Goal: Task Accomplishment & Management: Use online tool/utility

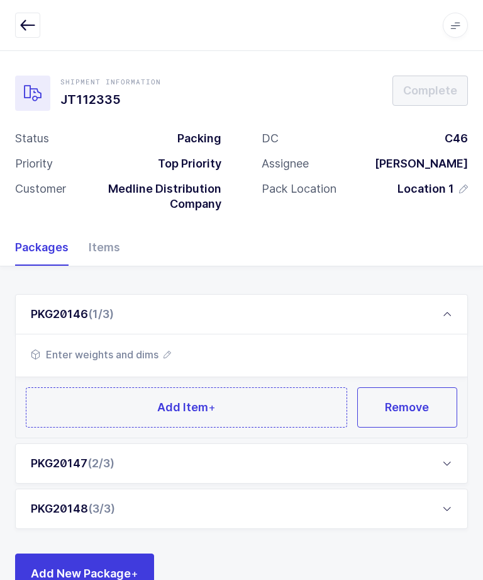
click at [149, 354] on span "Enter weights and dims" at bounding box center [101, 354] width 140 height 15
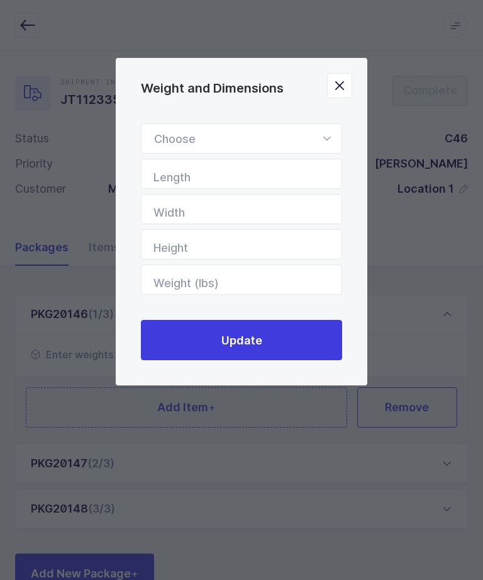
click at [317, 137] on div "Weight and Dimensions" at bounding box center [241, 138] width 201 height 30
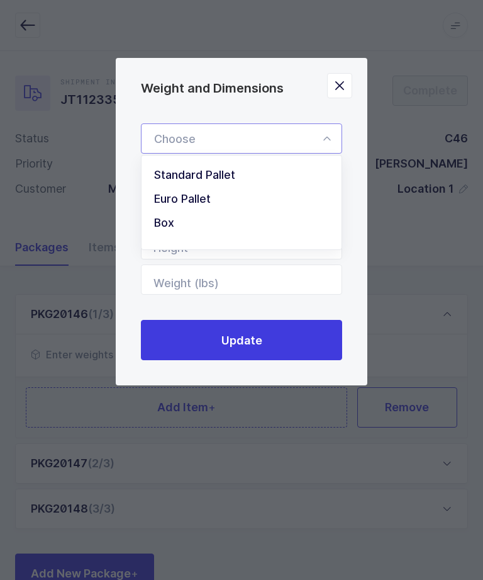
click at [330, 140] on icon "Weight and Dimensions" at bounding box center [327, 138] width 16 height 30
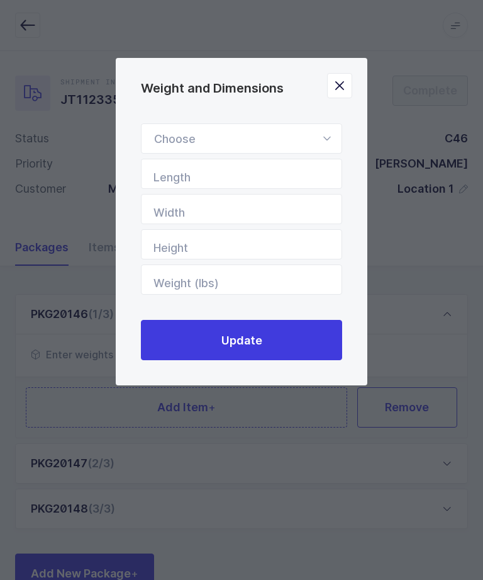
click at [325, 137] on icon "Weight and Dimensions" at bounding box center [327, 138] width 16 height 30
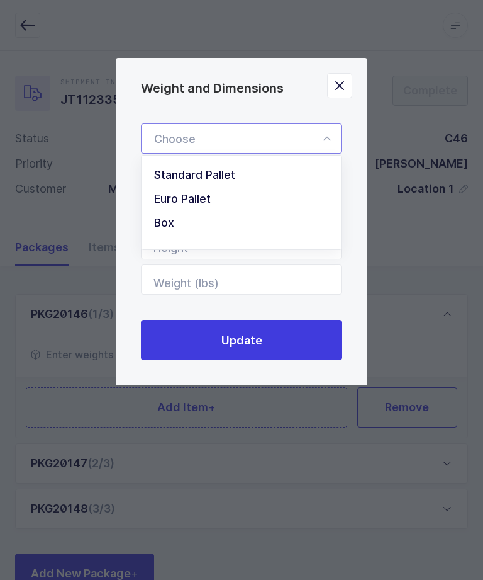
click at [244, 187] on li "Standard Pallet" at bounding box center [242, 175] width 190 height 24
type input "Standard Pallet"
type input "48"
type input "40"
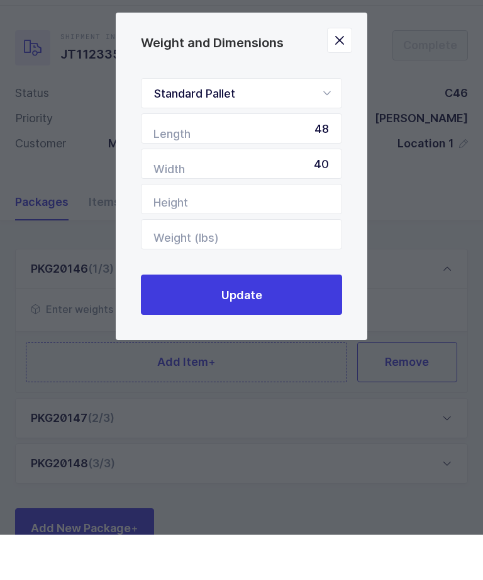
click at [293, 320] on button "Update" at bounding box center [241, 340] width 201 height 40
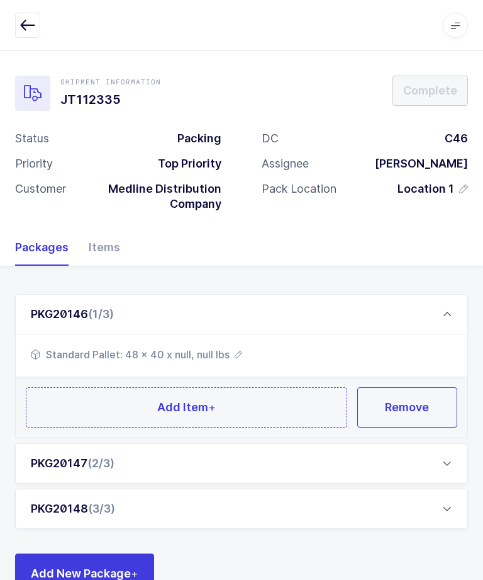
click at [95, 460] on span "(2/3)" at bounding box center [100, 462] width 27 height 13
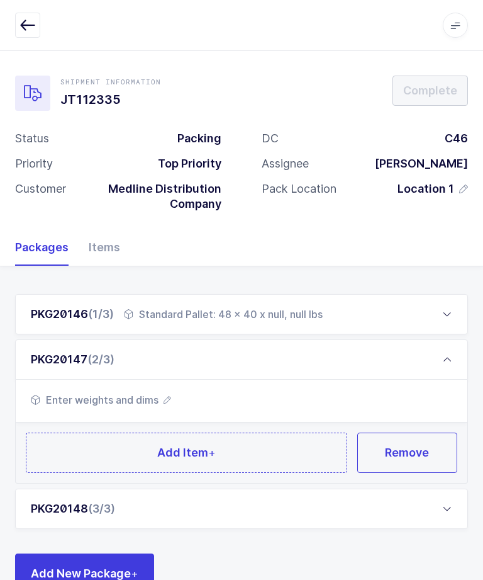
click at [150, 402] on span "Enter weights and dims" at bounding box center [101, 399] width 140 height 15
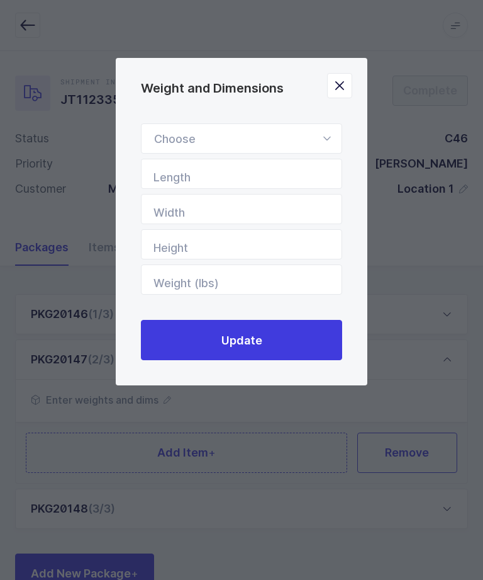
click at [329, 137] on icon "Weight and Dimensions" at bounding box center [327, 138] width 16 height 30
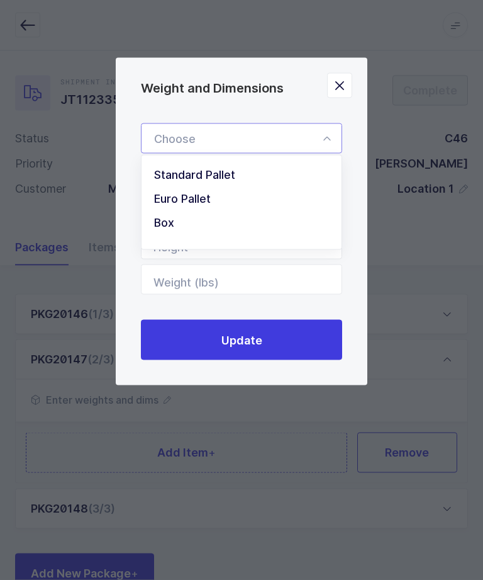
click at [263, 177] on li "Standard Pallet" at bounding box center [242, 175] width 190 height 24
type input "Standard Pallet"
type input "48"
type input "40"
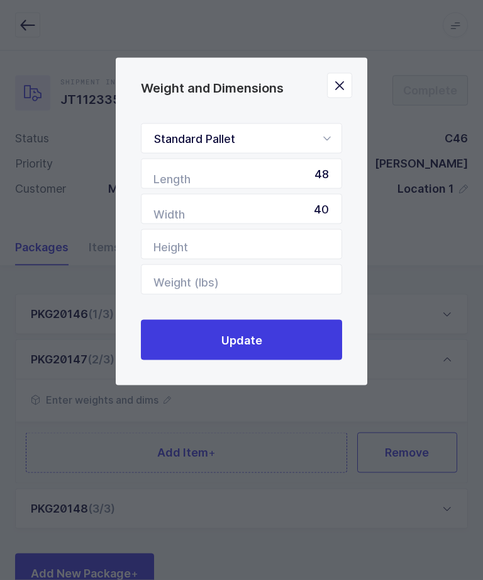
click at [275, 335] on button "Update" at bounding box center [241, 340] width 201 height 40
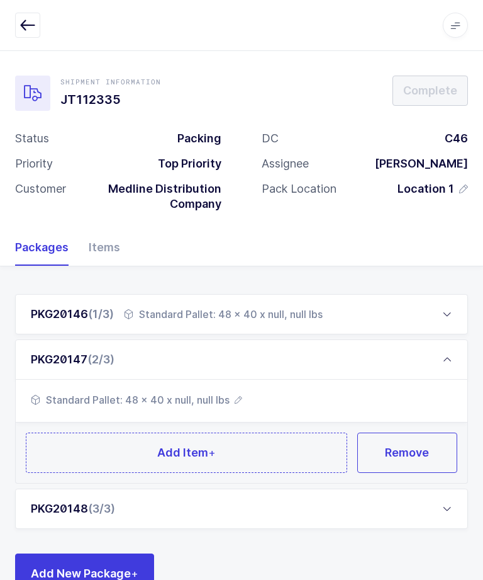
click at [92, 514] on div "PKG20148 (3/3)" at bounding box center [241, 508] width 453 height 40
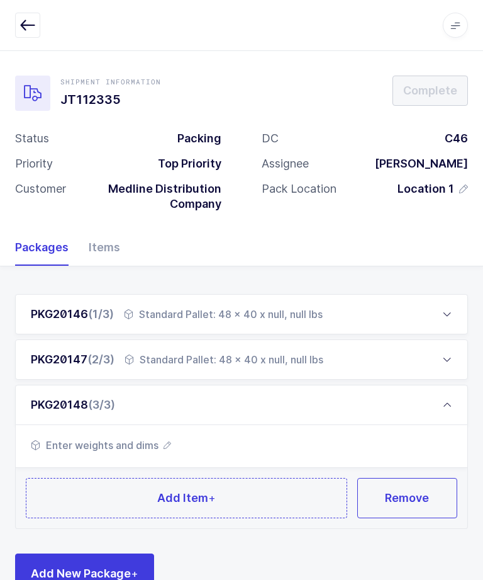
click at [140, 444] on span "Enter weights and dims" at bounding box center [101, 444] width 140 height 15
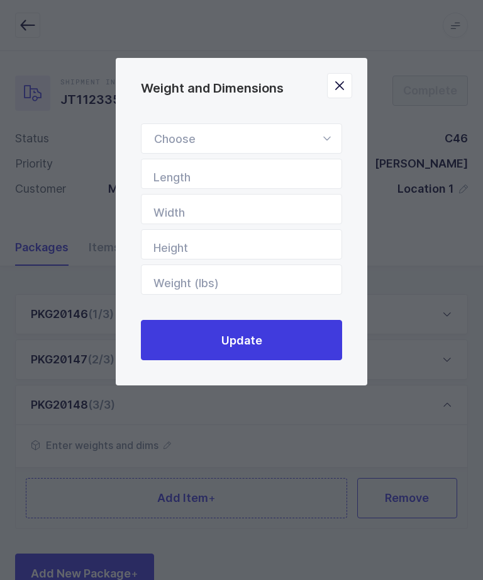
click at [327, 141] on icon "Weight and Dimensions" at bounding box center [327, 138] width 16 height 30
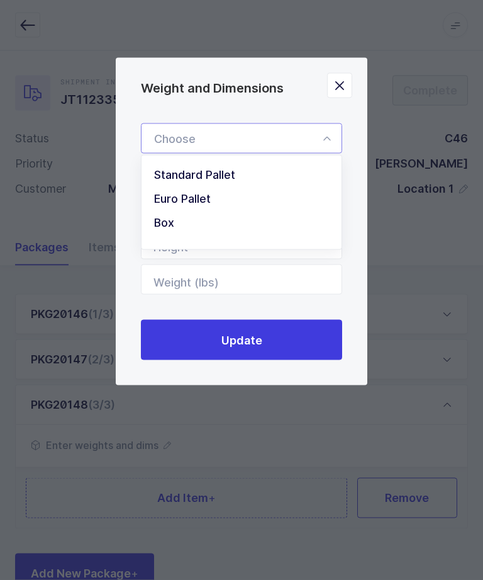
click at [271, 174] on li "Standard Pallet" at bounding box center [242, 175] width 190 height 24
type input "Standard Pallet"
type input "48"
type input "40"
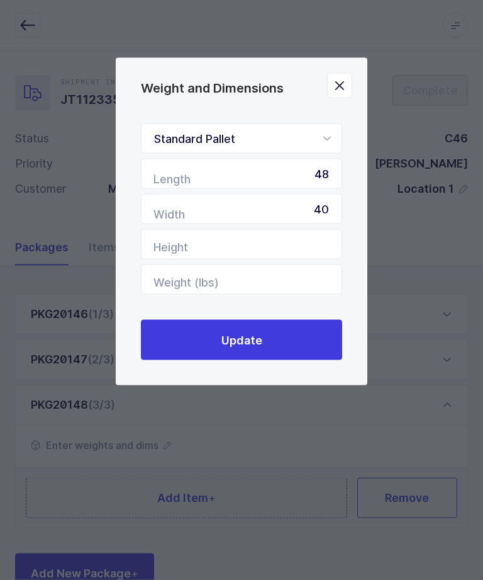
click at [295, 342] on button "Update" at bounding box center [241, 340] width 201 height 40
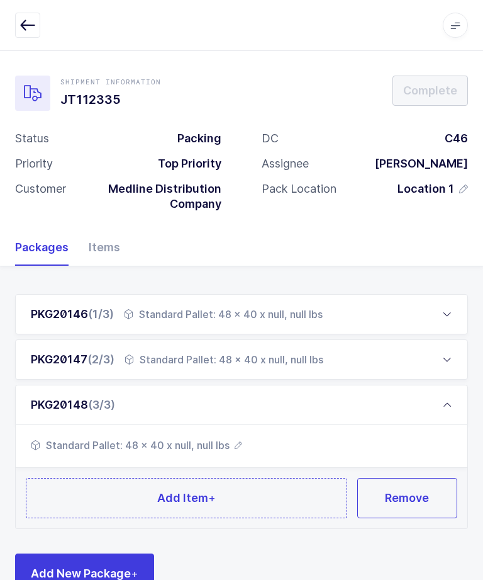
click at [75, 308] on div "PKG20146 (1/3)" at bounding box center [72, 313] width 83 height 15
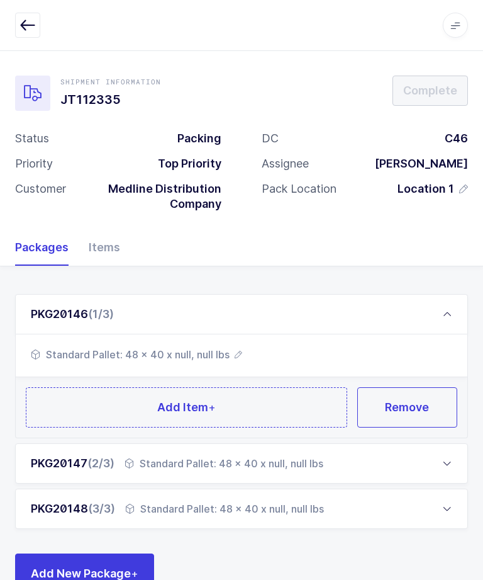
click at [117, 420] on button "Add Item +" at bounding box center [187, 407] width 322 height 40
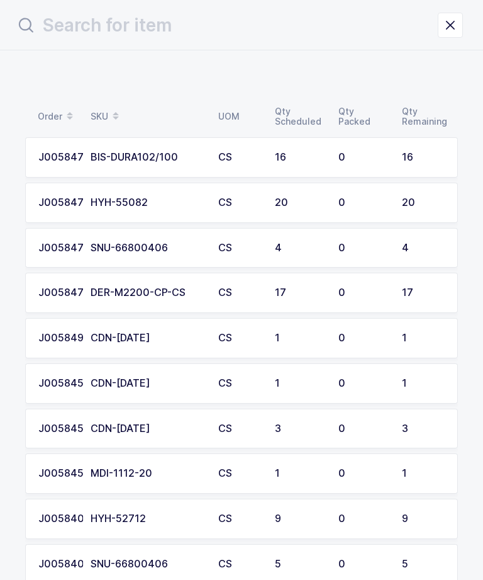
click at [357, 154] on div "0" at bounding box center [363, 157] width 48 height 11
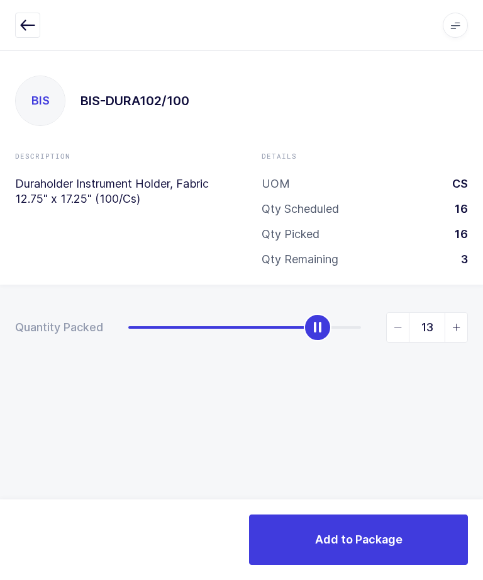
type input "16"
click at [378, 541] on span "Add to Package" at bounding box center [358, 539] width 87 height 16
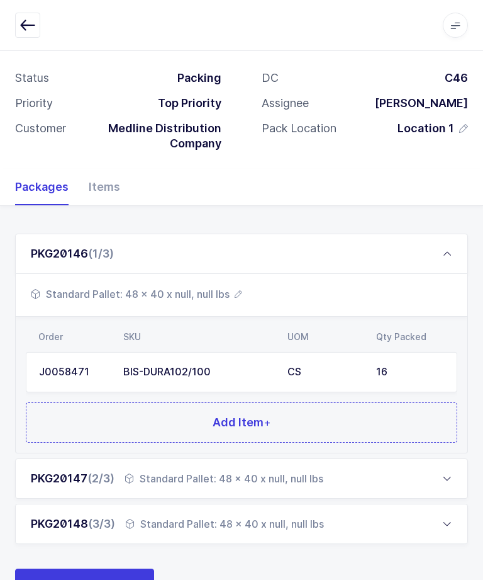
scroll to position [69, 0]
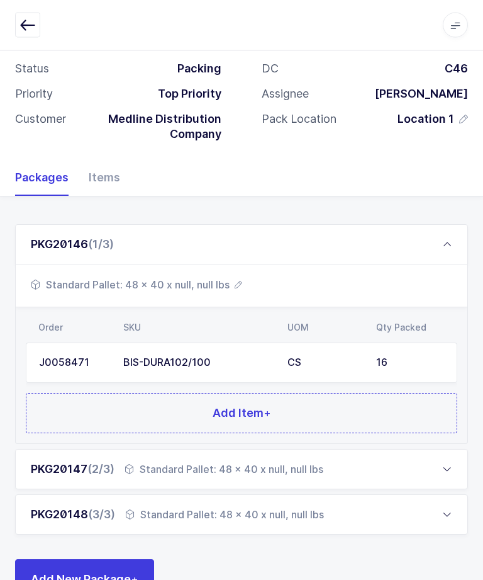
click at [97, 413] on button "Add Item +" at bounding box center [242, 413] width 432 height 40
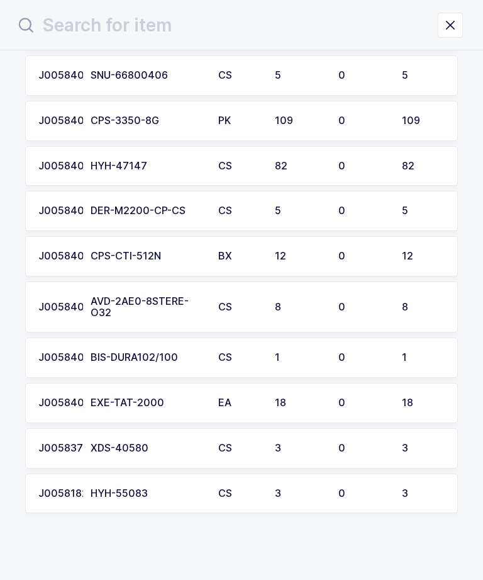
scroll to position [443, 0]
click at [76, 352] on div "J0058409" at bounding box center [56, 357] width 37 height 11
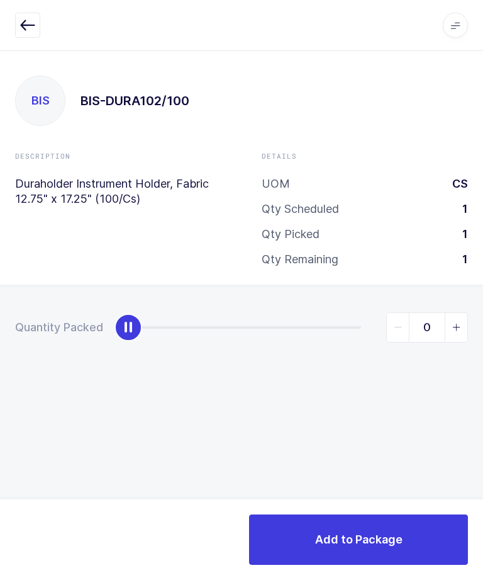
click at [468, 311] on div "Quantity Packed 0" at bounding box center [241, 371] width 483 height 174
click at [458, 327] on icon "slider between 0 and 1" at bounding box center [456, 327] width 9 height 9
type input "1"
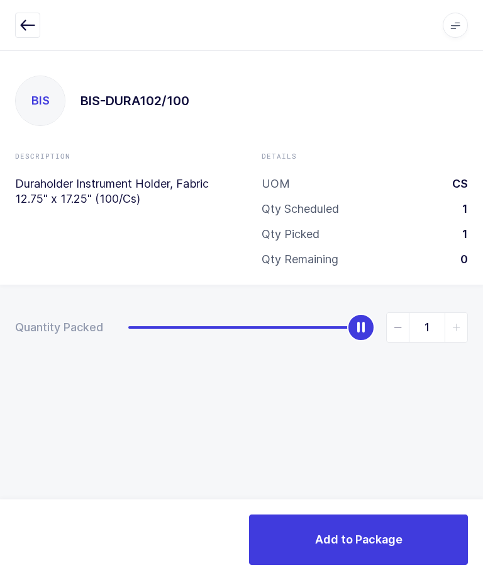
click at [395, 524] on button "Add to Package" at bounding box center [358, 539] width 219 height 50
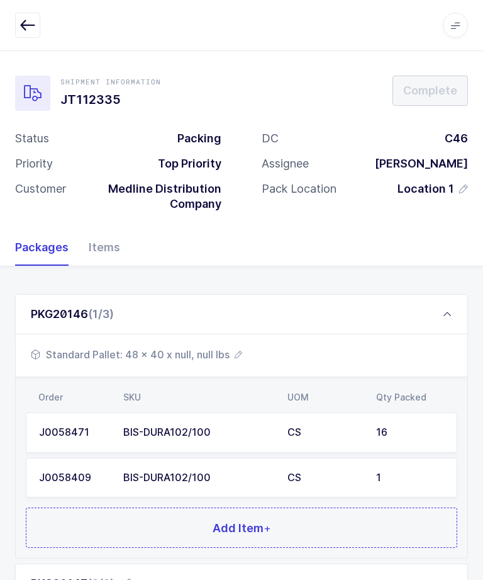
click at [340, 520] on button "Add Item +" at bounding box center [242, 527] width 432 height 40
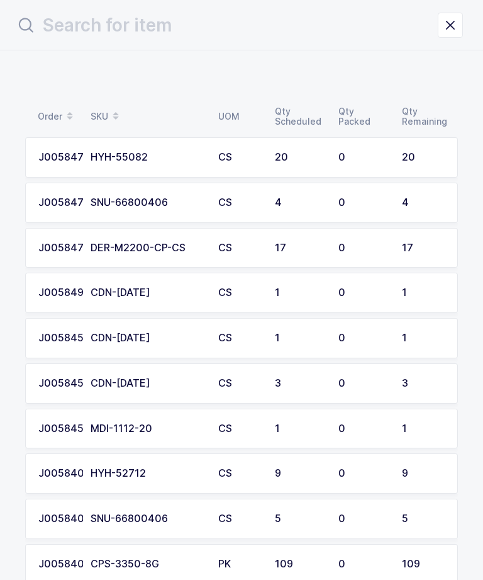
click at [449, 18] on icon "close drawer" at bounding box center [451, 25] width 18 height 18
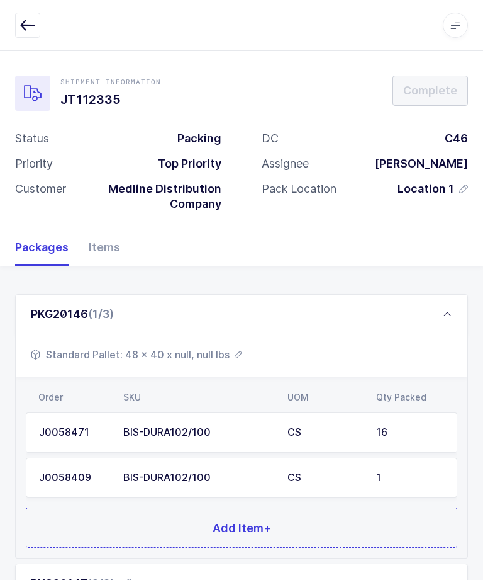
click at [60, 313] on div "PKG20146 (1/3)" at bounding box center [72, 313] width 83 height 15
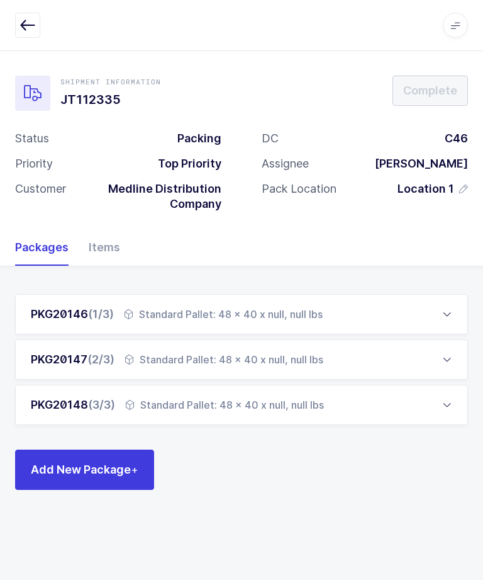
click at [80, 366] on div "PKG20147 (2/3) Standard Pallet: 48 x 40 x null, null lbs" at bounding box center [241, 359] width 453 height 40
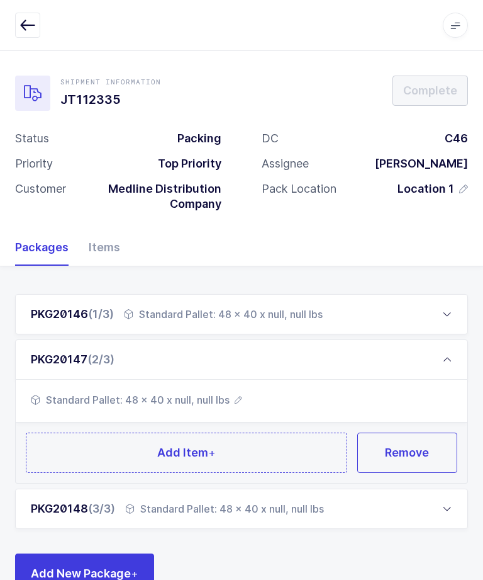
click at [228, 398] on span "Standard Pallet: 48 x 40 x null, null lbs" at bounding box center [136, 399] width 211 height 15
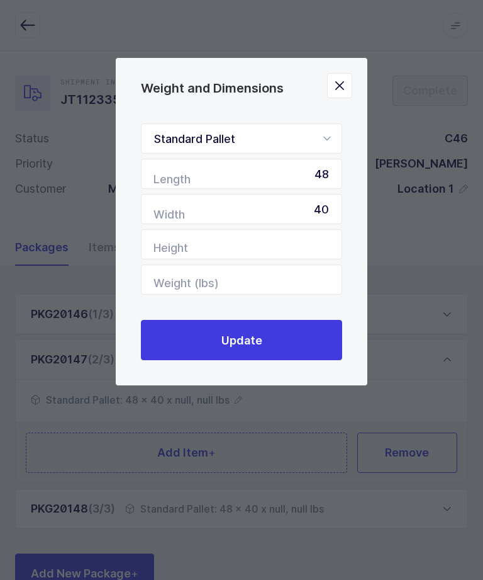
click at [350, 81] on button "Close" at bounding box center [339, 85] width 25 height 25
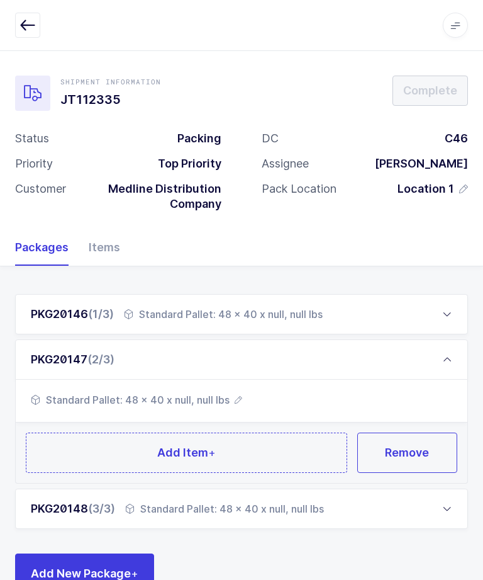
click at [289, 463] on button "Add Item +" at bounding box center [187, 452] width 322 height 40
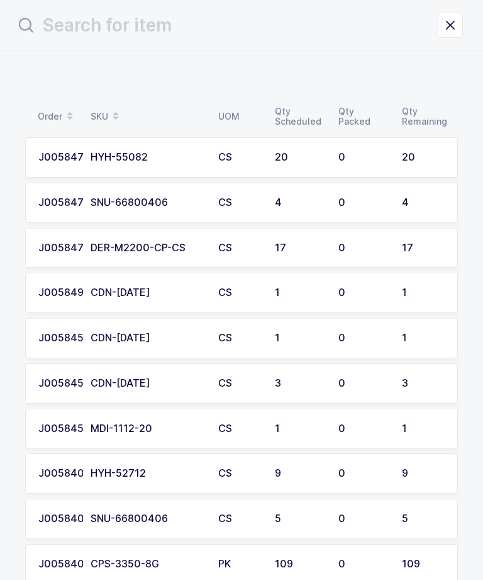
click at [395, 148] on td "20" at bounding box center [427, 157] width 64 height 40
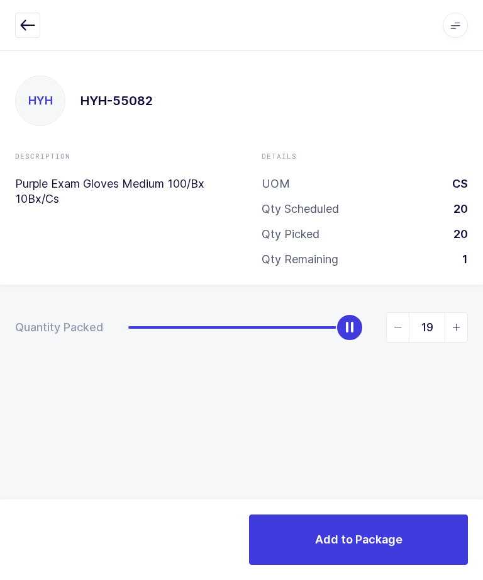
type input "20"
click at [396, 548] on button "Add to Package" at bounding box center [358, 539] width 219 height 50
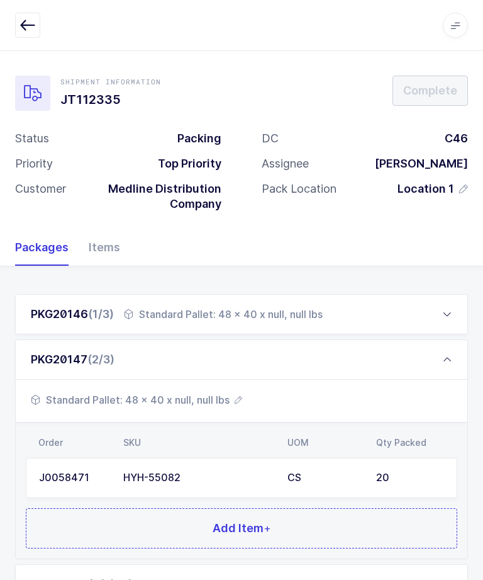
click at [363, 525] on button "Add Item +" at bounding box center [242, 528] width 432 height 40
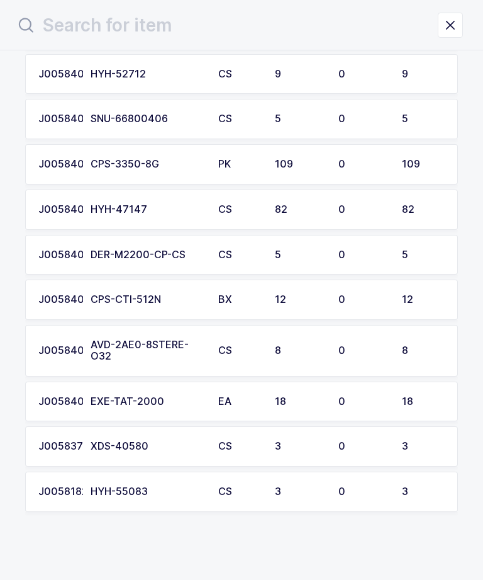
scroll to position [354, 0]
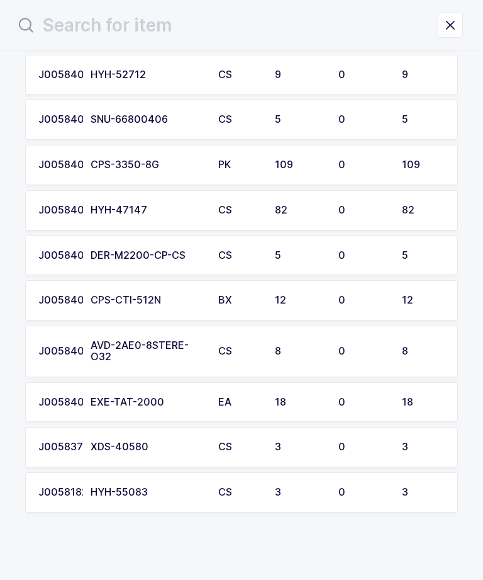
click at [390, 486] on td "0" at bounding box center [363, 492] width 64 height 40
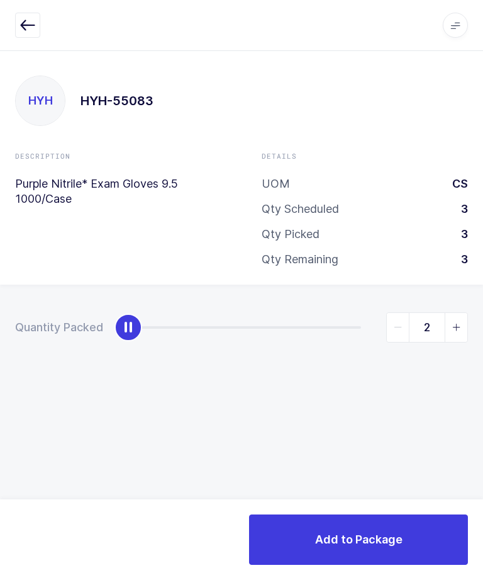
type input "3"
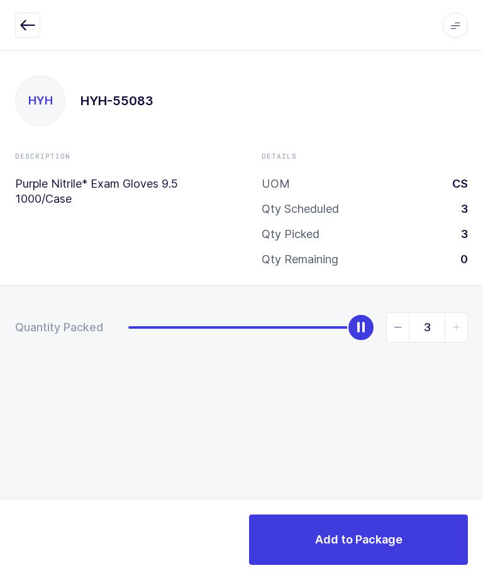
click at [358, 545] on span "Add to Package" at bounding box center [358, 539] width 87 height 16
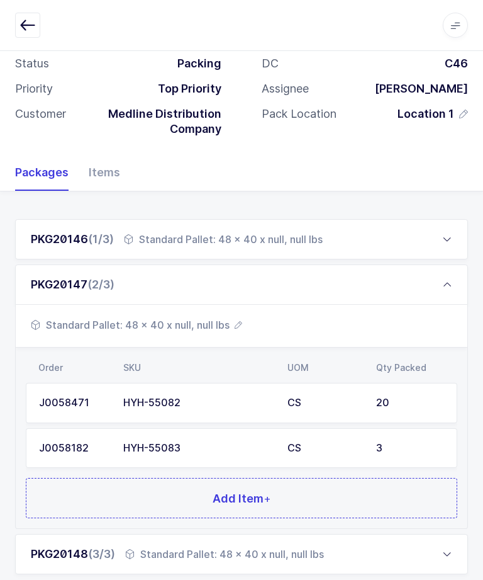
scroll to position [74, 0]
click at [366, 500] on button "Add Item +" at bounding box center [242, 498] width 432 height 40
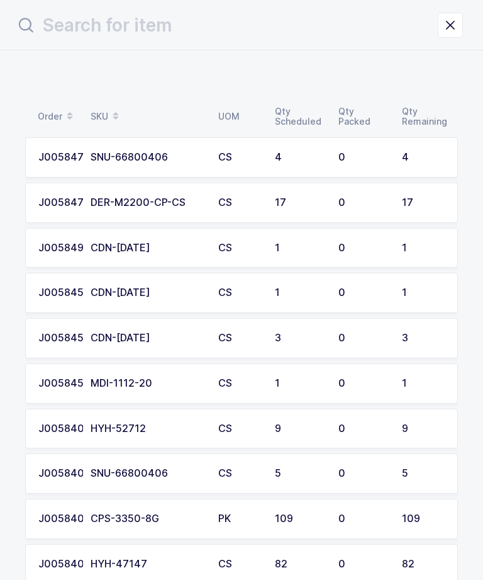
click at [382, 207] on td "0" at bounding box center [363, 203] width 64 height 40
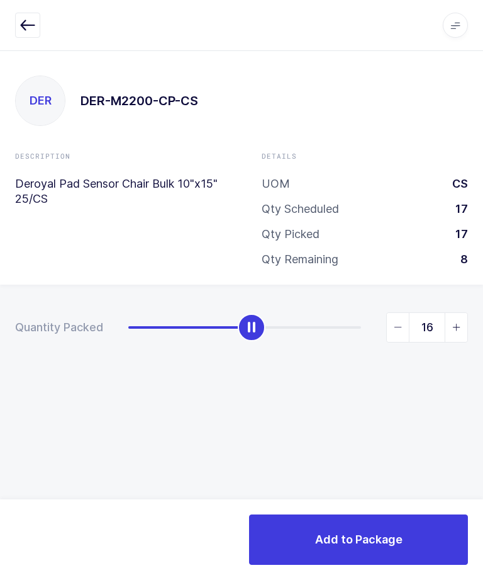
type input "17"
click at [389, 536] on span "Add to Package" at bounding box center [358, 539] width 87 height 16
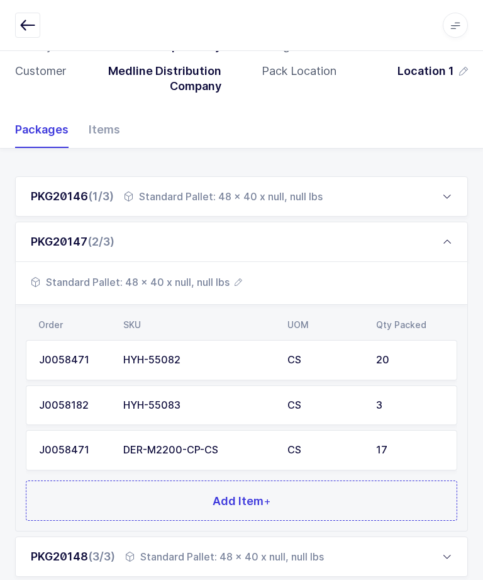
scroll to position [159, 0]
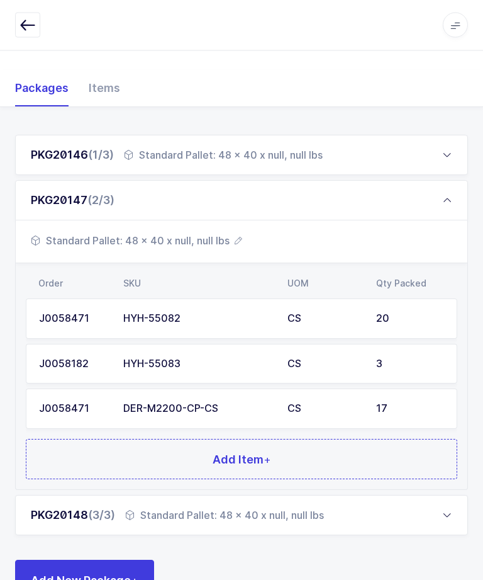
click at [378, 457] on button "Add Item +" at bounding box center [242, 459] width 432 height 40
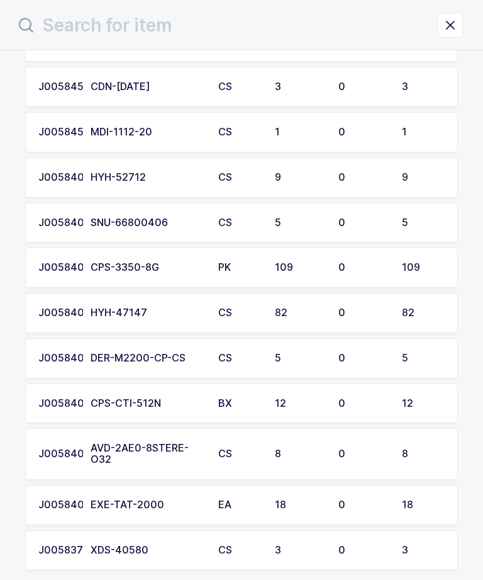
scroll to position [224, 0]
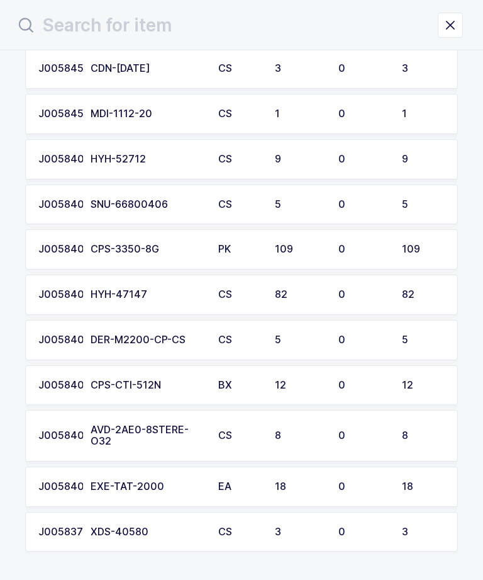
click at [420, 334] on div "5" at bounding box center [423, 339] width 43 height 11
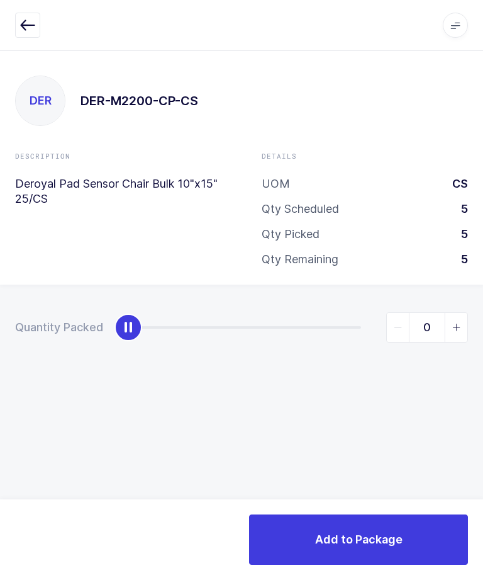
click at [456, 323] on icon "slider between 0 and 5" at bounding box center [456, 327] width 9 height 9
type input "1"
click at [396, 546] on span "Add to Package" at bounding box center [358, 539] width 87 height 16
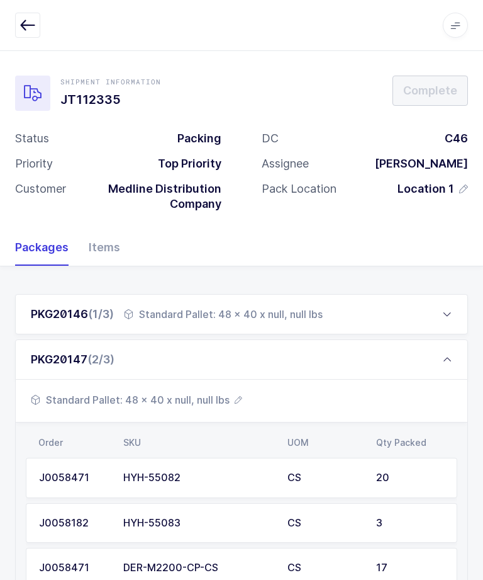
click at [439, 354] on div "PKG20147 (2/3)" at bounding box center [241, 359] width 453 height 40
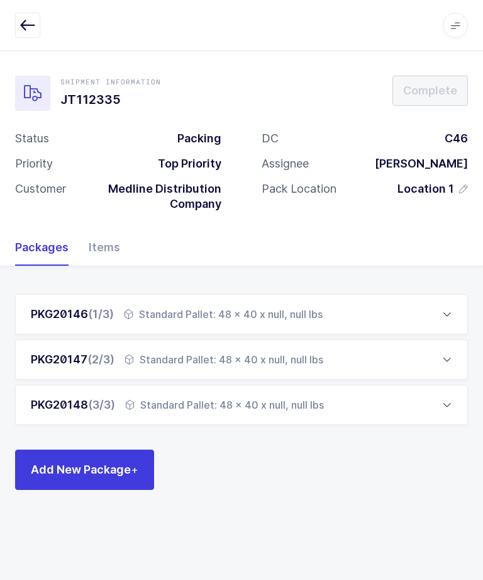
click at [438, 316] on div "PKG20146 (1/3) Standard Pallet: 48 x 40 x null, null lbs" at bounding box center [241, 314] width 453 height 40
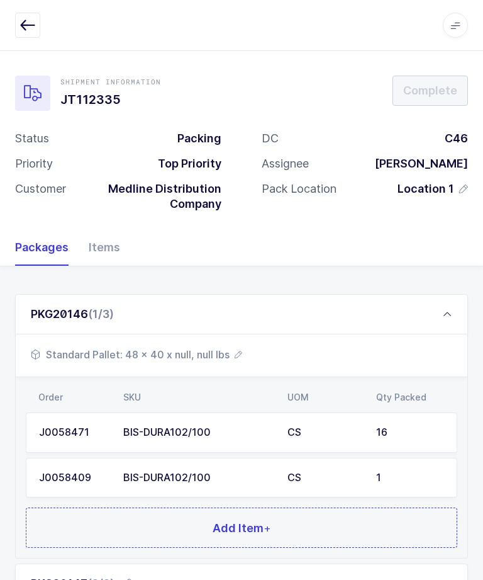
click at [293, 536] on button "Add Item +" at bounding box center [242, 527] width 432 height 40
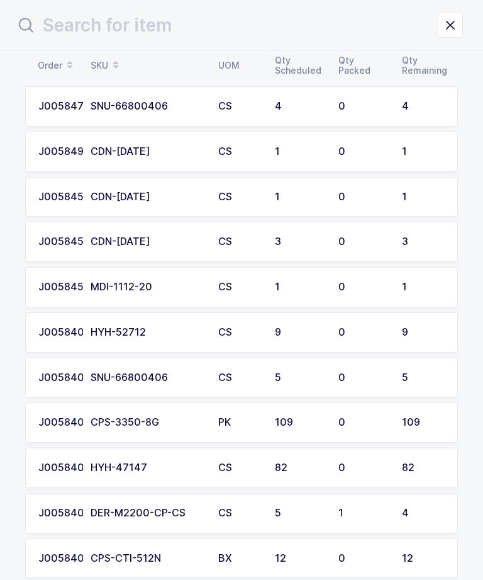
scroll to position [97, 0]
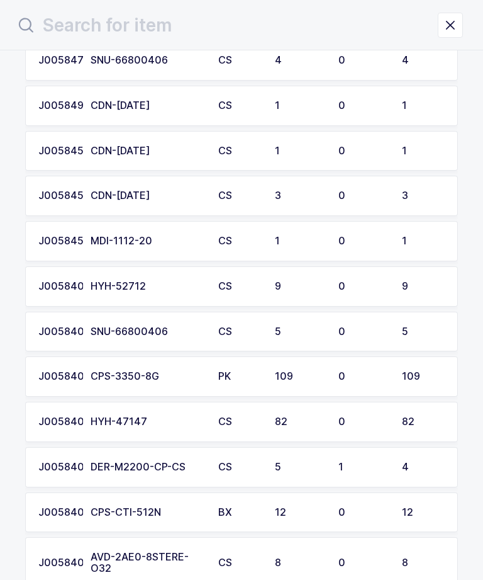
click at [368, 469] on td "1" at bounding box center [363, 467] width 64 height 40
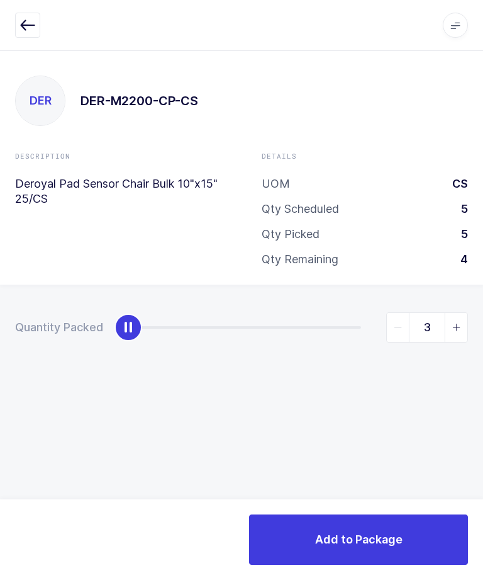
type input "4"
click at [369, 541] on span "Add to Package" at bounding box center [358, 539] width 87 height 16
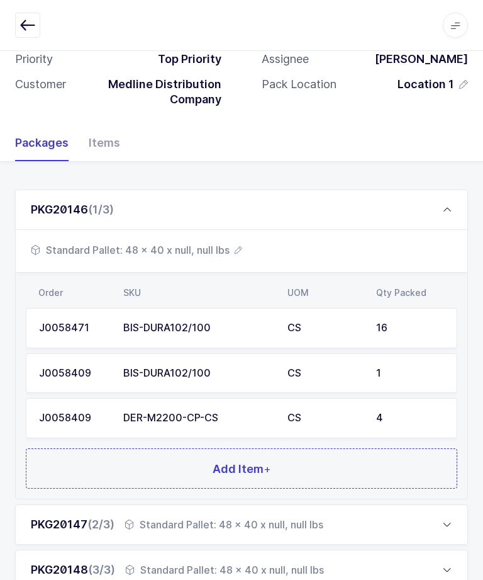
scroll to position [104, 0]
click at [383, 455] on button "Add Item +" at bounding box center [242, 469] width 432 height 40
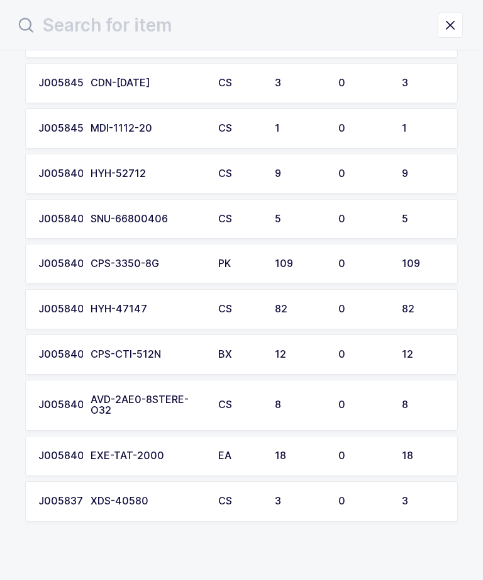
scroll to position [209, 0]
click at [409, 497] on div "3" at bounding box center [423, 501] width 43 height 11
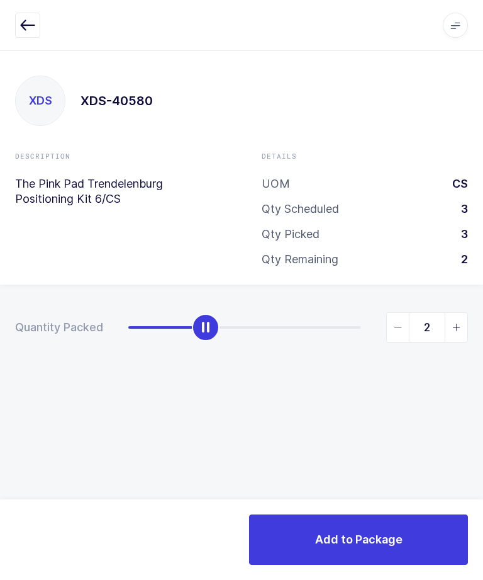
type input "3"
click at [378, 539] on span "Add to Package" at bounding box center [358, 539] width 87 height 16
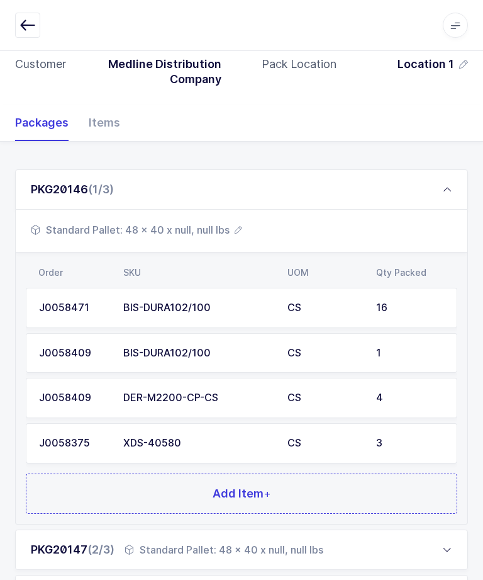
scroll to position [203, 0]
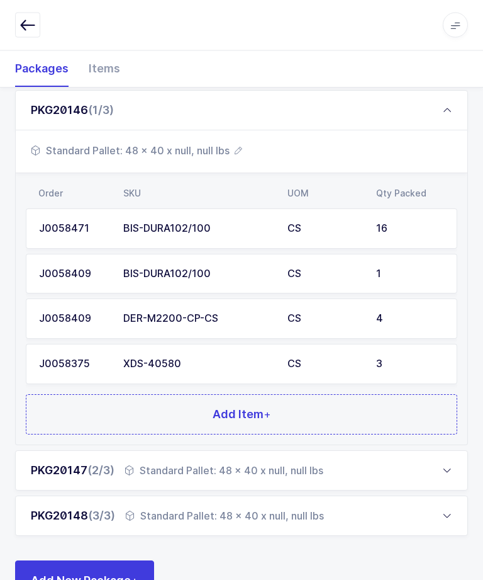
click at [374, 410] on button "Add Item +" at bounding box center [242, 415] width 432 height 40
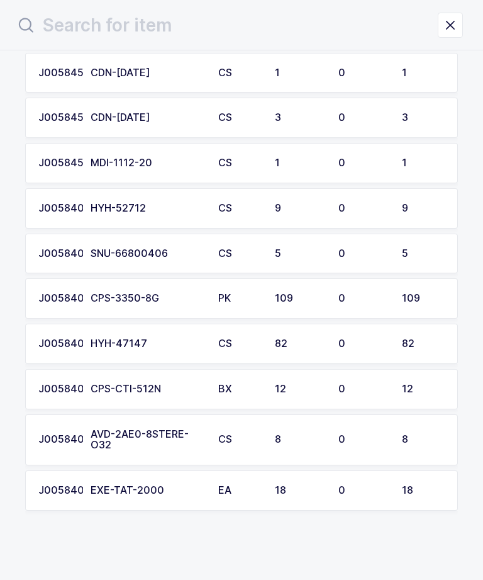
scroll to position [175, 0]
click at [346, 434] on div "0" at bounding box center [363, 439] width 48 height 11
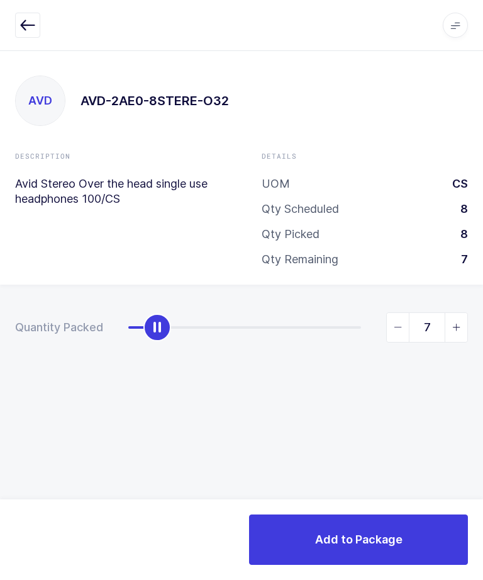
type input "8"
click at [375, 527] on button "Add to Package" at bounding box center [358, 539] width 219 height 50
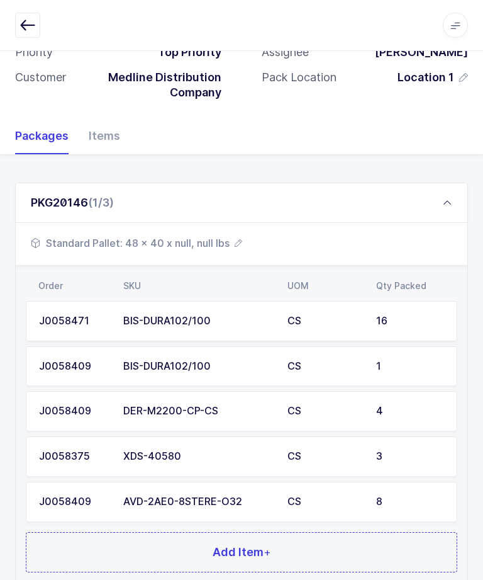
scroll to position [184, 0]
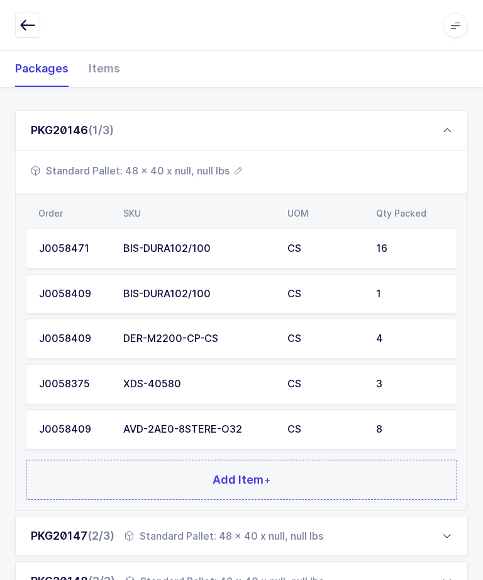
click at [389, 476] on button "Add Item +" at bounding box center [242, 479] width 432 height 40
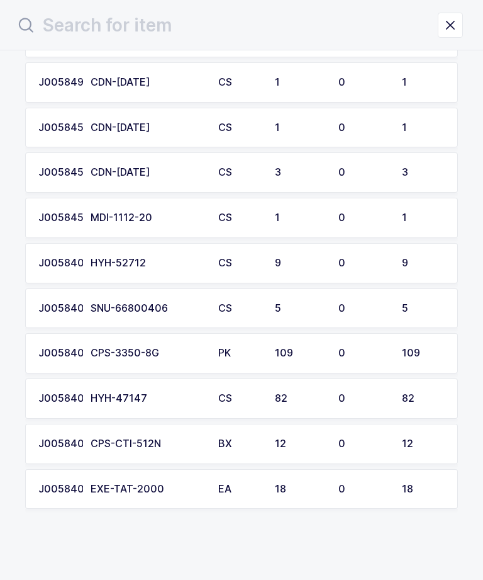
scroll to position [120, 0]
click at [84, 311] on td "SNU-66800406" at bounding box center [147, 309] width 128 height 40
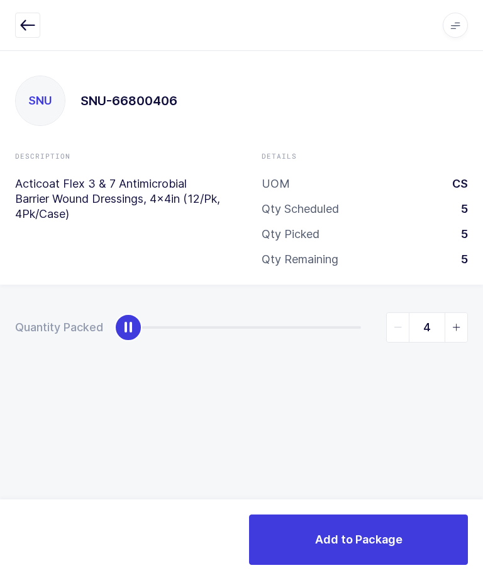
type input "5"
click at [385, 535] on span "Add to Package" at bounding box center [358, 539] width 87 height 16
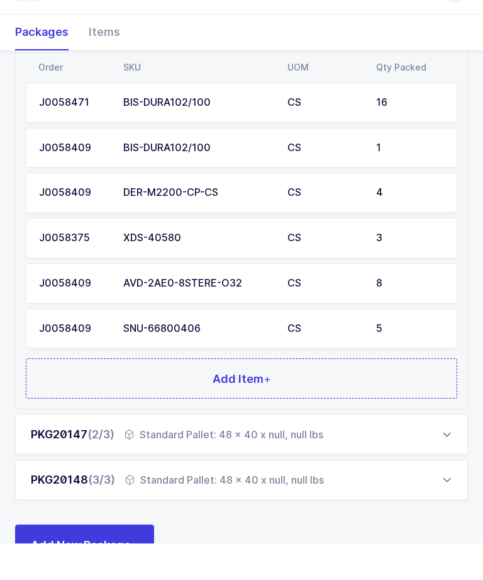
scroll to position [293, 0]
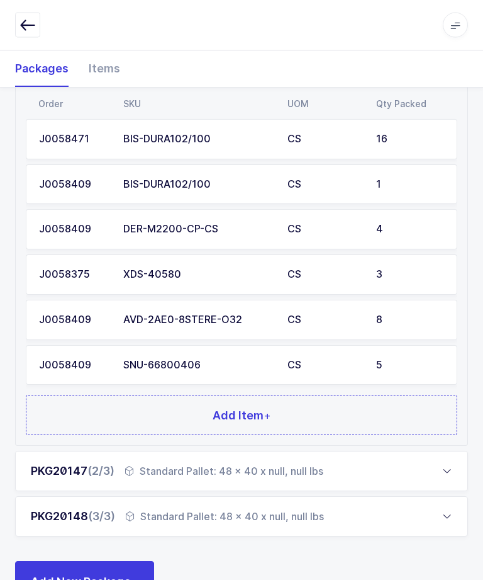
click at [378, 403] on button "Add Item +" at bounding box center [242, 415] width 432 height 40
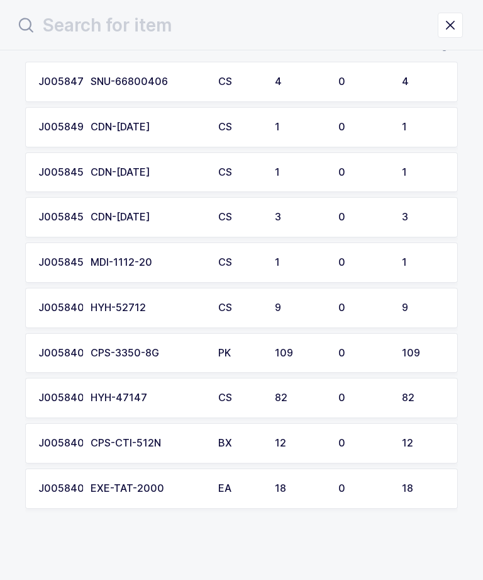
scroll to position [75, 0]
click at [403, 77] on div "4" at bounding box center [423, 82] width 43 height 11
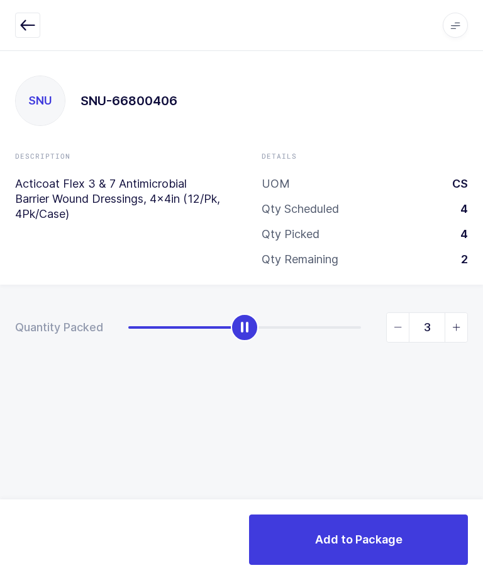
type input "4"
click at [380, 526] on button "Add to Package" at bounding box center [358, 539] width 219 height 50
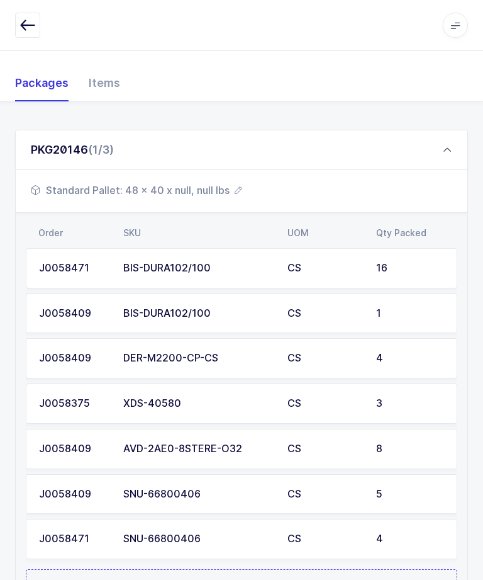
scroll to position [164, 0]
click at [313, 579] on button "Add Item +" at bounding box center [242, 590] width 432 height 40
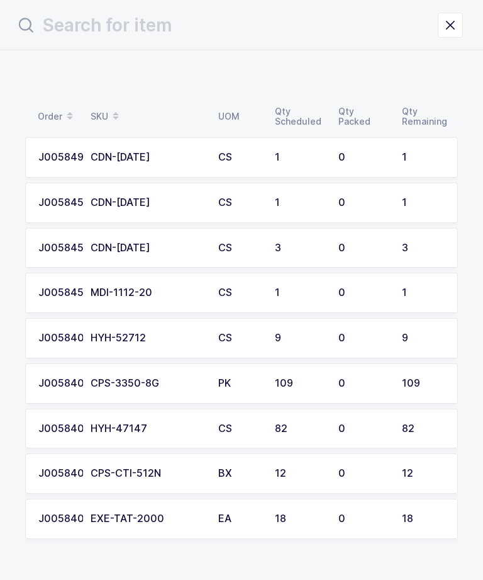
click at [458, 33] on icon "close drawer" at bounding box center [451, 25] width 18 height 18
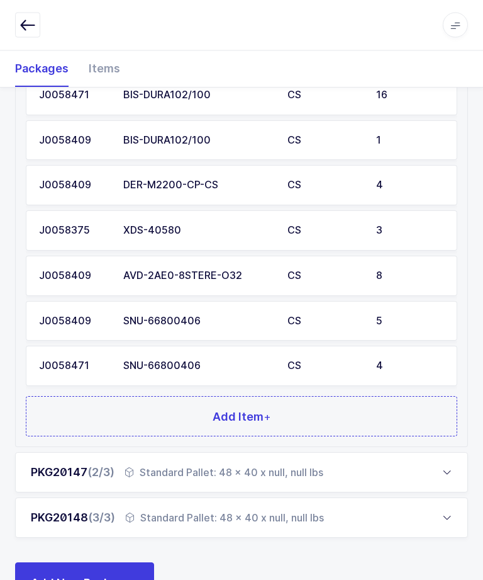
click at [375, 513] on div "PKG20148 (3/3) Standard Pallet: 48 x 40 x null, null lbs" at bounding box center [241, 518] width 453 height 40
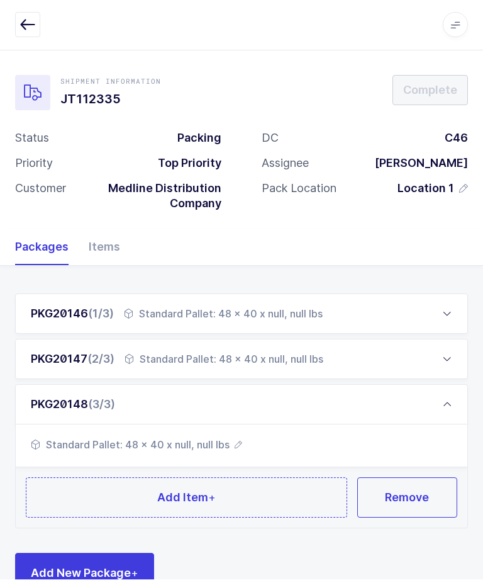
click at [262, 492] on button "Add Item +" at bounding box center [187, 498] width 322 height 40
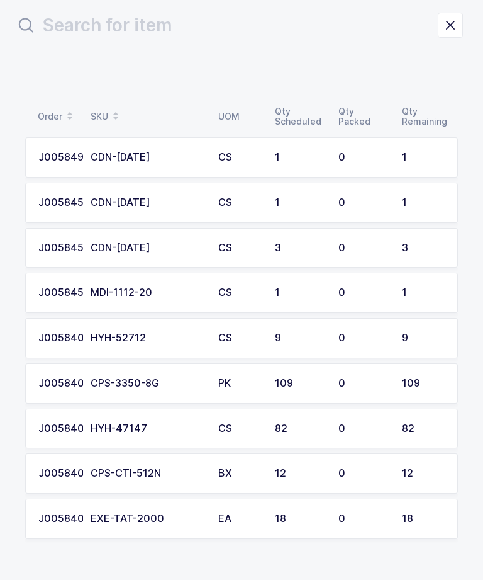
click at [388, 429] on td "0" at bounding box center [363, 428] width 64 height 40
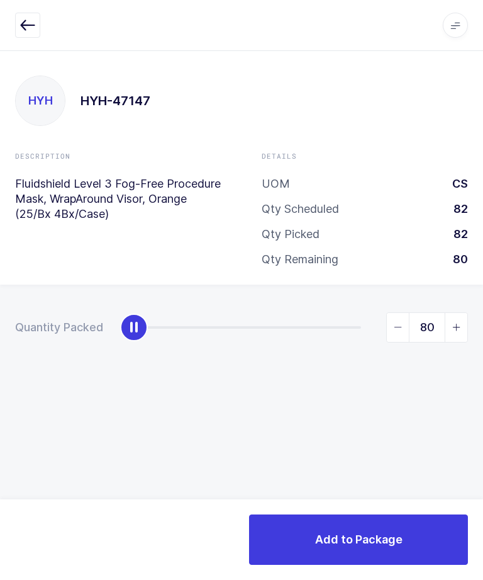
type input "82"
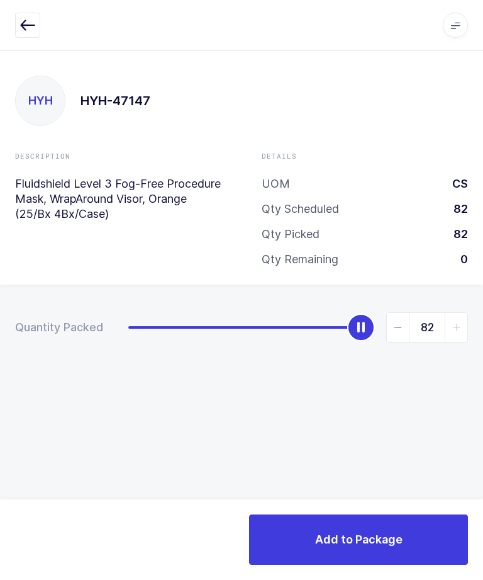
click at [369, 541] on span "Add to Package" at bounding box center [358, 539] width 87 height 16
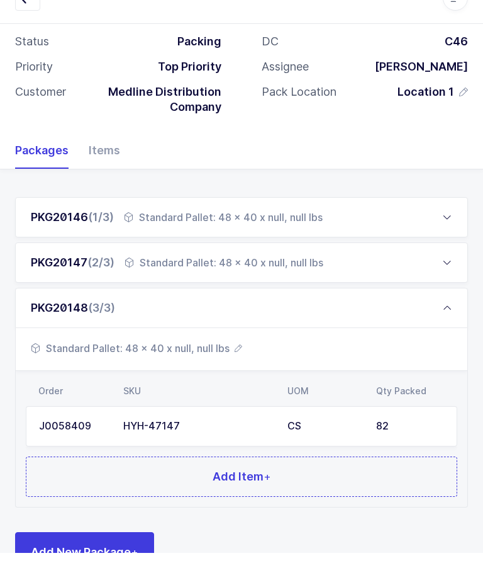
scroll to position [69, 0]
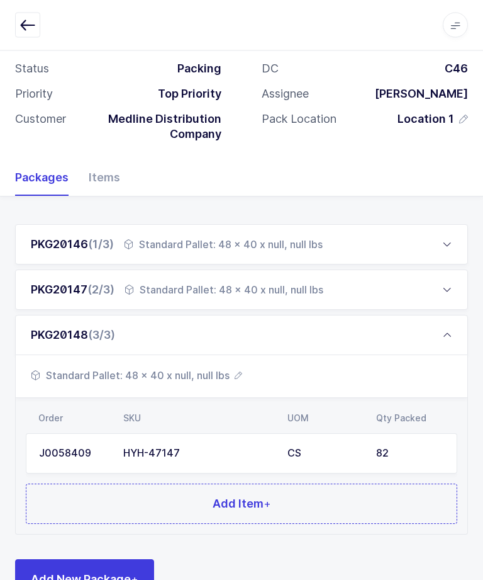
click at [266, 497] on span "+" at bounding box center [268, 503] width 8 height 13
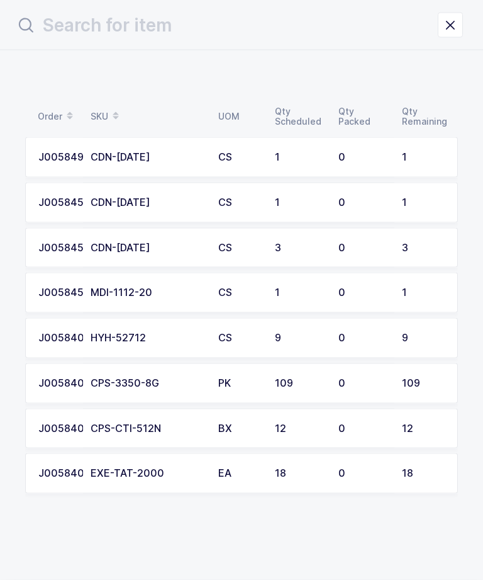
scroll to position [0, 0]
click at [412, 334] on div "9" at bounding box center [423, 337] width 43 height 11
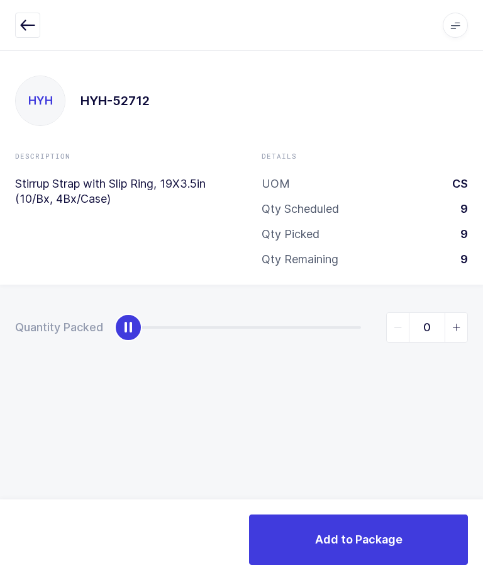
click at [449, 323] on span "slider between 0 and 9" at bounding box center [456, 327] width 23 height 29
type input "1"
click at [359, 562] on button "Add to Package" at bounding box center [358, 539] width 219 height 50
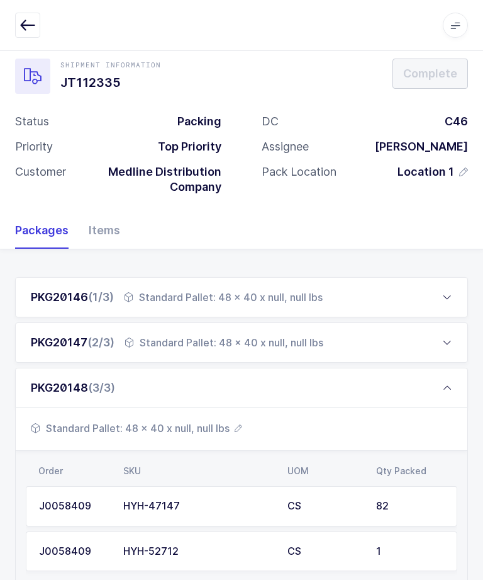
scroll to position [114, 0]
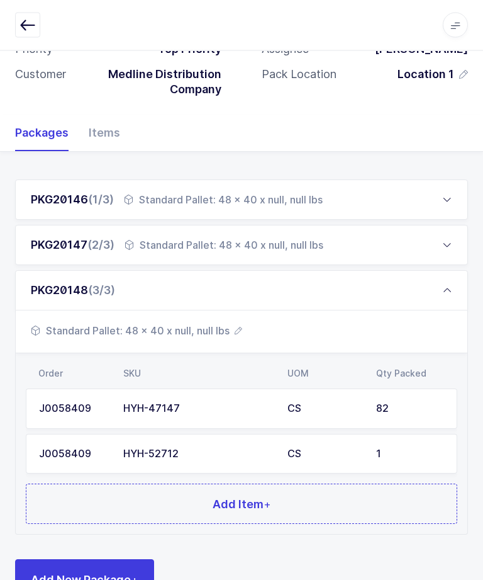
click at [300, 493] on button "Add Item +" at bounding box center [242, 504] width 432 height 40
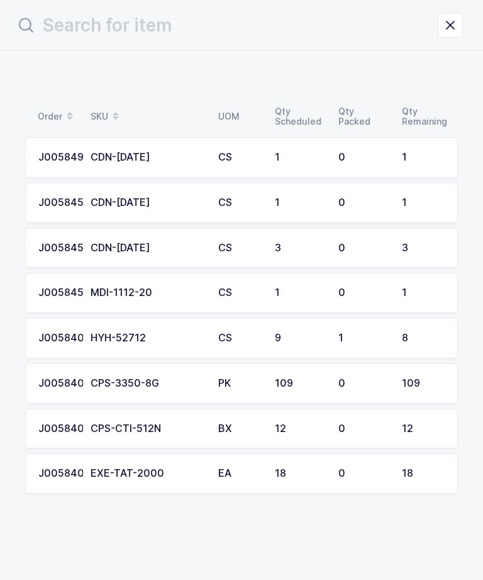
click at [422, 144] on td "1" at bounding box center [427, 157] width 64 height 40
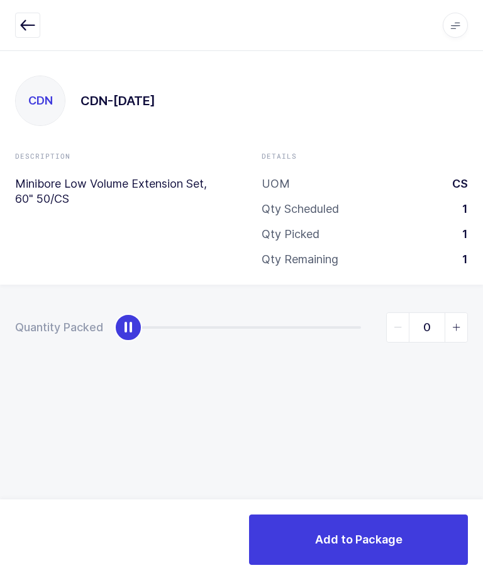
click at [464, 330] on span "slider between 0 and 1" at bounding box center [456, 327] width 23 height 29
type input "1"
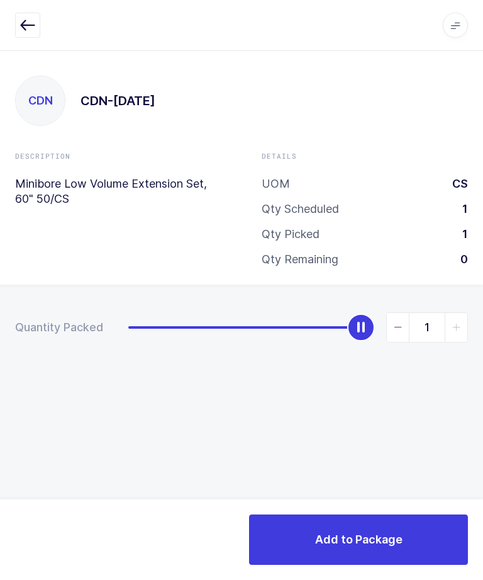
click at [390, 529] on button "Add to Package" at bounding box center [358, 539] width 219 height 50
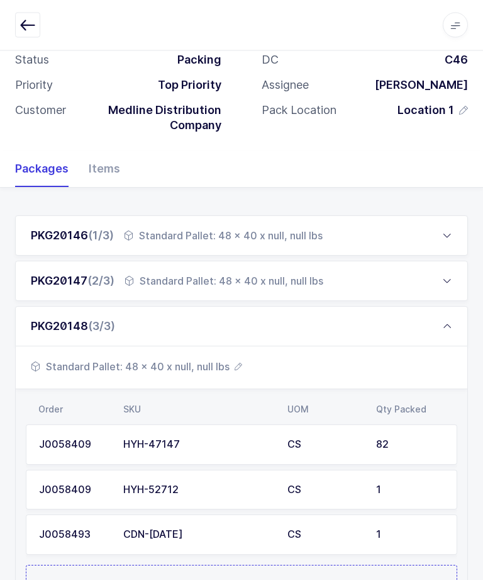
click at [61, 284] on div "PKG20147 (2/3)" at bounding box center [73, 281] width 84 height 15
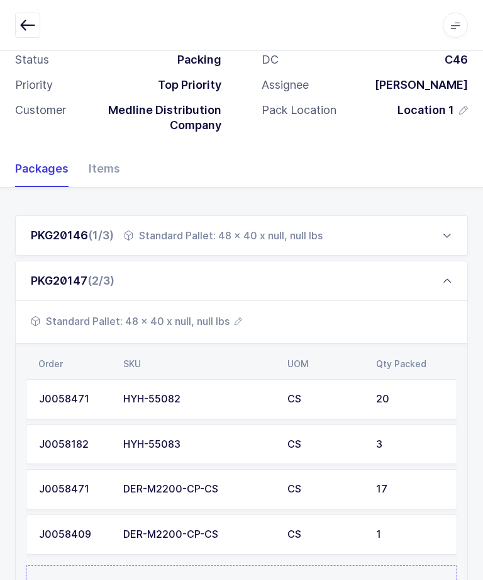
click at [258, 579] on button "Add Item +" at bounding box center [242, 585] width 432 height 40
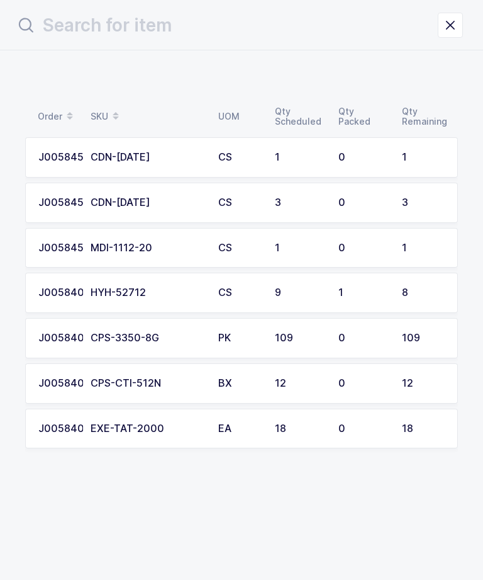
click at [349, 289] on div "1" at bounding box center [363, 292] width 48 height 11
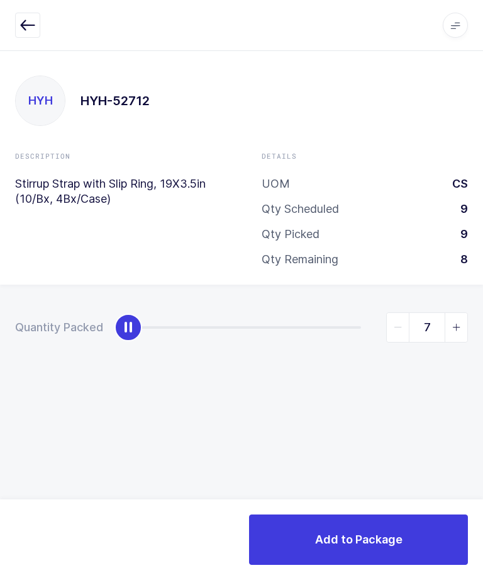
type input "8"
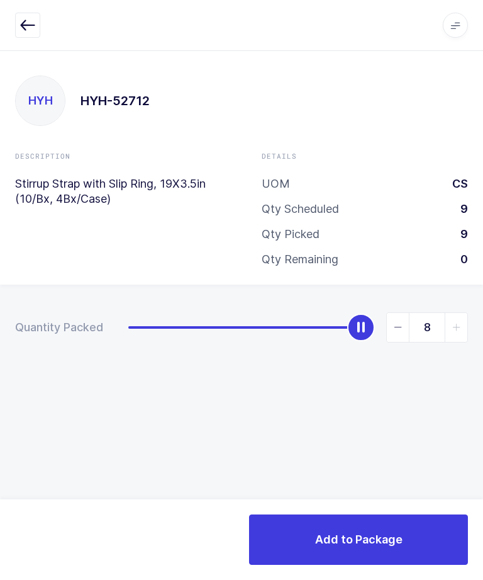
click at [379, 551] on button "Add to Package" at bounding box center [358, 539] width 219 height 50
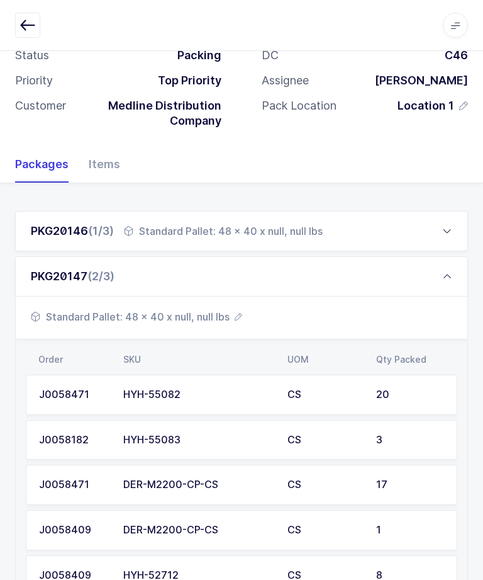
scroll to position [227, 0]
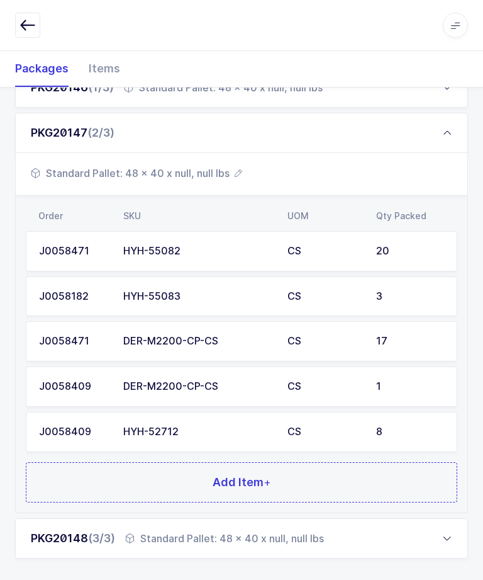
click at [252, 474] on span "Add Item +" at bounding box center [242, 482] width 59 height 16
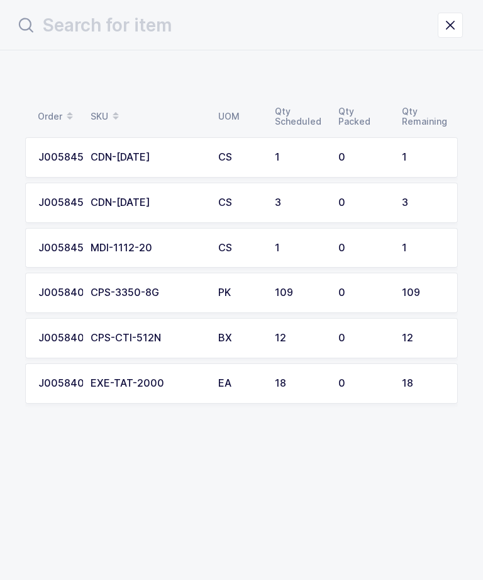
click at [300, 199] on div "3" at bounding box center [299, 202] width 48 height 11
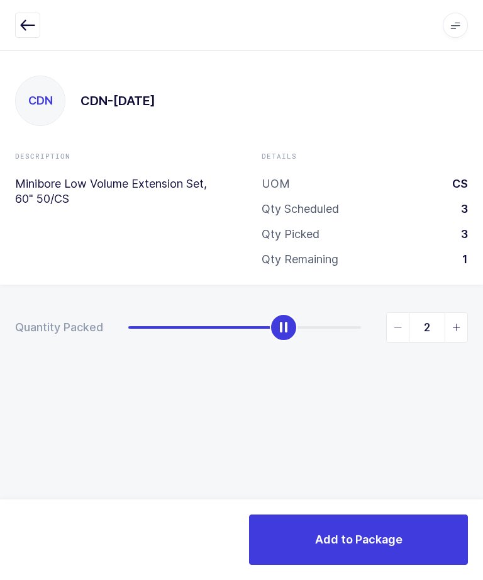
type input "3"
click at [349, 523] on button "Add to Package" at bounding box center [358, 539] width 219 height 50
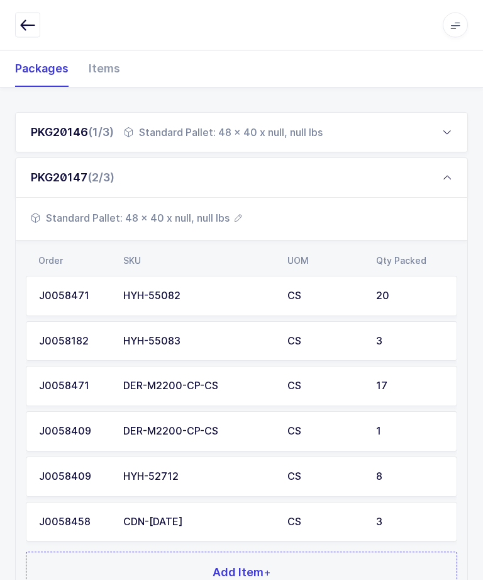
scroll to position [250, 0]
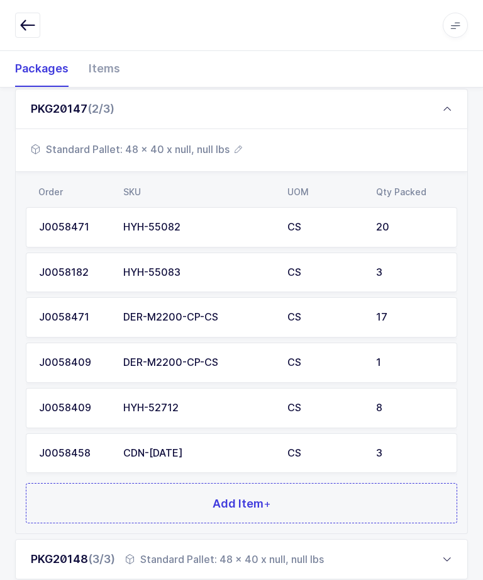
click at [240, 483] on button "Add Item +" at bounding box center [242, 503] width 432 height 40
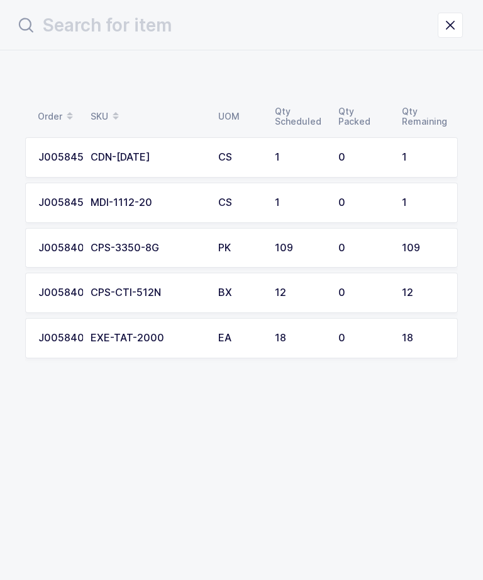
click at [241, 147] on td "CS" at bounding box center [239, 157] width 57 height 40
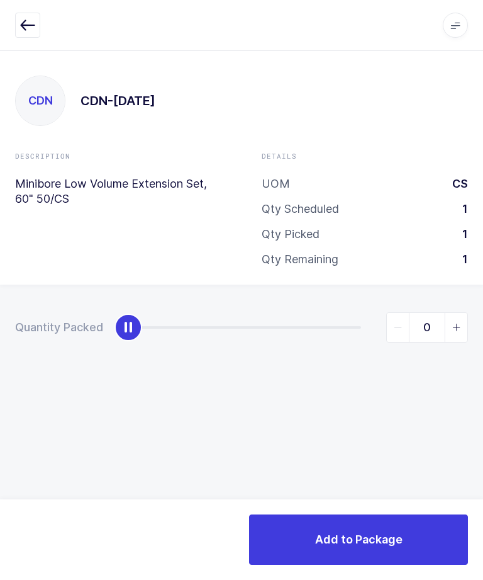
type input "1"
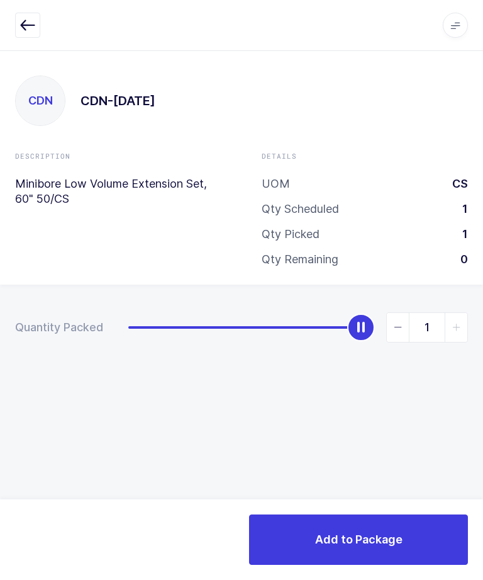
click at [334, 544] on span "Add to Package" at bounding box center [358, 539] width 87 height 16
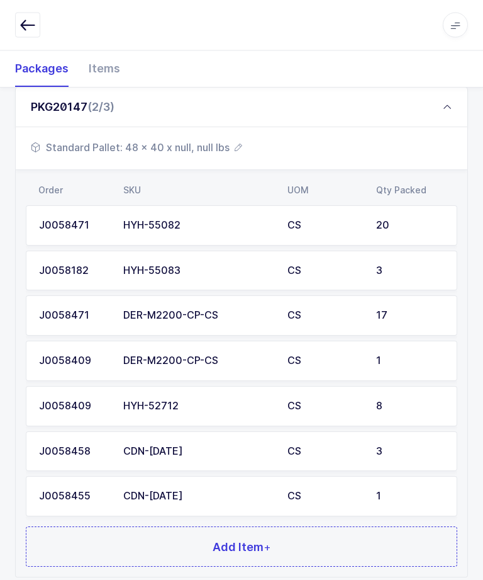
scroll to position [252, 0]
click at [238, 541] on span "Add Item +" at bounding box center [242, 547] width 59 height 16
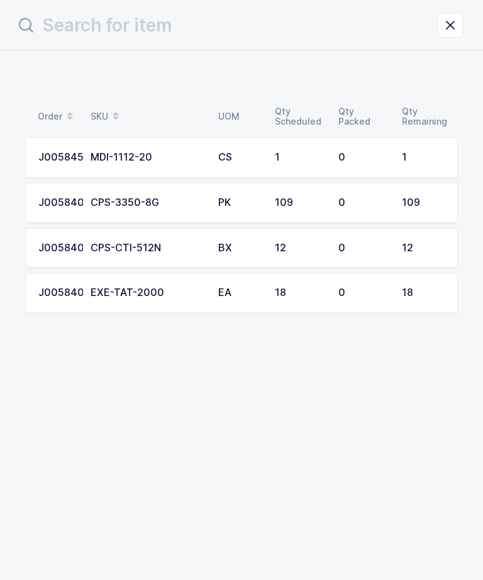
click at [290, 205] on div "109" at bounding box center [299, 202] width 48 height 11
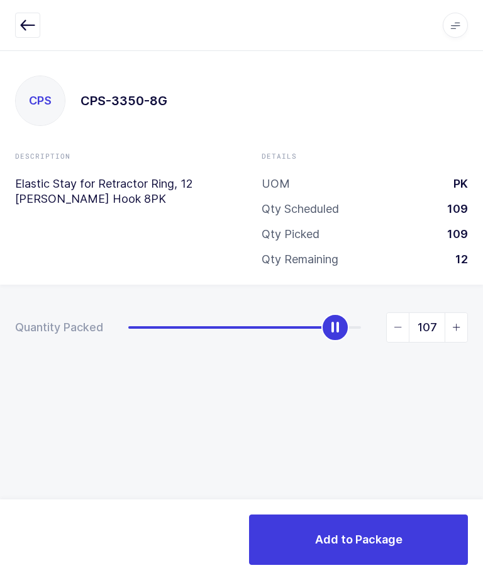
type input "109"
click at [352, 548] on button "Add to Package" at bounding box center [358, 539] width 219 height 50
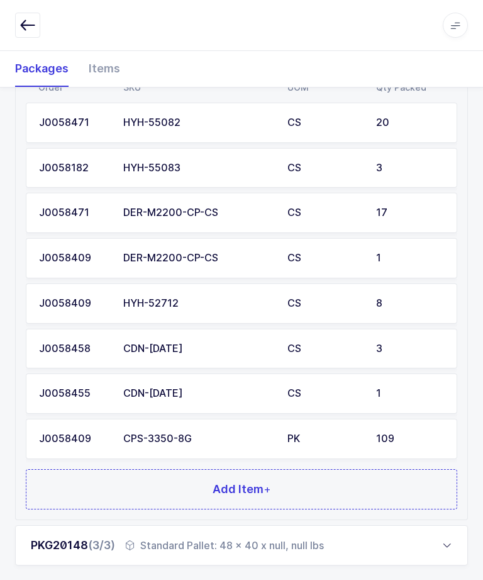
scroll to position [382, 0]
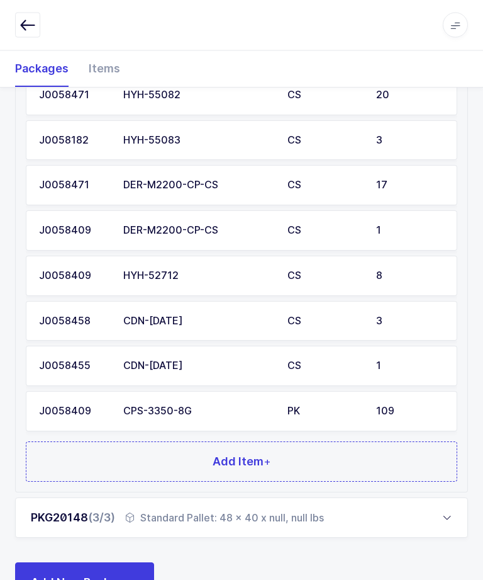
click at [262, 459] on span "Add Item +" at bounding box center [242, 462] width 59 height 16
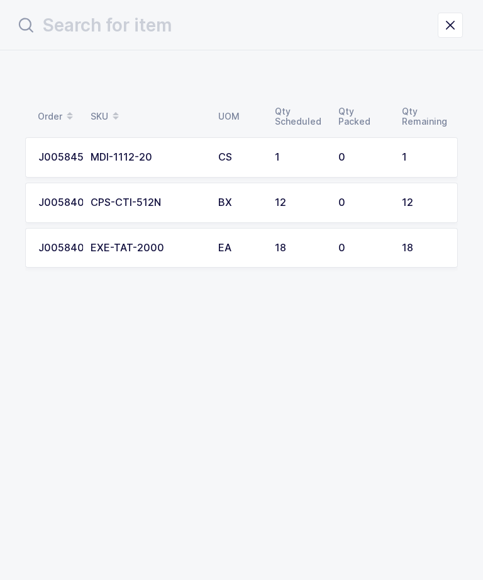
click at [264, 245] on td "EA" at bounding box center [239, 248] width 57 height 40
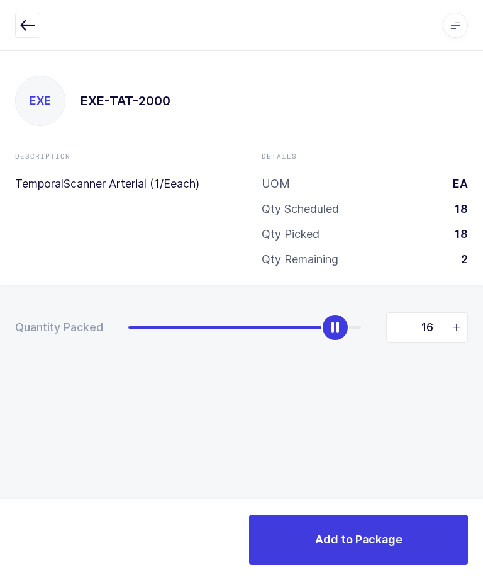
type input "18"
click at [334, 530] on button "Add to Package" at bounding box center [358, 539] width 219 height 50
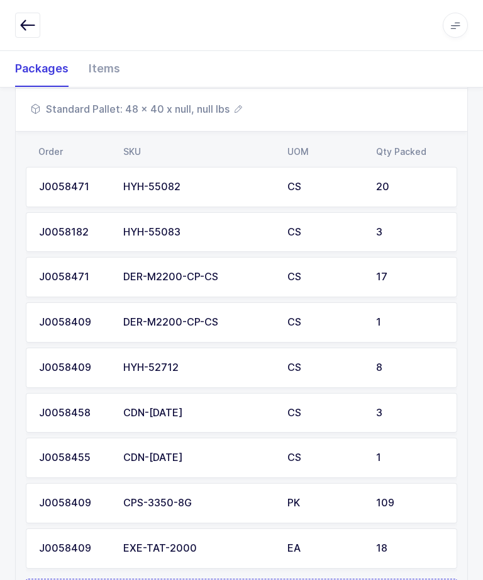
scroll to position [391, 0]
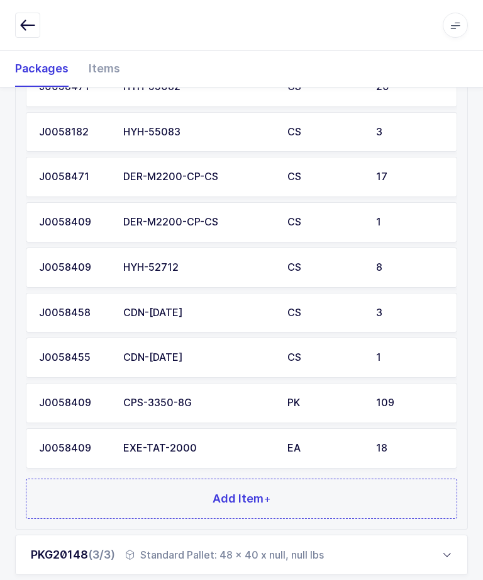
click at [259, 495] on span "Add Item +" at bounding box center [242, 498] width 59 height 16
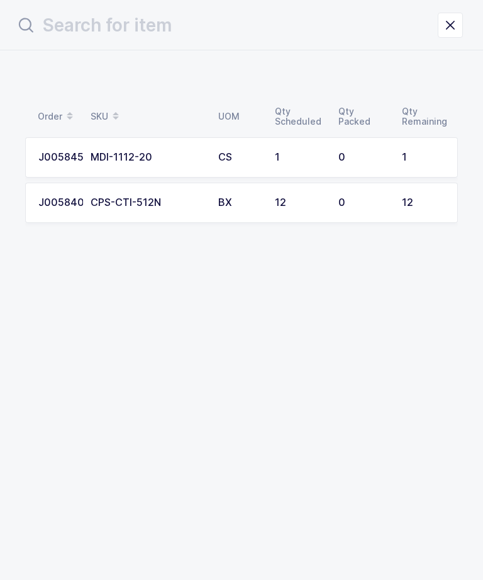
click at [273, 205] on td "12" at bounding box center [299, 203] width 64 height 40
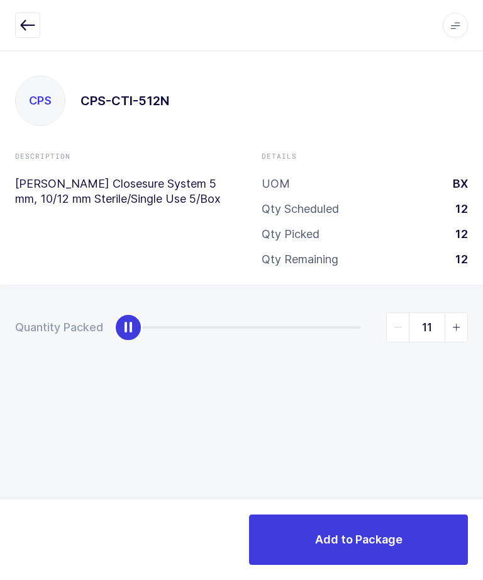
type input "12"
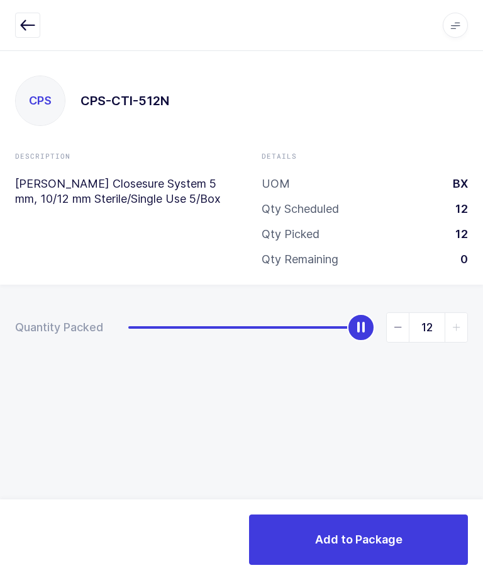
click at [355, 542] on span "Add to Package" at bounding box center [358, 539] width 87 height 16
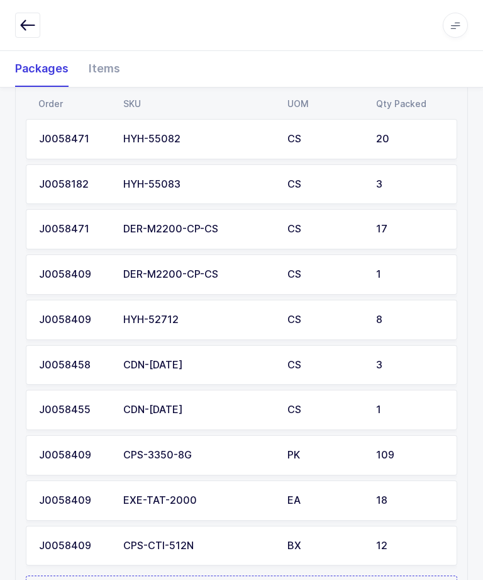
scroll to position [338, 0]
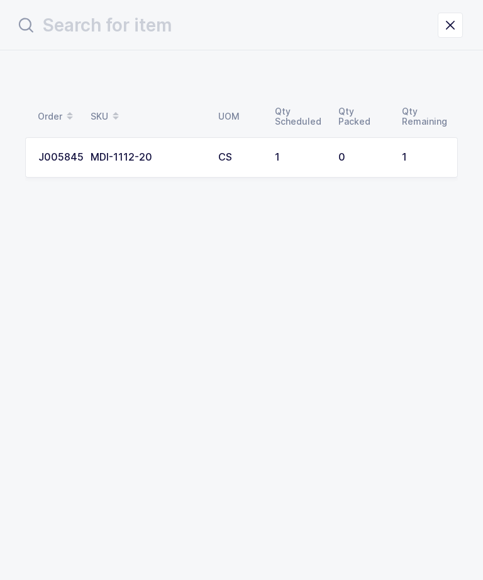
click at [252, 162] on td "CS" at bounding box center [239, 157] width 57 height 40
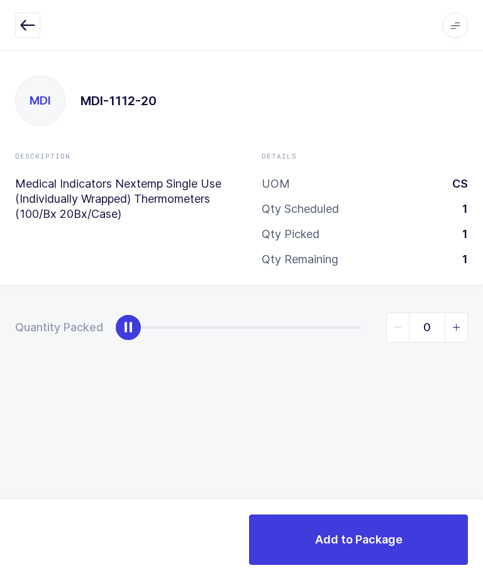
click at [453, 323] on icon "slider between 0 and 1" at bounding box center [456, 327] width 9 height 9
type input "1"
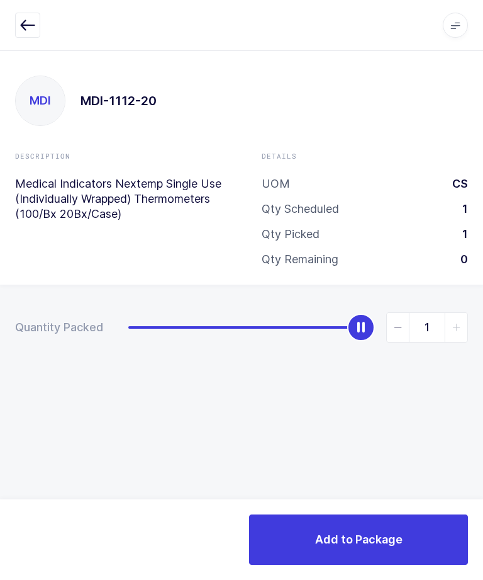
click at [374, 528] on button "Add to Package" at bounding box center [358, 539] width 219 height 50
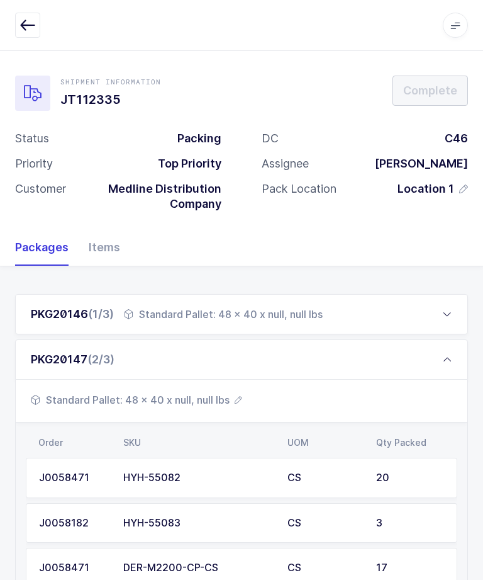
click at [440, 357] on div "PKG20147 (2/3)" at bounding box center [241, 359] width 453 height 40
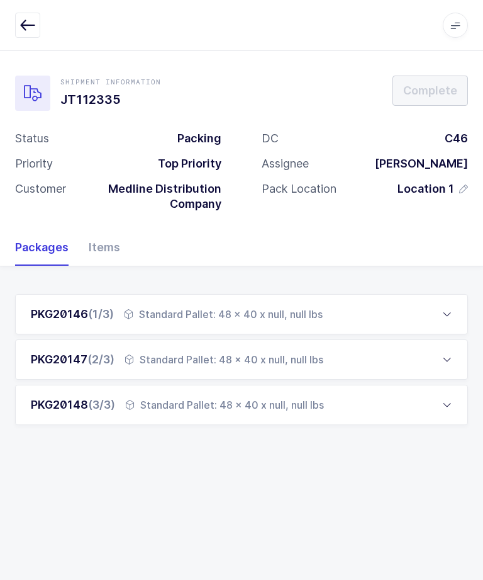
click at [386, 308] on div "PKG20146 (1/3) Standard Pallet: 48 x 40 x null, null lbs" at bounding box center [241, 314] width 453 height 40
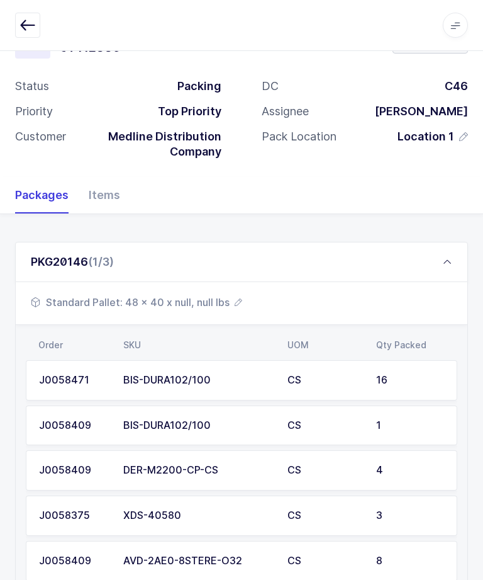
scroll to position [257, 0]
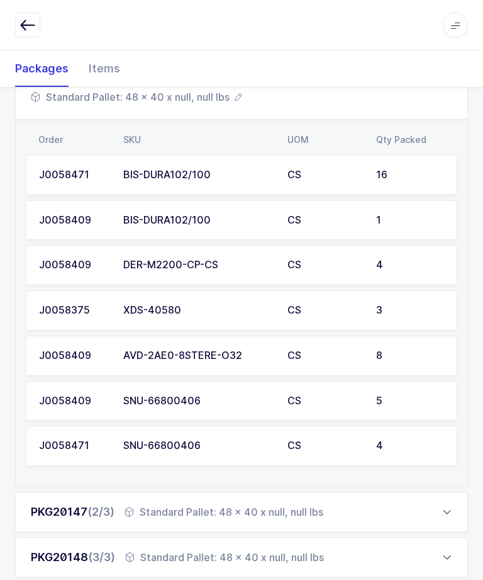
click at [417, 493] on div "PKG20147 (2/3) Standard Pallet: 48 x 40 x null, null lbs" at bounding box center [241, 512] width 453 height 40
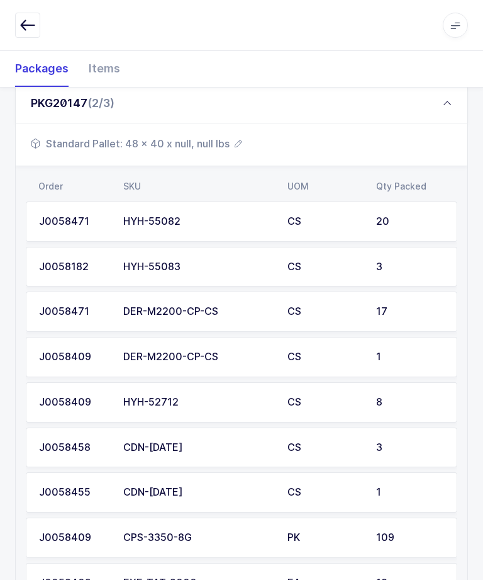
click at [412, 402] on div "8" at bounding box center [410, 401] width 68 height 11
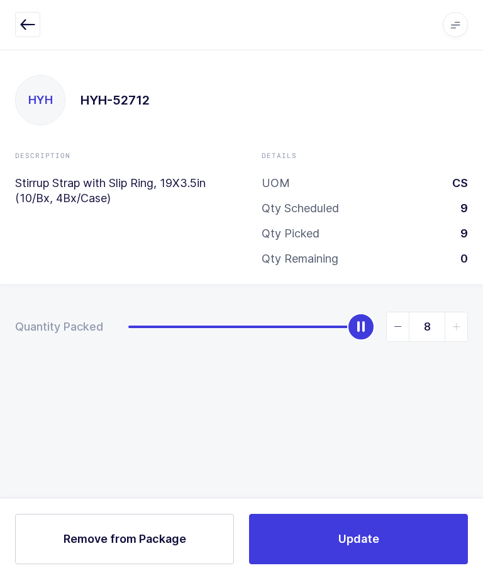
click at [64, 565] on button "Remove Remove from Package" at bounding box center [124, 539] width 219 height 50
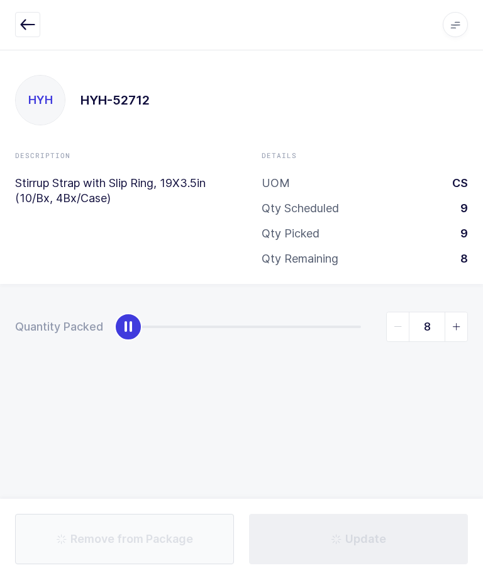
type input "0"
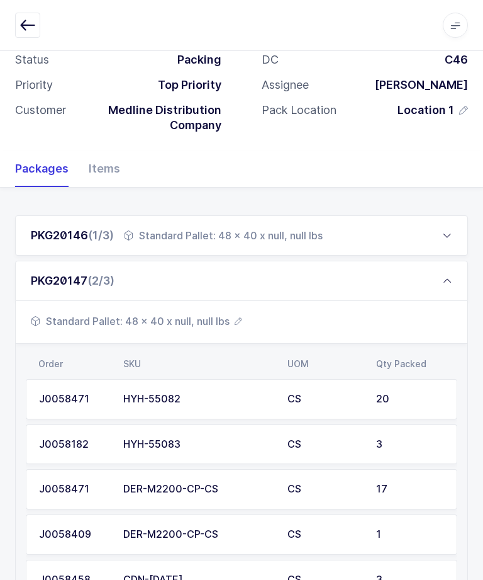
scroll to position [267, 0]
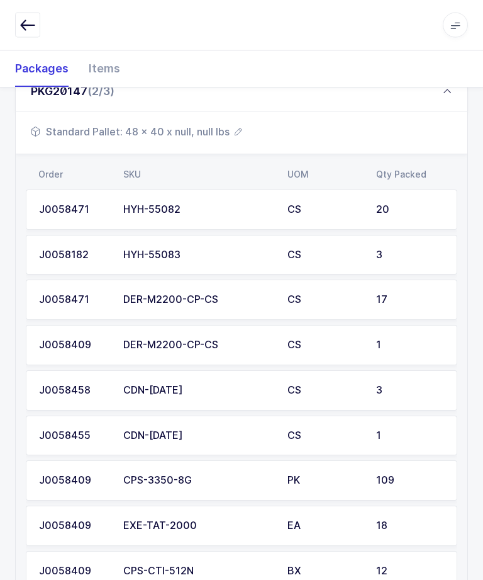
click at [400, 378] on td "3" at bounding box center [413, 391] width 89 height 40
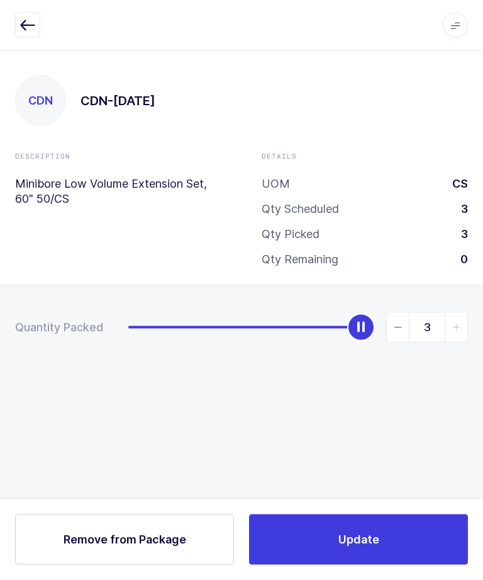
scroll to position [0, 0]
click at [70, 547] on span "Remove from Package" at bounding box center [125, 539] width 123 height 16
type input "0"
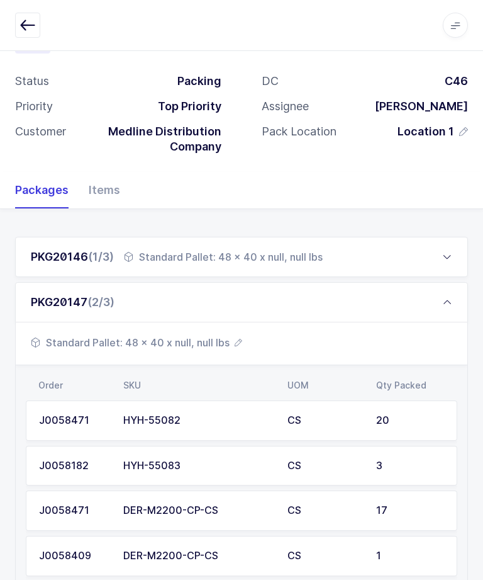
scroll to position [193, 0]
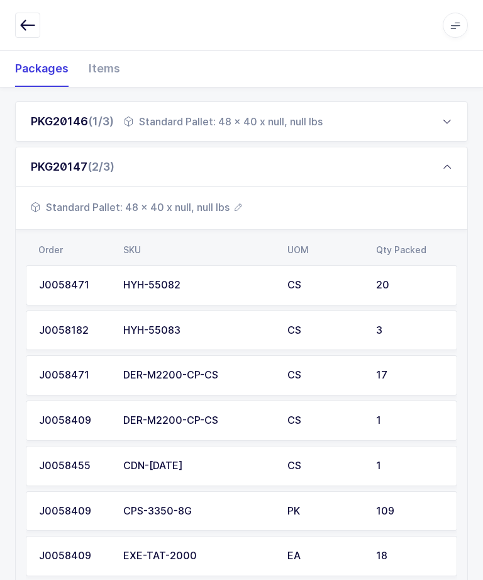
click at [402, 462] on div "1" at bounding box center [410, 465] width 68 height 11
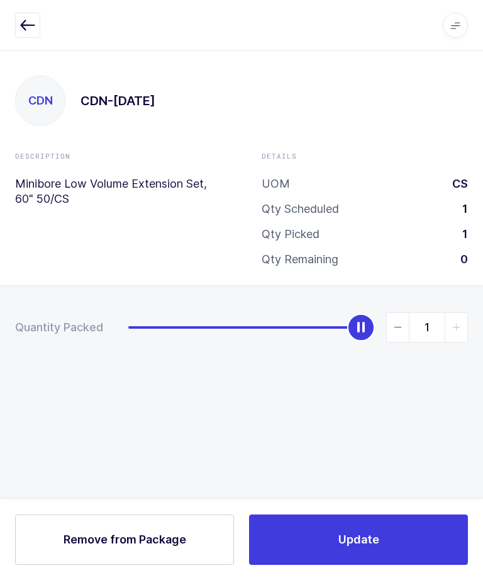
scroll to position [0, 0]
click at [72, 547] on span "Remove from Package" at bounding box center [125, 539] width 123 height 16
type input "0"
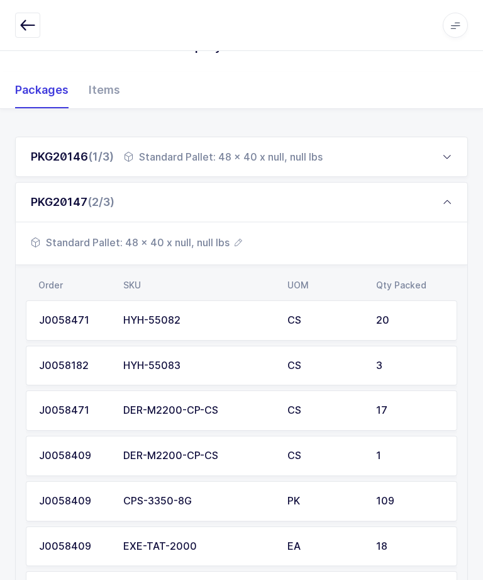
scroll to position [283, 0]
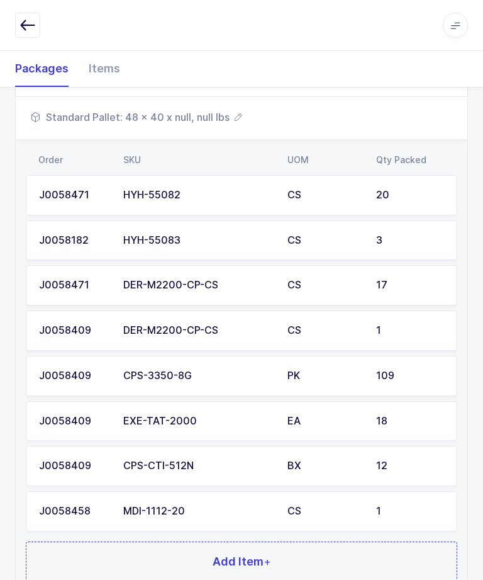
click at [406, 371] on div "109" at bounding box center [410, 375] width 68 height 11
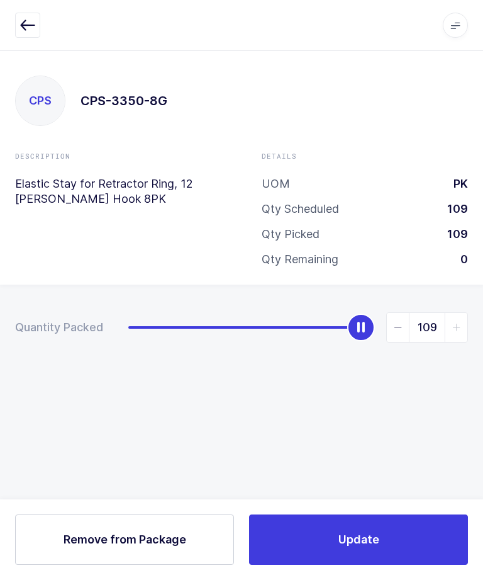
scroll to position [0, 0]
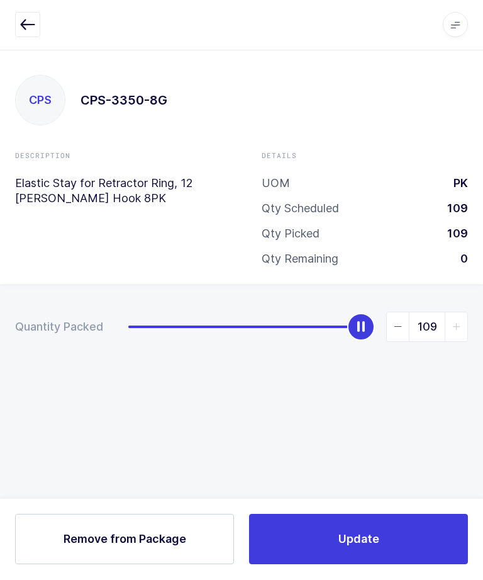
click at [69, 547] on span "Remove from Package" at bounding box center [125, 539] width 123 height 16
type input "0"
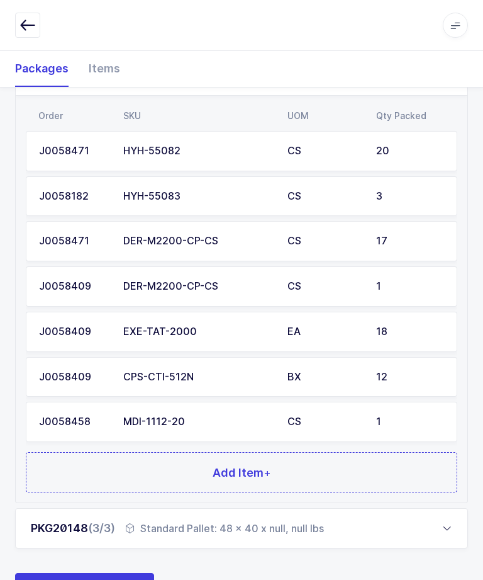
scroll to position [337, 0]
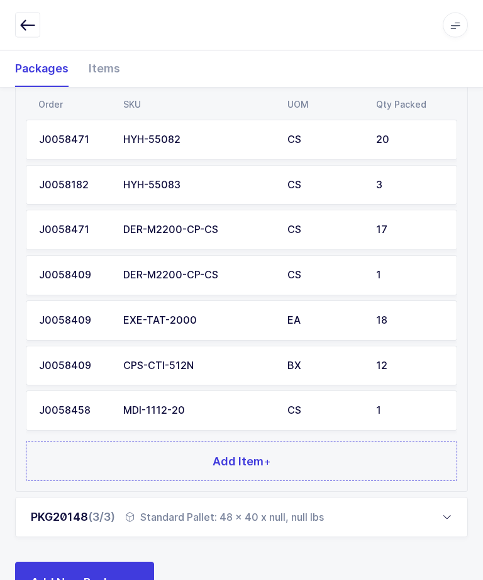
click at [426, 318] on div "18" at bounding box center [410, 320] width 68 height 11
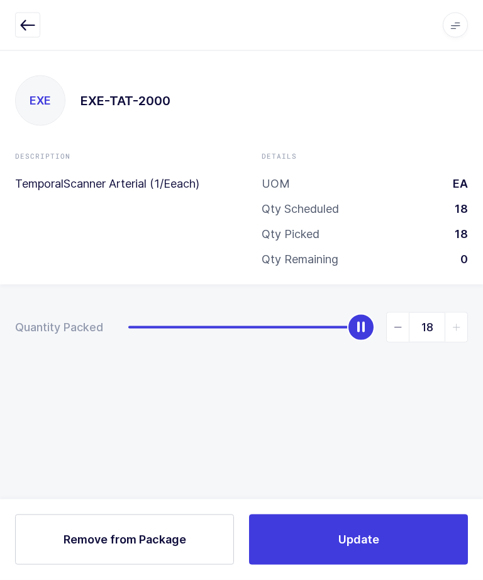
scroll to position [0, 0]
click at [67, 547] on span "Remove from Package" at bounding box center [125, 539] width 123 height 16
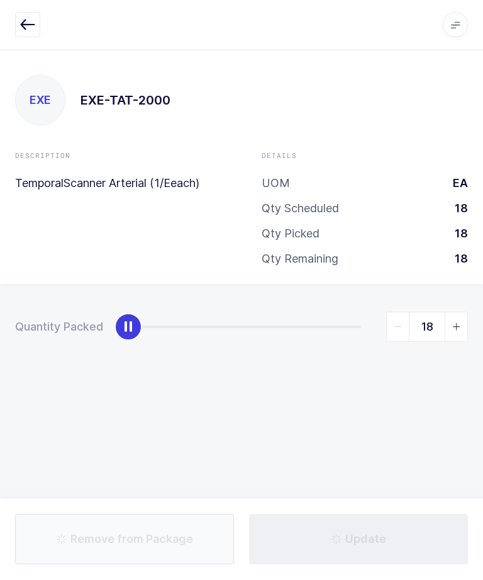
type input "0"
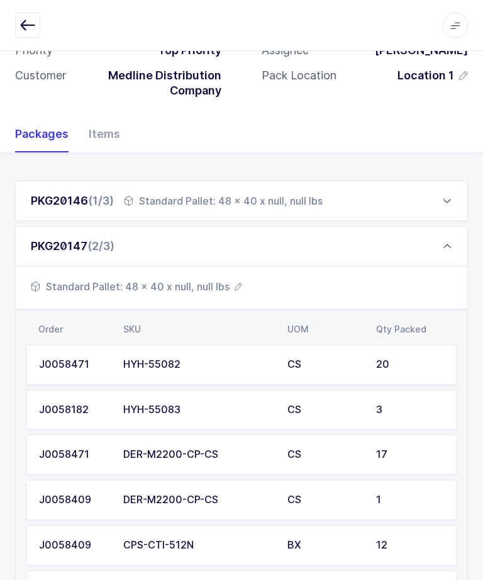
scroll to position [261, 0]
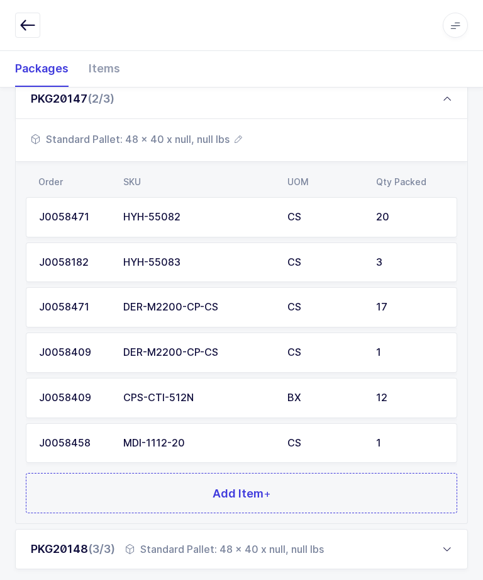
click at [380, 402] on td "12" at bounding box center [413, 398] width 89 height 40
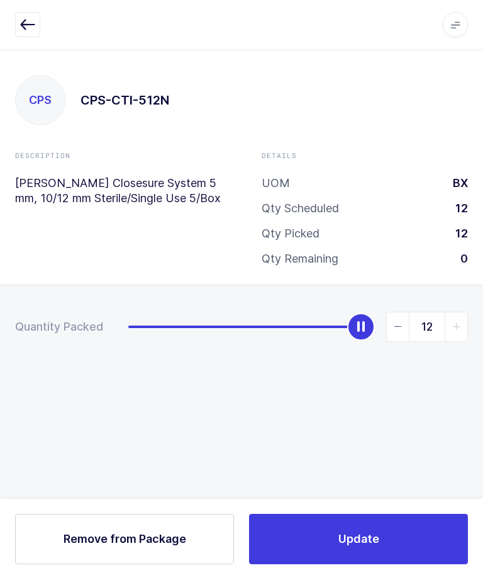
click at [78, 547] on span "Remove from Package" at bounding box center [125, 539] width 123 height 16
type input "0"
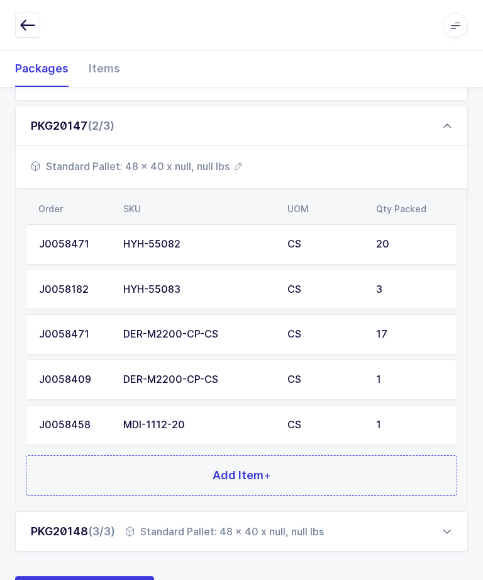
scroll to position [248, 0]
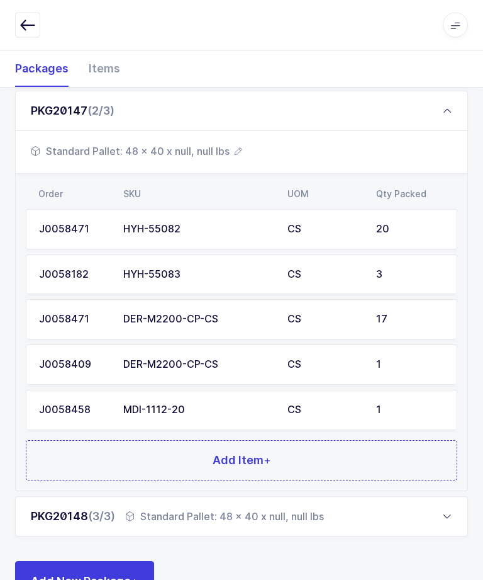
click at [385, 399] on td "1" at bounding box center [413, 410] width 89 height 40
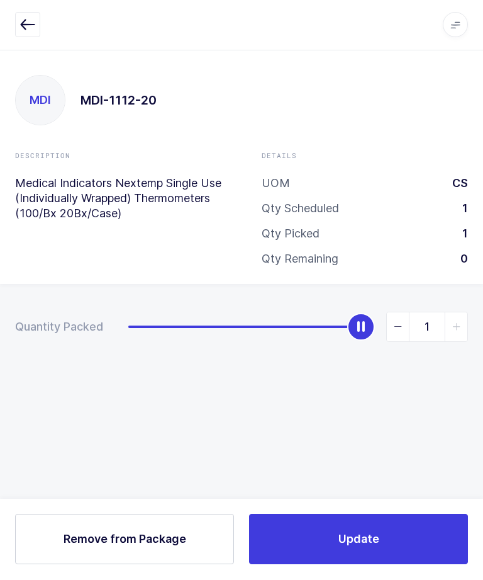
click at [74, 547] on span "Remove from Package" at bounding box center [125, 539] width 123 height 16
type input "0"
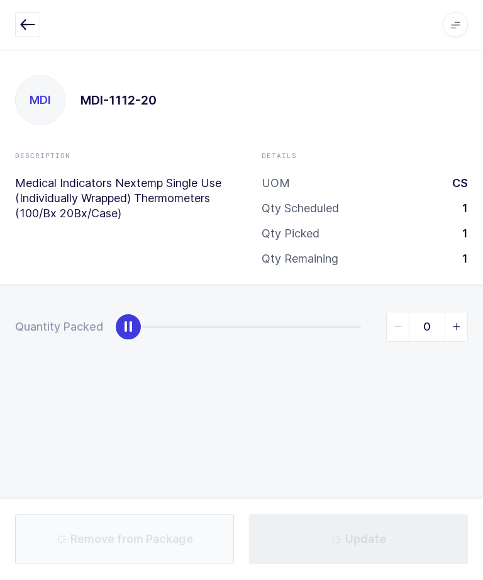
scroll to position [1, 0]
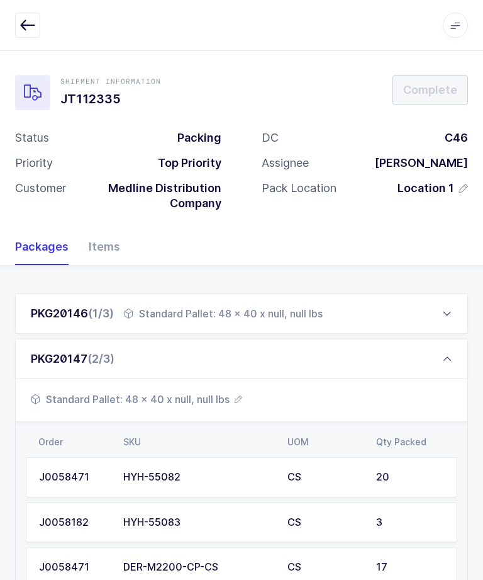
click at [434, 309] on div "PKG20146 (1/3) Standard Pallet: 48 x 40 x null, null lbs" at bounding box center [241, 313] width 453 height 40
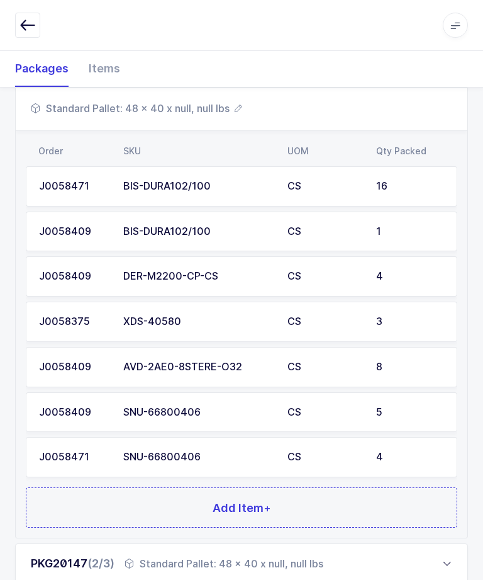
scroll to position [305, 0]
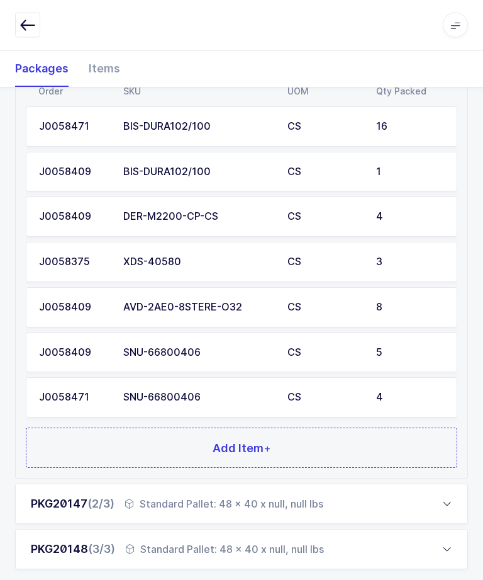
click at [387, 449] on button "Add Item +" at bounding box center [242, 448] width 432 height 40
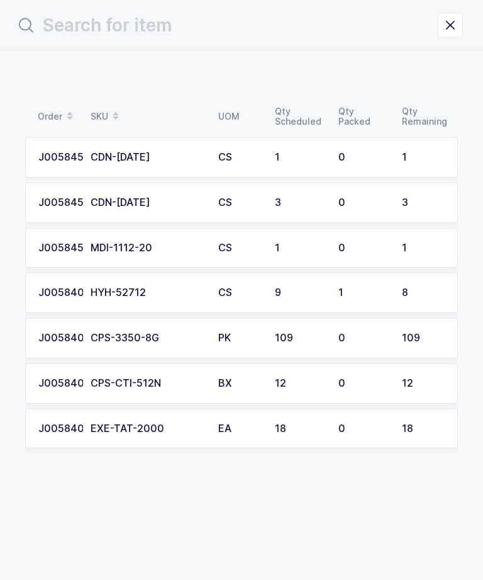
click at [393, 289] on td "1" at bounding box center [363, 293] width 64 height 40
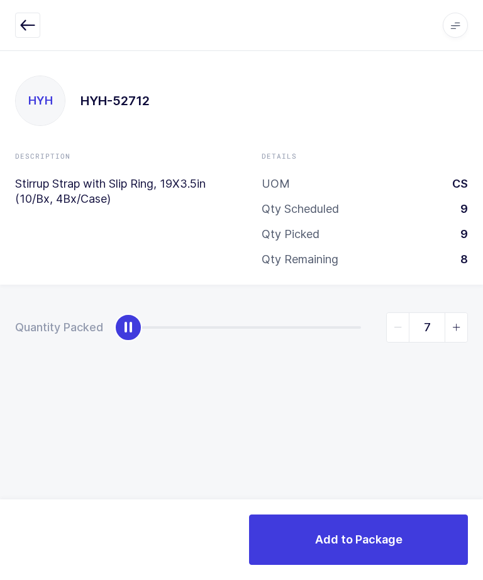
type input "8"
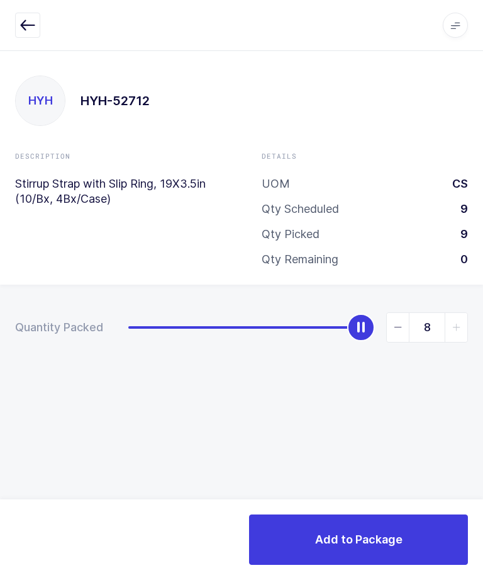
click at [387, 532] on span "Add to Package" at bounding box center [358, 539] width 87 height 16
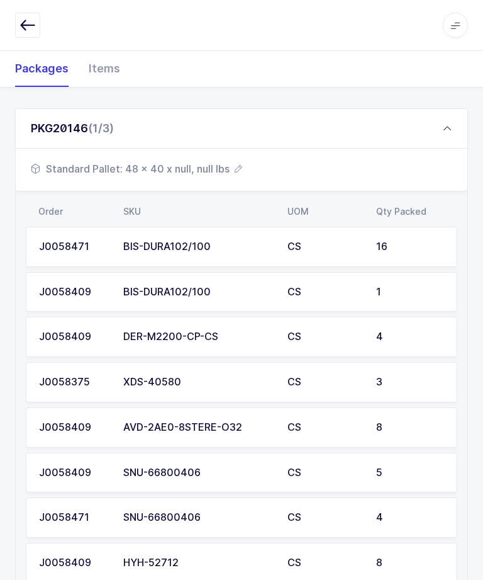
scroll to position [184, 0]
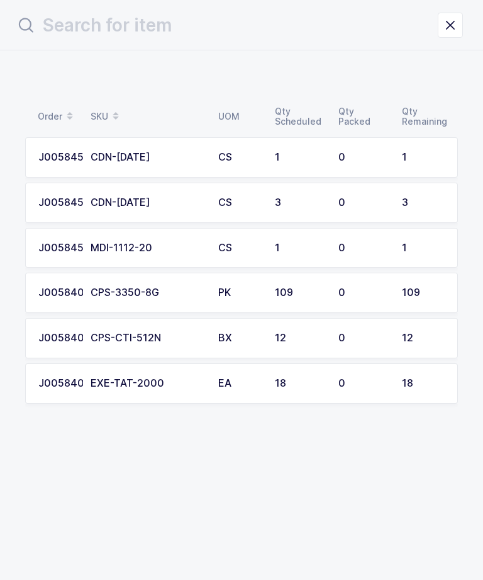
click at [338, 203] on td "0" at bounding box center [363, 203] width 64 height 40
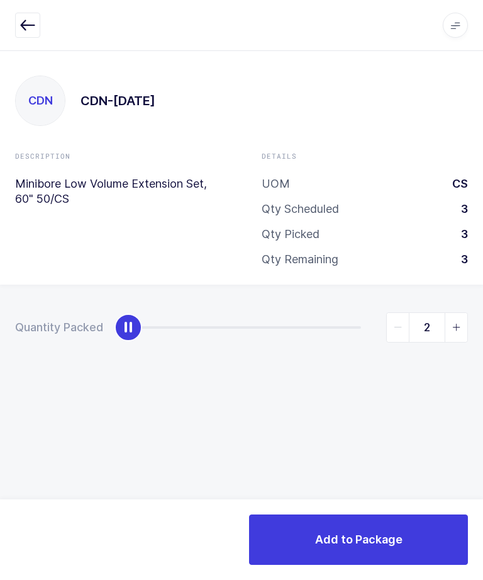
type input "3"
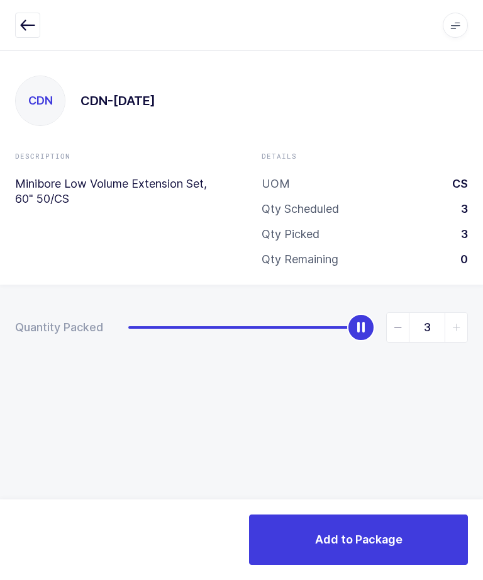
click at [391, 523] on button "Add to Package" at bounding box center [358, 539] width 219 height 50
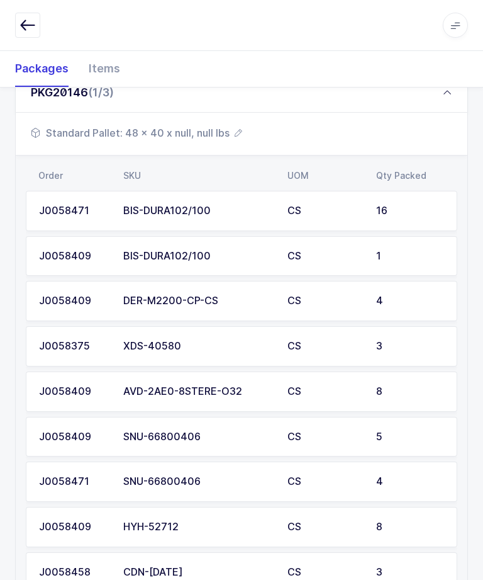
scroll to position [322, 0]
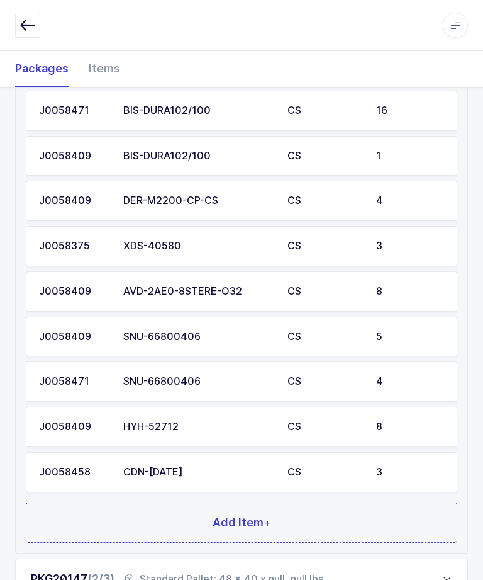
click at [312, 533] on button "Add Item +" at bounding box center [242, 522] width 432 height 40
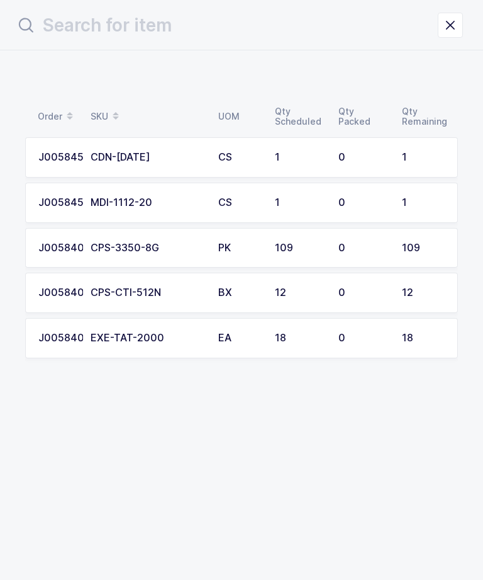
click at [409, 161] on div "1" at bounding box center [423, 157] width 43 height 11
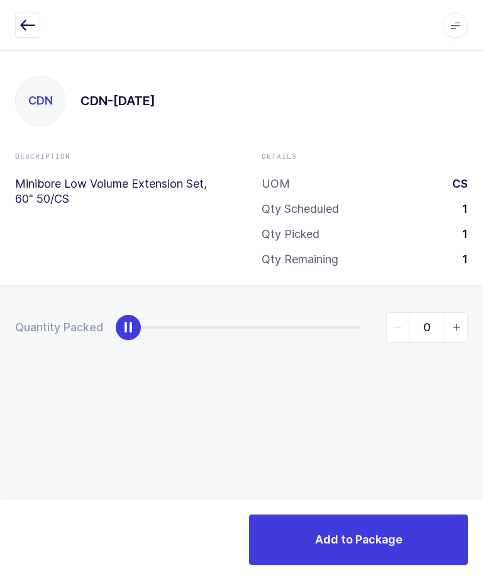
click at [455, 323] on icon "slider between 0 and 1" at bounding box center [456, 327] width 9 height 9
type input "1"
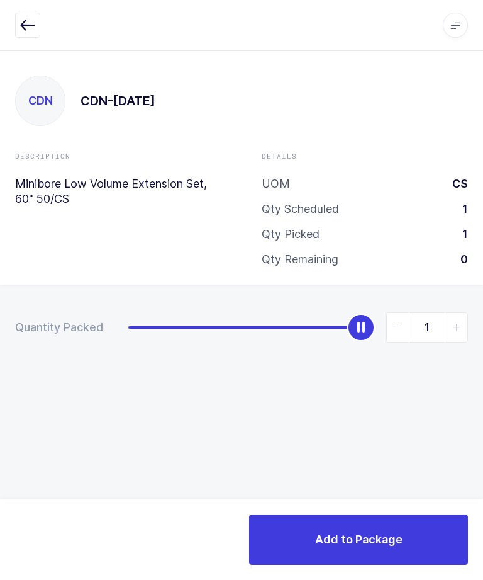
click at [386, 562] on button "Add to Package" at bounding box center [358, 539] width 219 height 50
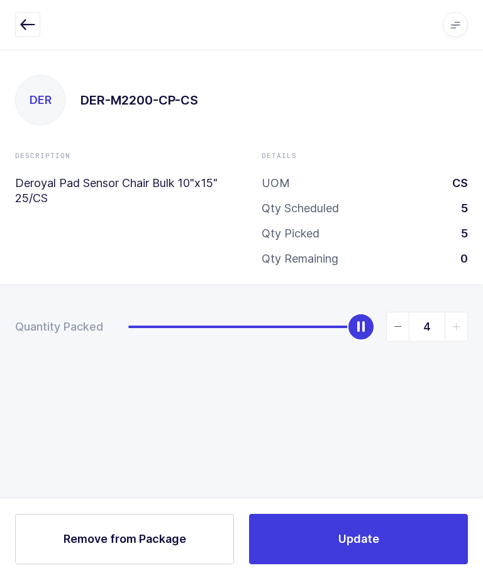
click at [25, 21] on icon "button" at bounding box center [27, 25] width 15 height 15
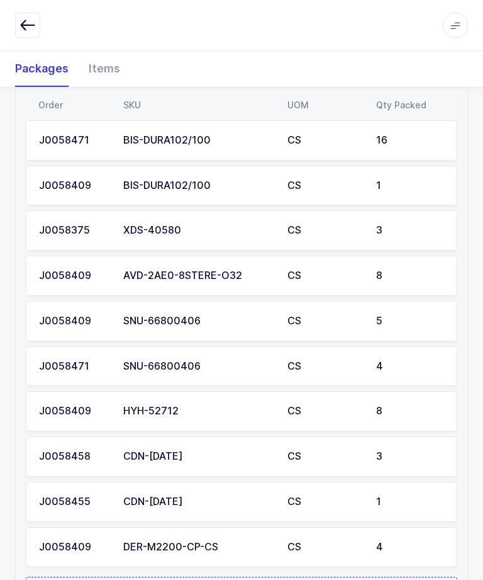
scroll to position [342, 0]
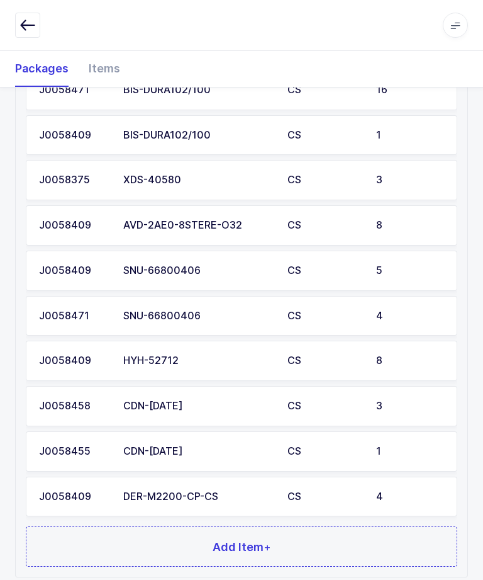
click at [322, 536] on button "Add Item +" at bounding box center [242, 546] width 432 height 40
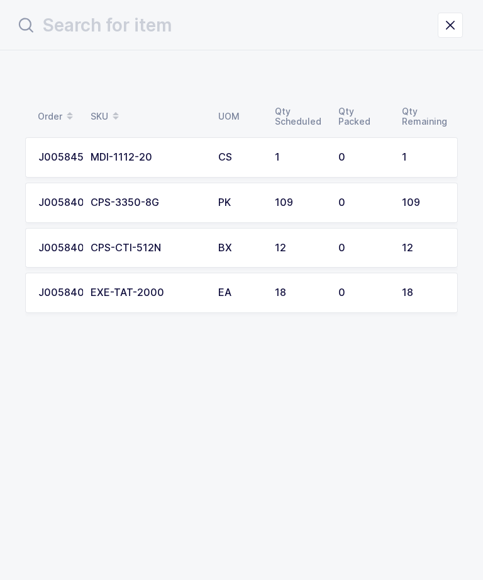
click at [448, 20] on icon "close drawer" at bounding box center [451, 25] width 18 height 18
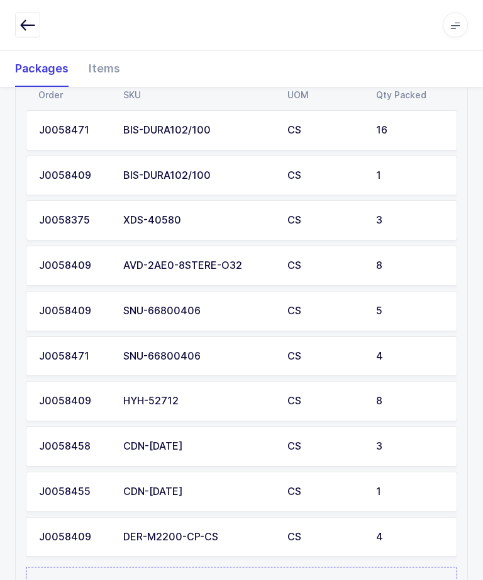
scroll to position [439, 0]
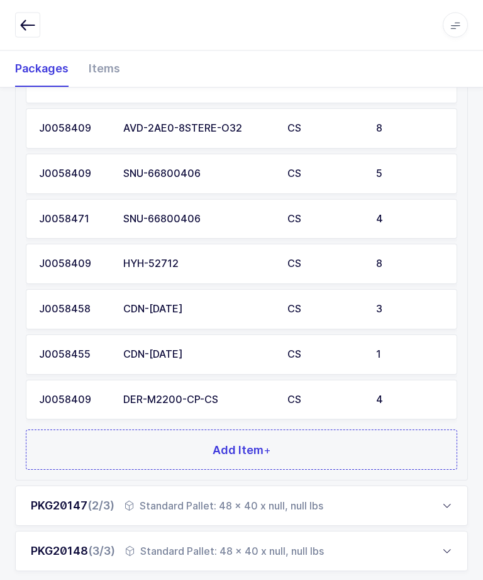
click at [418, 445] on button "Add Item +" at bounding box center [242, 450] width 432 height 40
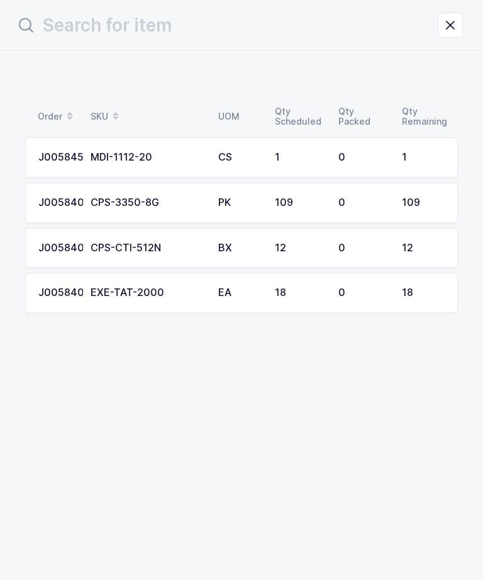
click at [391, 154] on td "0" at bounding box center [363, 157] width 64 height 40
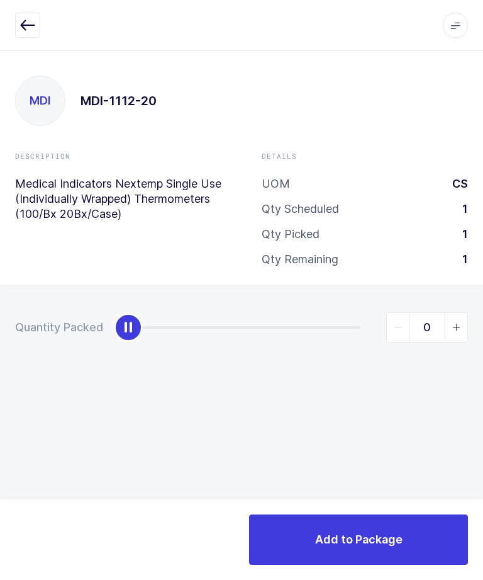
click at [457, 313] on span "slider between 0 and 1" at bounding box center [456, 327] width 23 height 29
type input "1"
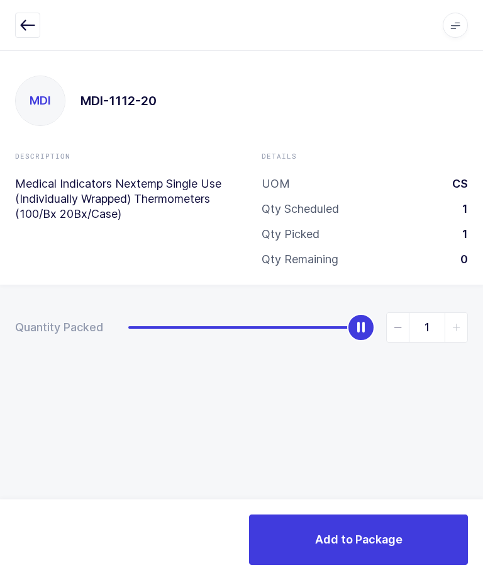
click at [432, 527] on button "Add to Package" at bounding box center [358, 539] width 219 height 50
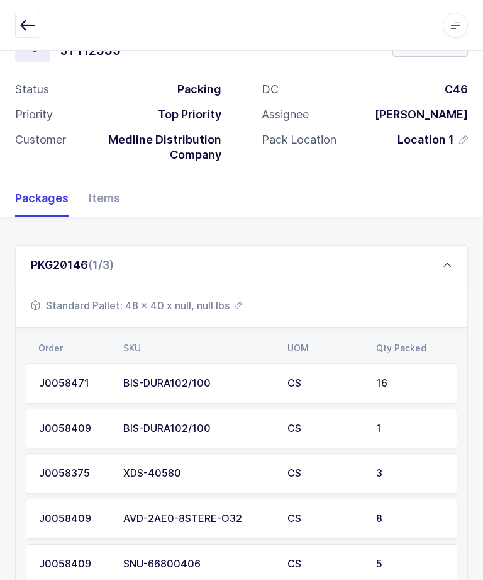
scroll to position [317, 0]
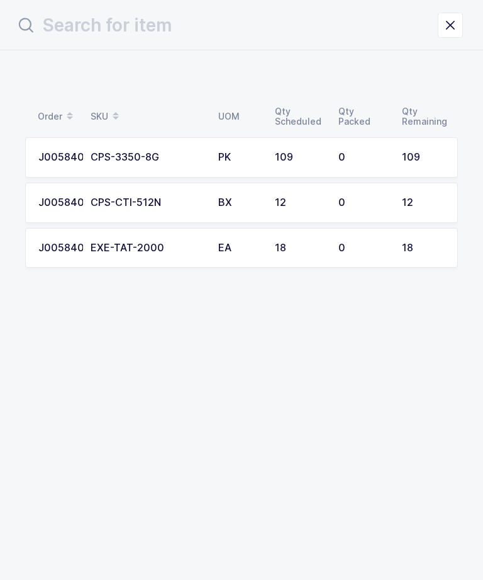
click at [346, 191] on td "0" at bounding box center [363, 203] width 64 height 40
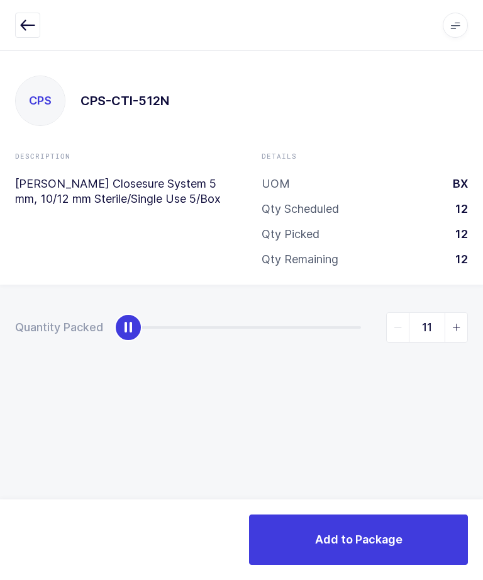
type input "12"
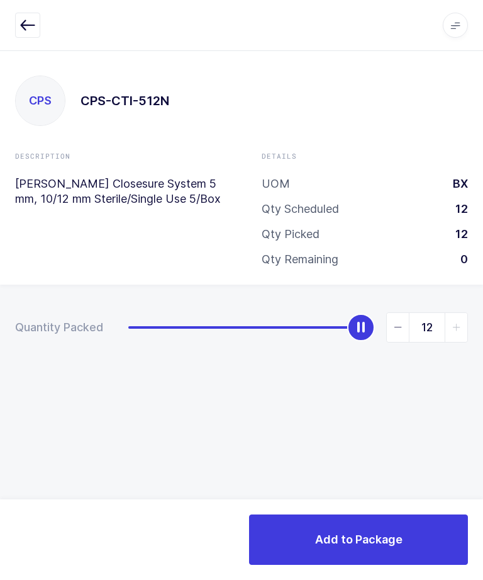
click at [391, 546] on span "Add to Package" at bounding box center [358, 539] width 87 height 16
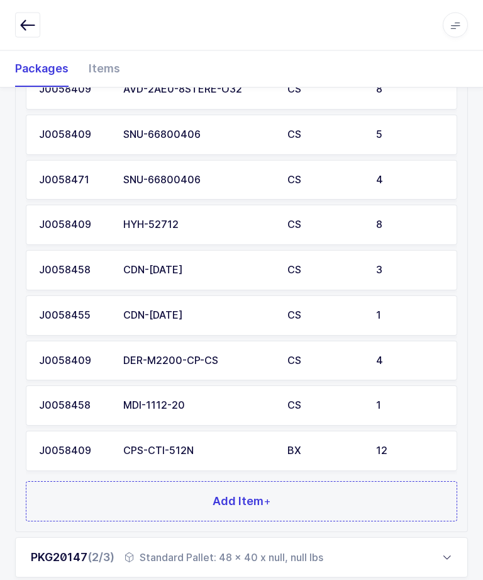
scroll to position [490, 0]
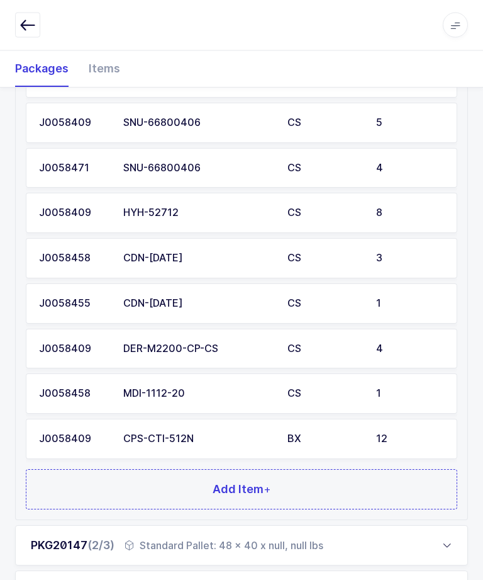
click at [312, 498] on button "Add Item +" at bounding box center [242, 489] width 432 height 40
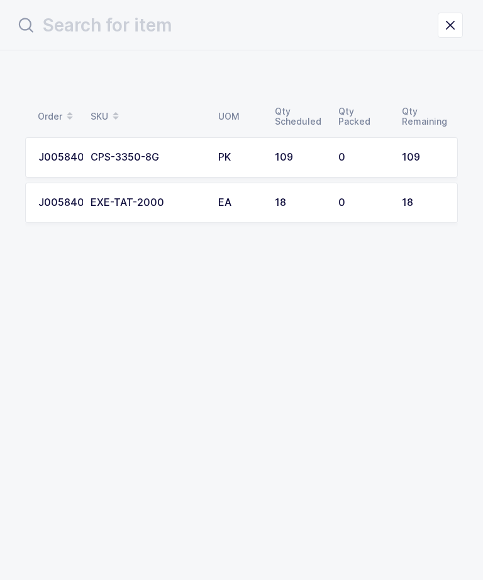
click at [240, 212] on td "EA" at bounding box center [239, 203] width 57 height 40
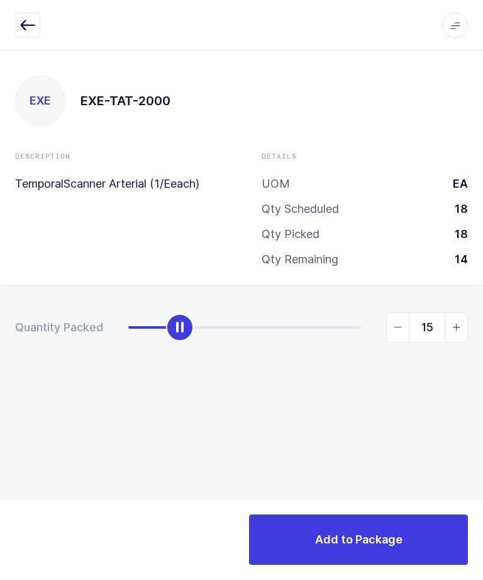
type input "18"
click at [362, 529] on button "Add to Package" at bounding box center [358, 539] width 219 height 50
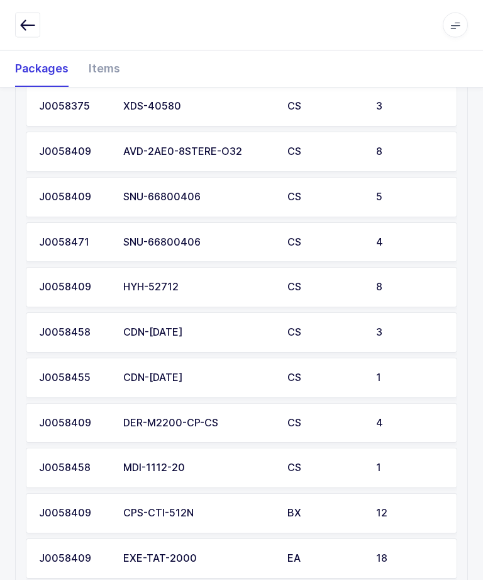
scroll to position [605, 0]
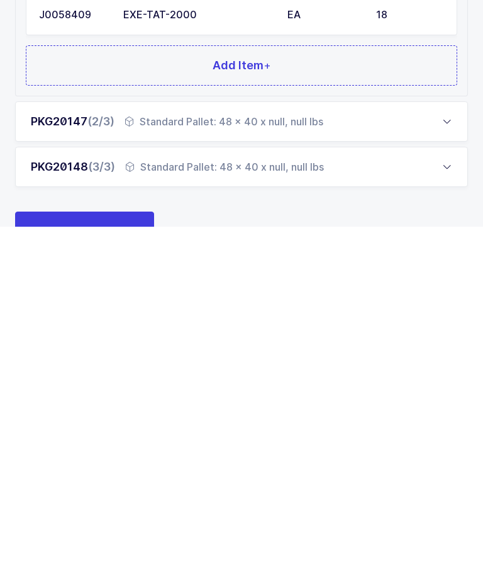
click at [294, 415] on button "Add Item +" at bounding box center [242, 419] width 432 height 40
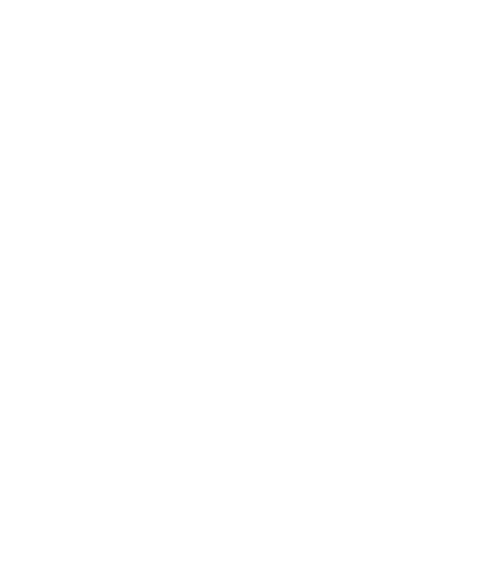
scroll to position [0, 0]
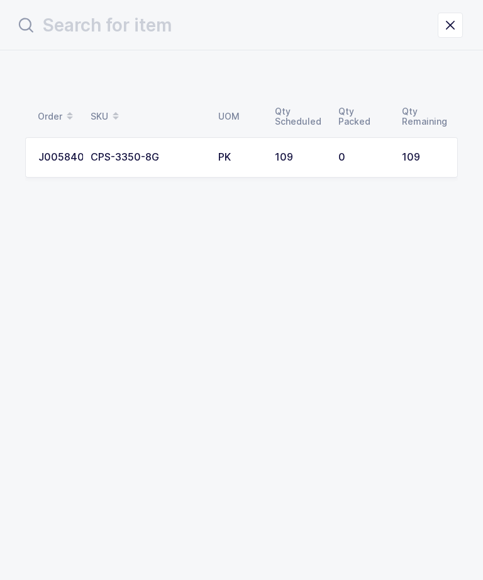
click at [362, 174] on td "0" at bounding box center [363, 157] width 64 height 40
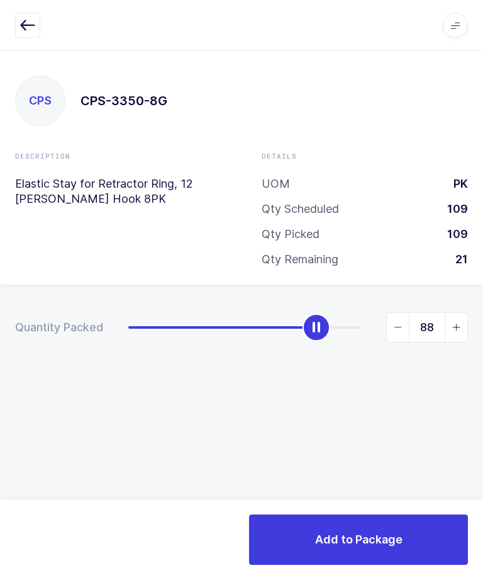
click at [465, 328] on span "slider between 0 and 109" at bounding box center [456, 327] width 23 height 29
click at [479, 328] on div "Quantity Packed 89" at bounding box center [241, 371] width 483 height 174
click at [477, 315] on div "Quantity Packed 89" at bounding box center [241, 371] width 483 height 174
click at [466, 323] on span "slider between 0 and 109" at bounding box center [456, 327] width 23 height 29
type input "90"
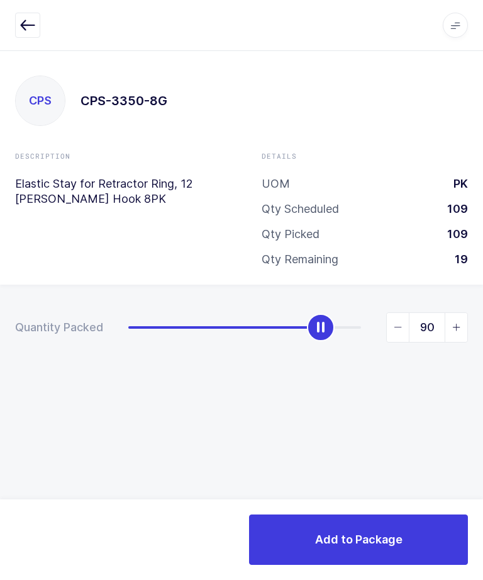
click at [395, 538] on span "Add to Package" at bounding box center [358, 539] width 87 height 16
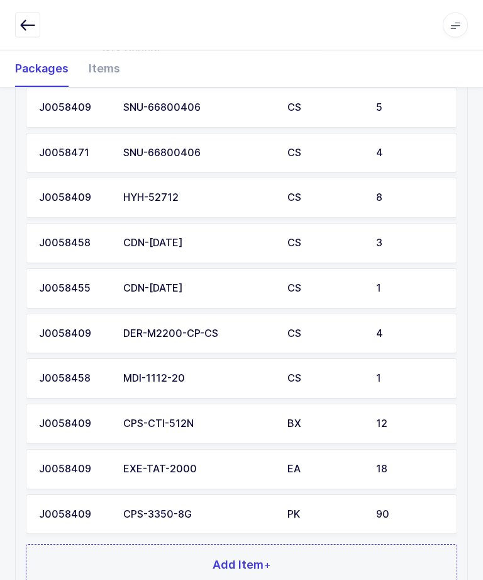
scroll to position [650, 0]
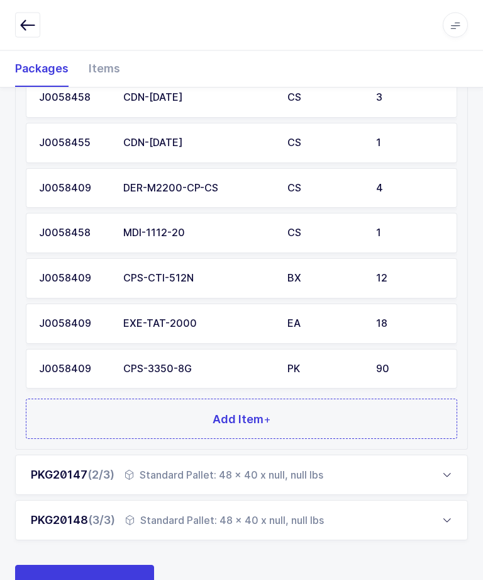
click at [371, 407] on button "Add Item +" at bounding box center [242, 419] width 432 height 40
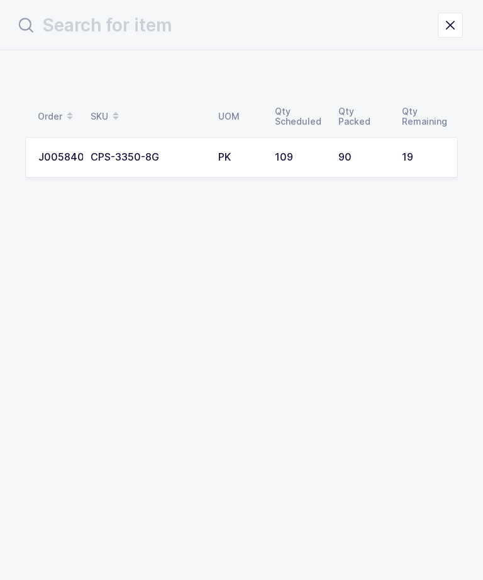
click at [457, 24] on icon "close drawer" at bounding box center [451, 25] width 18 height 18
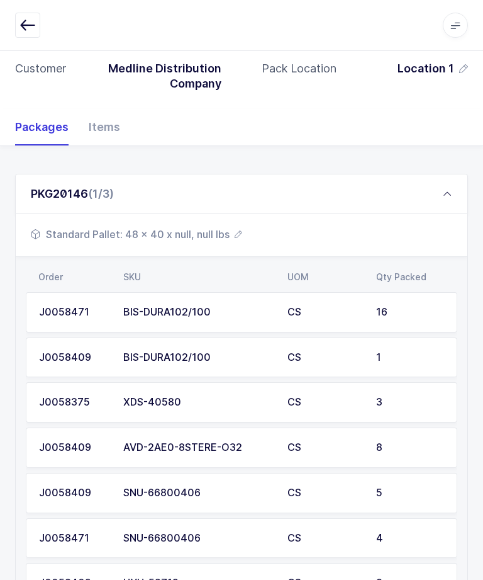
scroll to position [120, 0]
click at [451, 194] on icon at bounding box center [447, 194] width 10 height 10
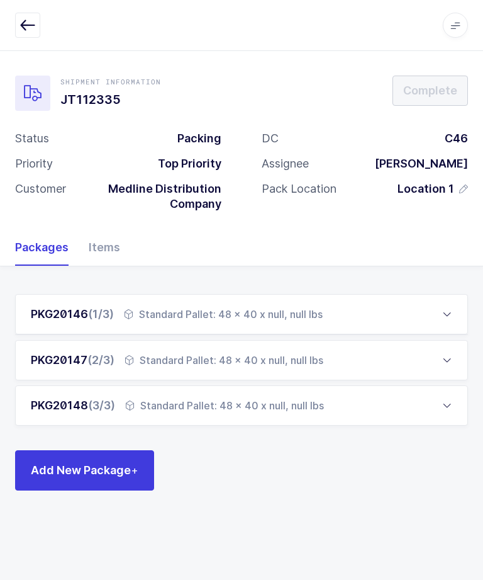
scroll to position [0, 0]
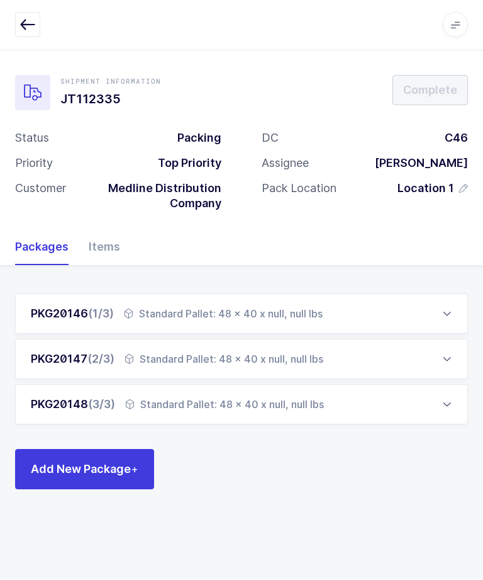
click at [55, 310] on div "PKG20146 (1/3)" at bounding box center [72, 313] width 83 height 15
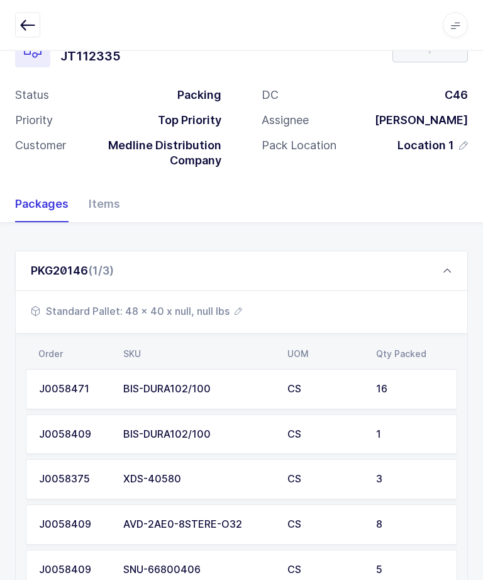
click at [448, 271] on icon at bounding box center [447, 271] width 10 height 10
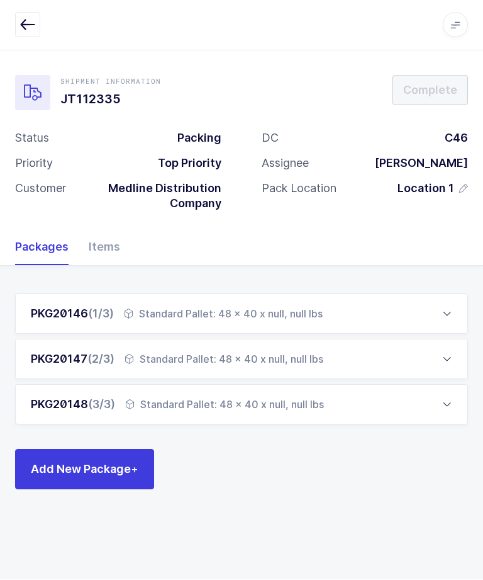
click at [69, 356] on div "PKG20147 (2/3)" at bounding box center [73, 359] width 84 height 15
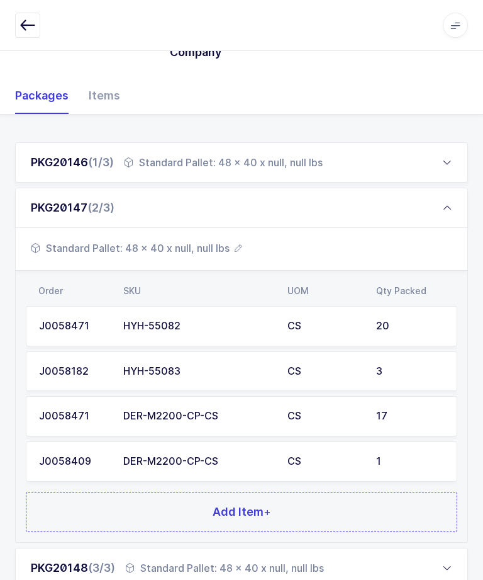
scroll to position [203, 0]
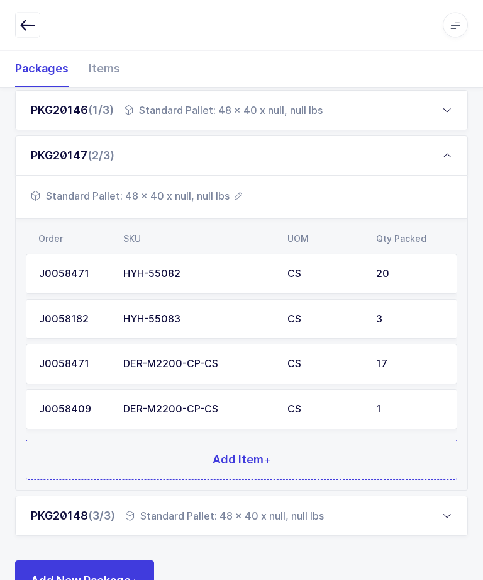
click at [406, 451] on button "Add Item +" at bounding box center [242, 460] width 432 height 40
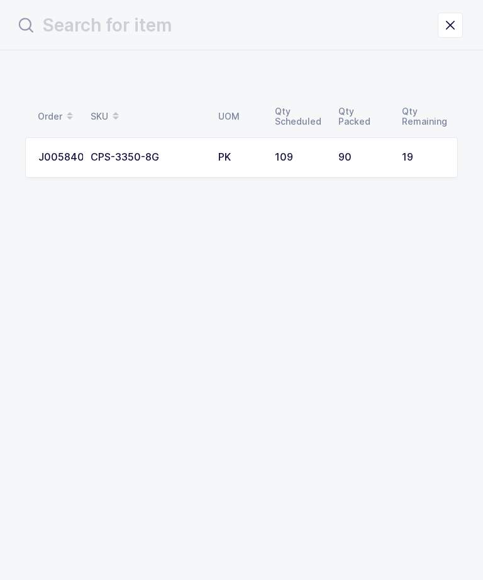
click at [396, 156] on td "19" at bounding box center [427, 157] width 64 height 40
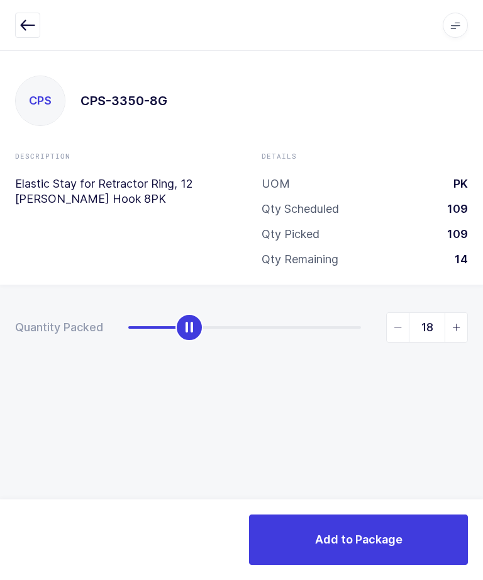
type input "19"
click at [379, 522] on button "Add to Package" at bounding box center [358, 539] width 219 height 50
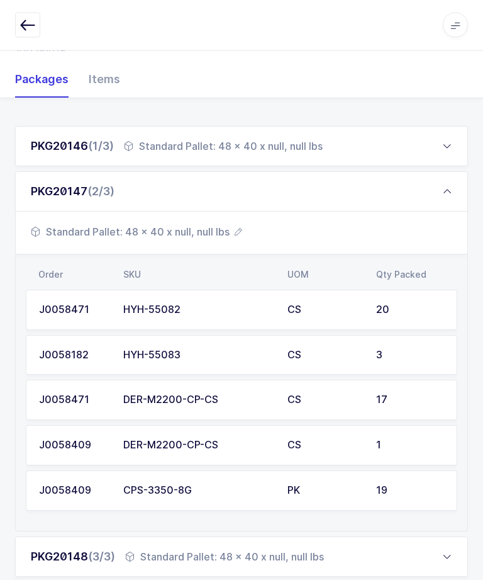
scroll to position [167, 0]
click at [452, 193] on div "PKG20147 (2/3)" at bounding box center [241, 192] width 453 height 40
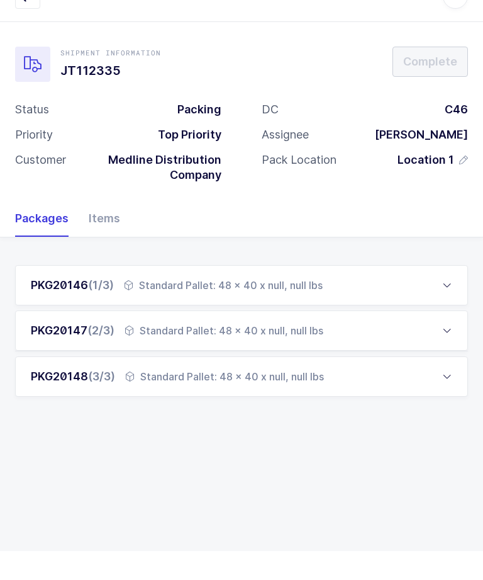
scroll to position [0, 0]
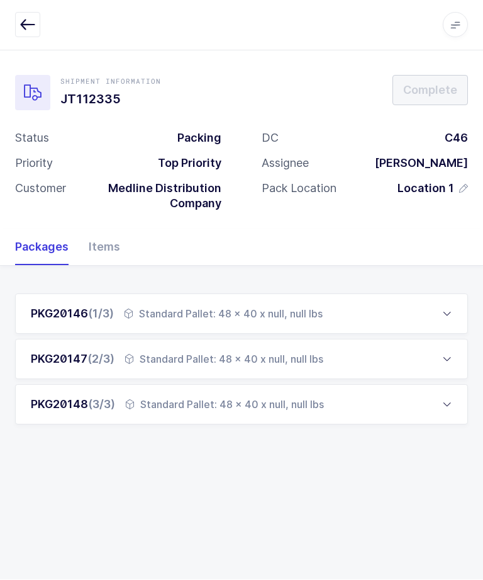
click at [293, 309] on div "Standard Pallet: 48 x 40 x null, null lbs" at bounding box center [223, 313] width 199 height 15
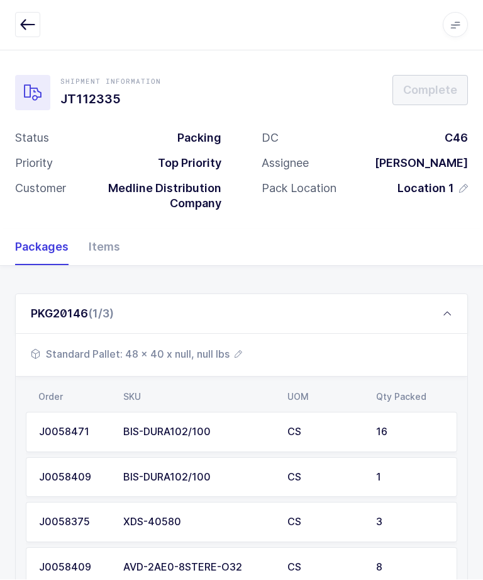
scroll to position [1, 0]
click at [173, 356] on span "Standard Pallet: 48 x 40 x null, null lbs" at bounding box center [136, 353] width 211 height 15
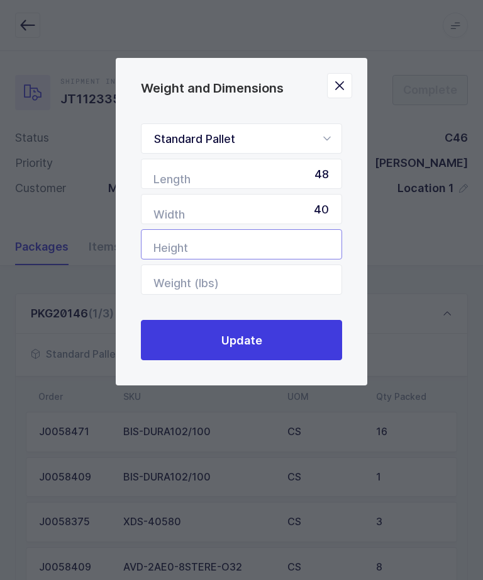
click at [312, 247] on input "Height" at bounding box center [241, 244] width 201 height 30
type input "67"
click at [305, 350] on button "Update" at bounding box center [241, 340] width 201 height 40
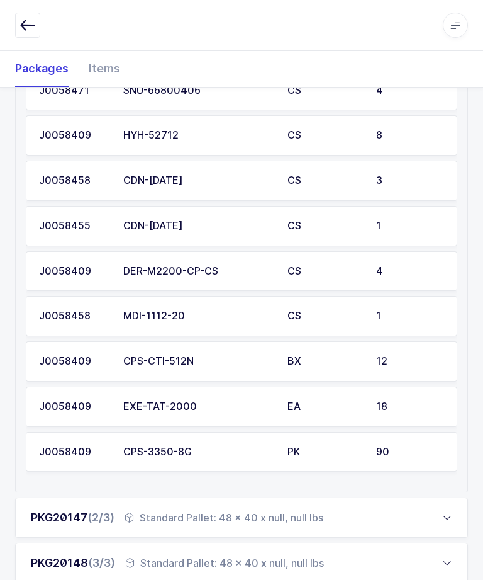
click at [111, 510] on span "(2/3)" at bounding box center [100, 516] width 27 height 13
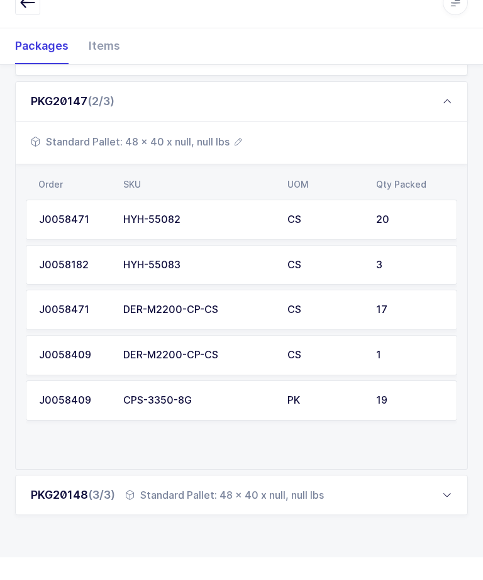
scroll to position [167, 0]
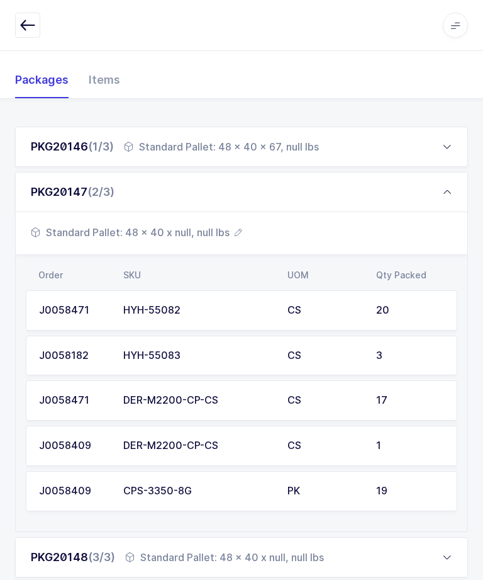
click at [167, 236] on span "Standard Pallet: 48 x 40 x null, null lbs" at bounding box center [136, 232] width 211 height 15
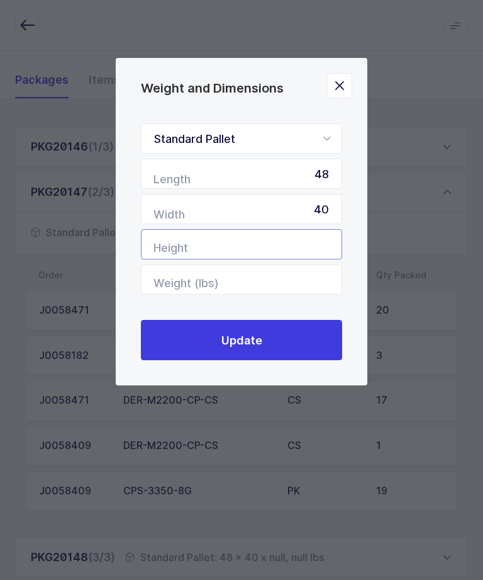
click at [295, 244] on input "Height" at bounding box center [241, 244] width 201 height 30
type input "56"
click at [308, 347] on button "Update" at bounding box center [241, 340] width 201 height 40
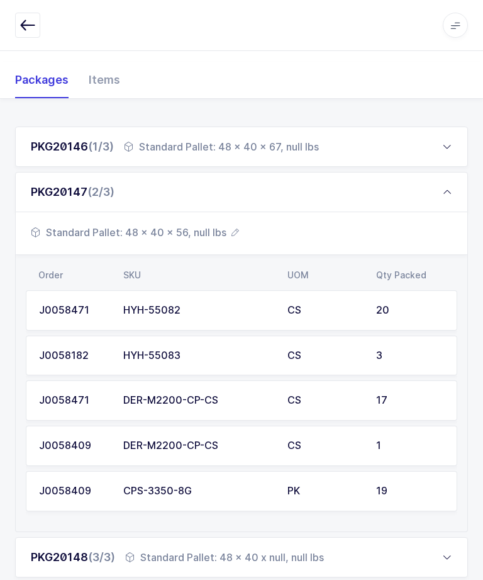
click at [443, 172] on div "PKG20147 (2/3)" at bounding box center [241, 192] width 453 height 40
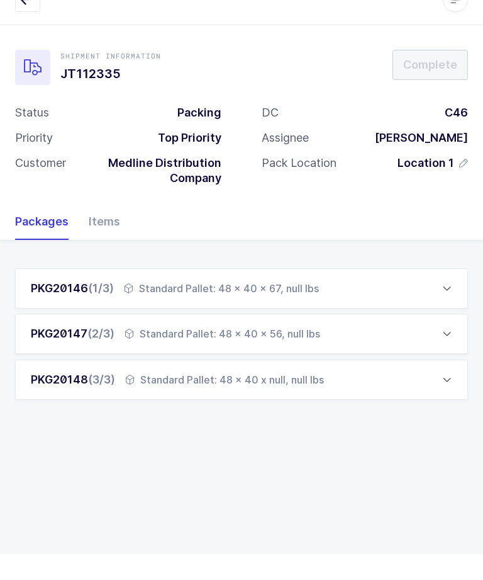
scroll to position [0, 0]
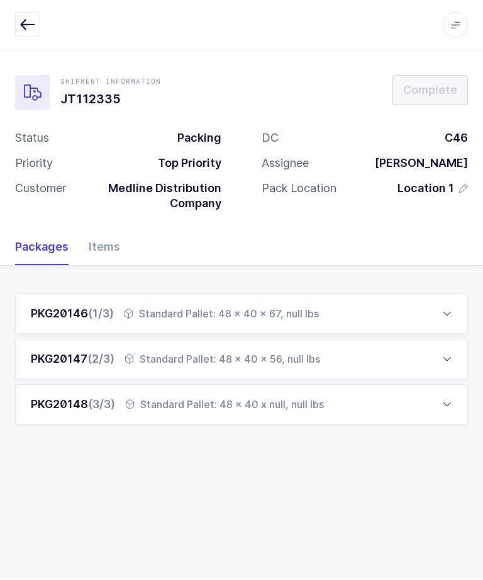
click at [91, 417] on div "PKG20148 (3/3) Standard Pallet: 48 x 40 x null, null lbs" at bounding box center [241, 405] width 453 height 40
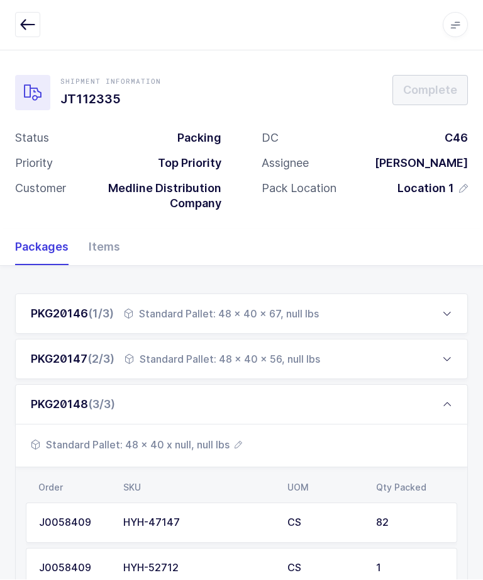
scroll to position [1, 0]
click at [198, 445] on span "Standard Pallet: 48 x 40 x null, null lbs" at bounding box center [136, 444] width 211 height 15
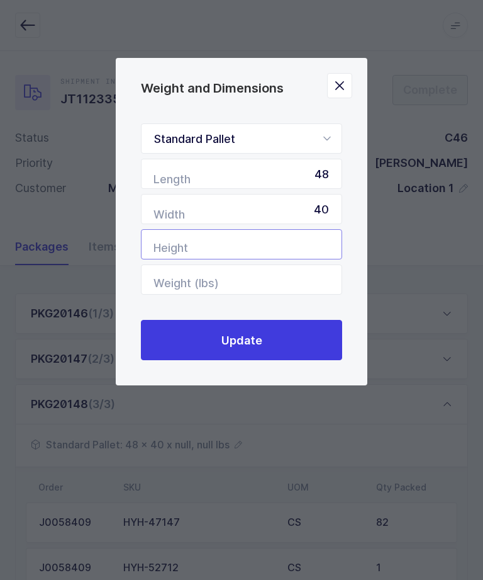
click at [300, 256] on input "Height" at bounding box center [241, 244] width 201 height 30
type input "67"
click at [293, 360] on button "Update" at bounding box center [241, 340] width 201 height 40
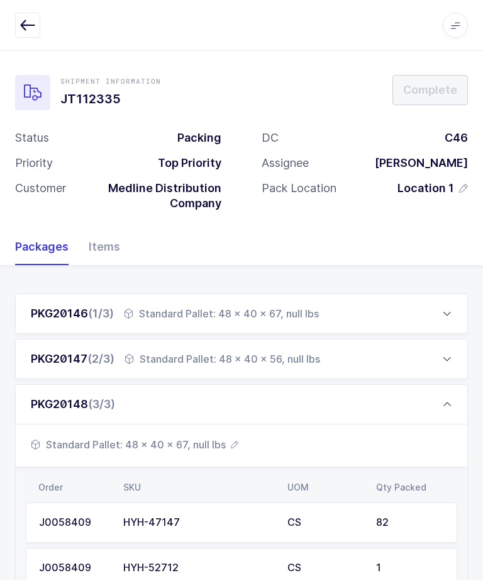
click at [442, 413] on div "PKG20148 (3/3)" at bounding box center [241, 404] width 453 height 40
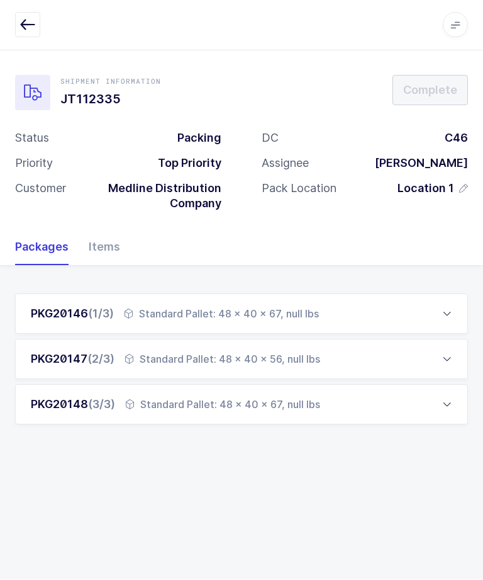
scroll to position [42, 0]
click at [298, 306] on div "Standard Pallet: 48 x 40 x 67, null lbs" at bounding box center [221, 313] width 195 height 15
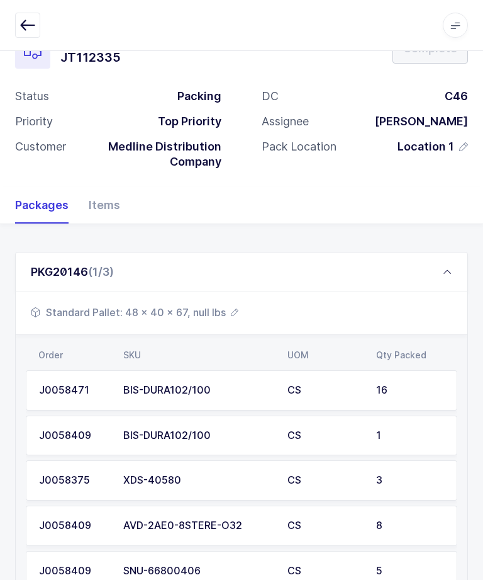
click at [192, 325] on div "Standard Pallet: 48 x 40 x 67, null lbs" at bounding box center [242, 313] width 452 height 43
click at [215, 310] on span "Standard Pallet: 48 x 40 x 67, null lbs" at bounding box center [135, 312] width 208 height 15
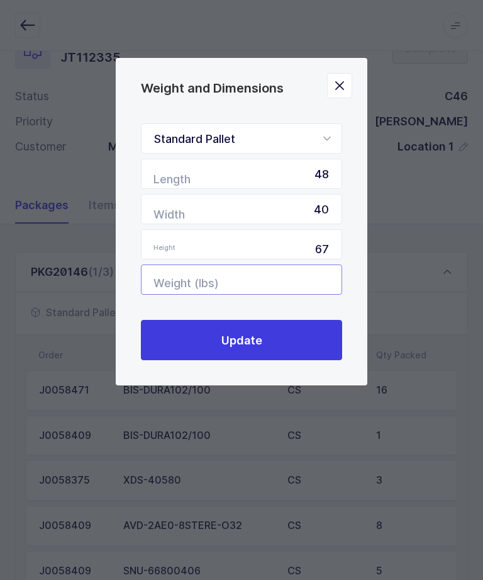
click at [293, 295] on input "Weight (lbs)" at bounding box center [241, 279] width 201 height 30
type input "423"
click at [299, 338] on button "Update" at bounding box center [241, 340] width 201 height 40
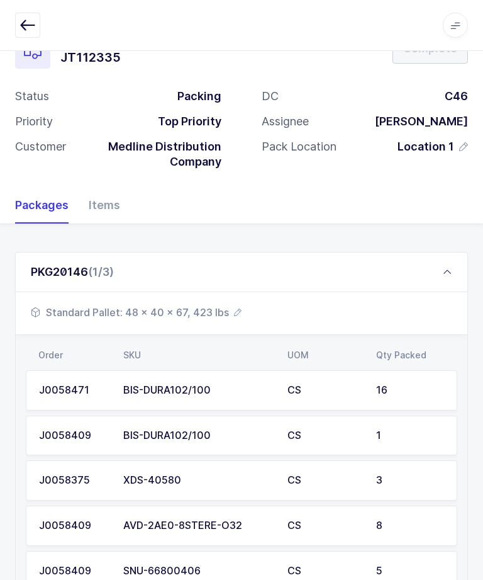
click at [103, 272] on span "(1/3)" at bounding box center [101, 271] width 26 height 13
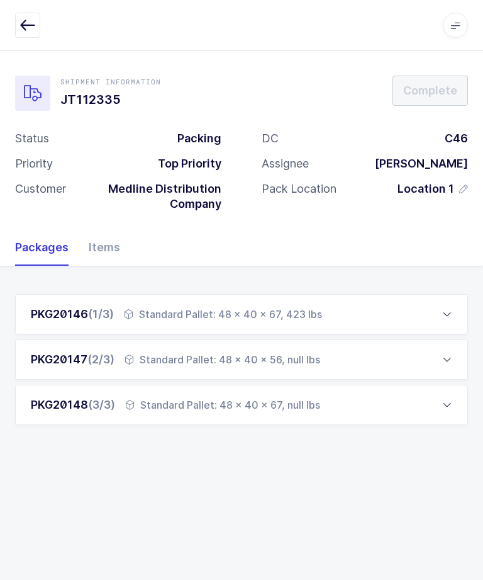
click at [113, 352] on span "(2/3)" at bounding box center [100, 358] width 27 height 13
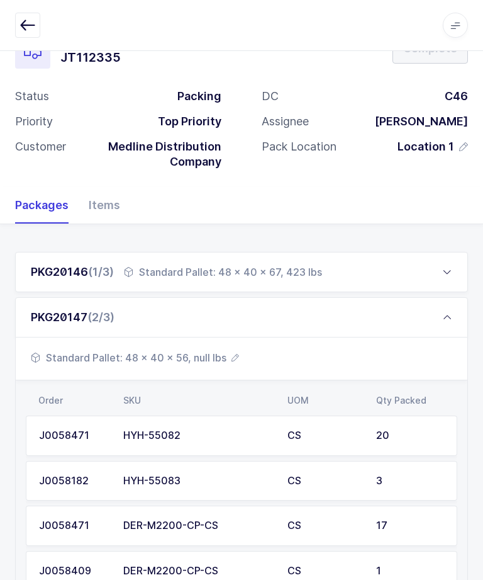
click at [213, 343] on div "Standard Pallet: 48 x 40 x 56, null lbs" at bounding box center [242, 358] width 452 height 43
click at [208, 361] on span "Standard Pallet: 48 x 40 x 56, null lbs" at bounding box center [135, 357] width 208 height 15
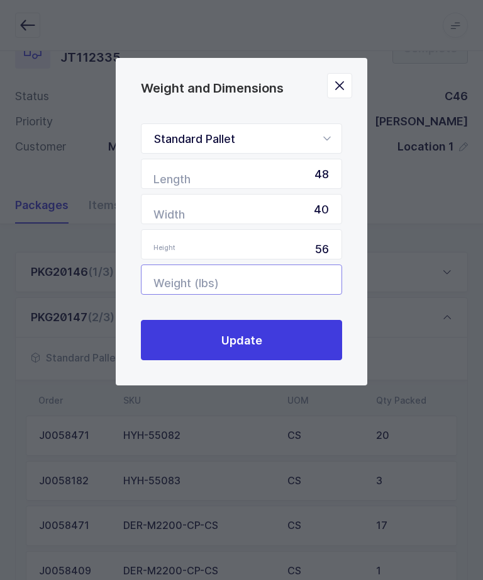
click at [298, 283] on input "Weight (lbs)" at bounding box center [241, 279] width 201 height 30
type input "590"
click at [295, 359] on button "Update" at bounding box center [241, 340] width 201 height 40
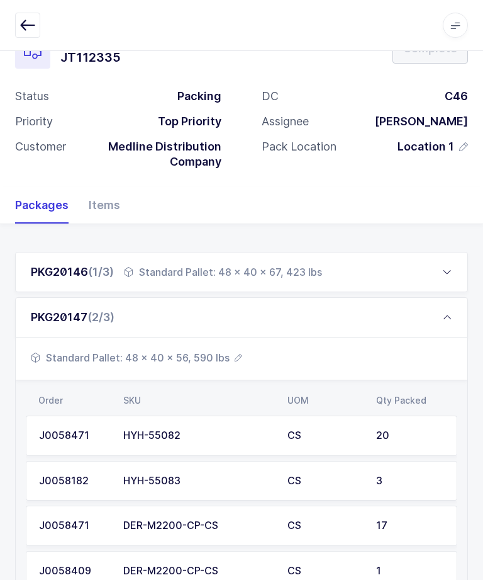
click at [425, 327] on div "PKG20147 (2/3)" at bounding box center [241, 317] width 453 height 40
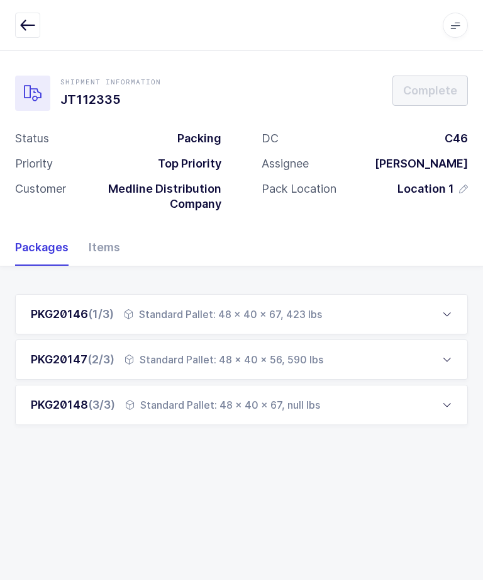
click at [308, 397] on div "Standard Pallet: 48 x 40 x 67, null lbs" at bounding box center [222, 404] width 195 height 15
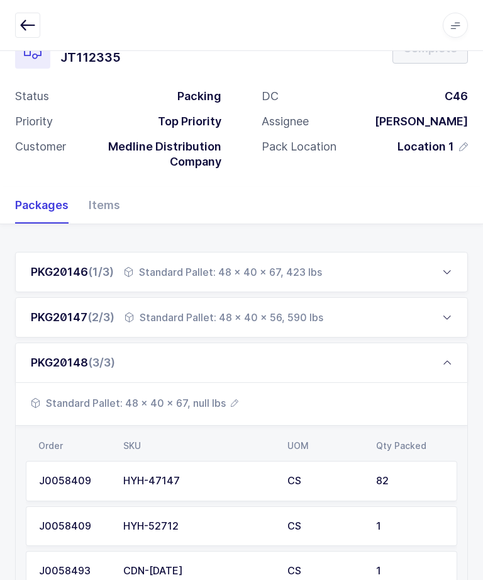
click at [216, 400] on span "Standard Pallet: 48 x 40 x 67, null lbs" at bounding box center [135, 402] width 208 height 15
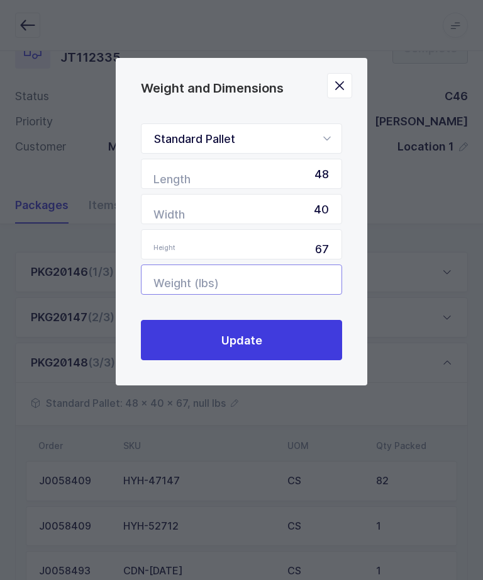
click at [312, 270] on input "Weight (lbs)" at bounding box center [241, 279] width 201 height 30
type input "316"
click at [308, 330] on button "Update" at bounding box center [241, 340] width 201 height 40
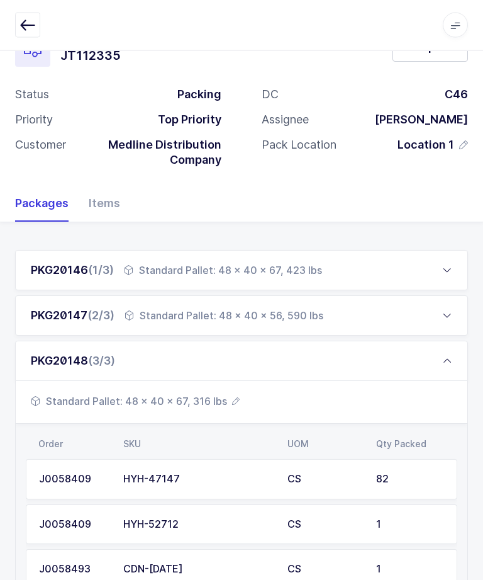
scroll to position [0, 0]
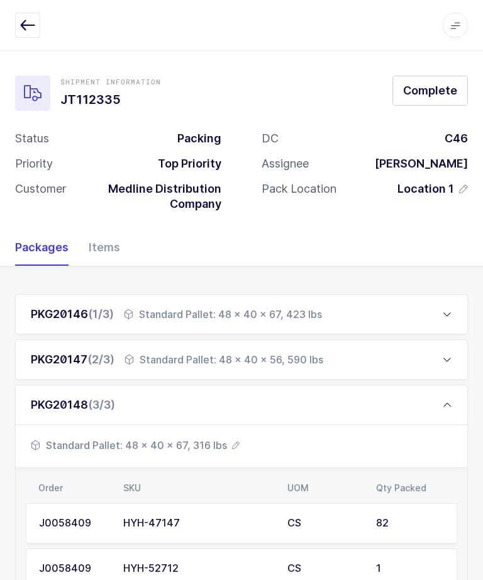
click at [452, 408] on div "PKG20148 (3/3)" at bounding box center [241, 405] width 453 height 40
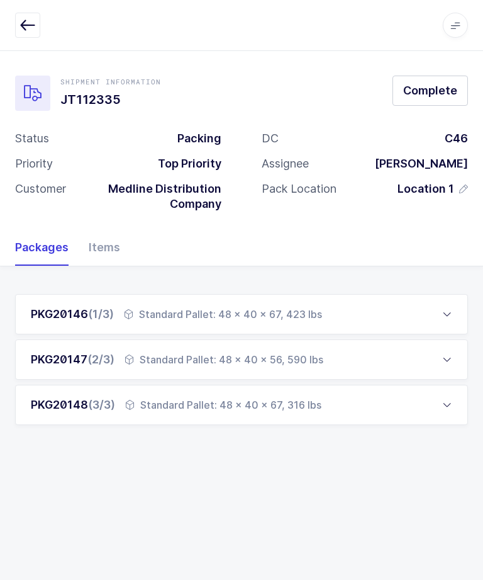
click at [437, 81] on button "Complete" at bounding box center [431, 91] width 76 height 30
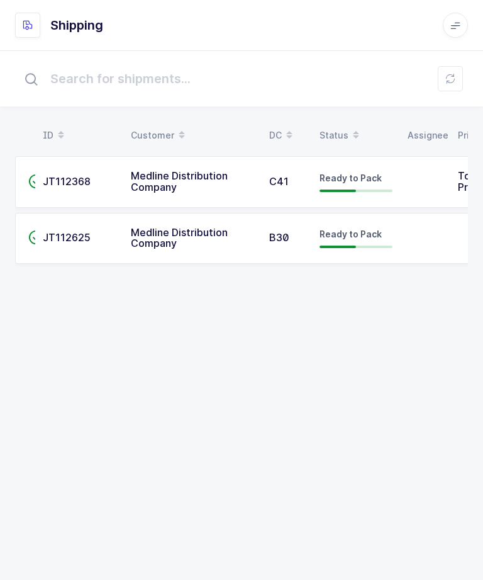
scroll to position [13, 0]
